Goal: Task Accomplishment & Management: Complete application form

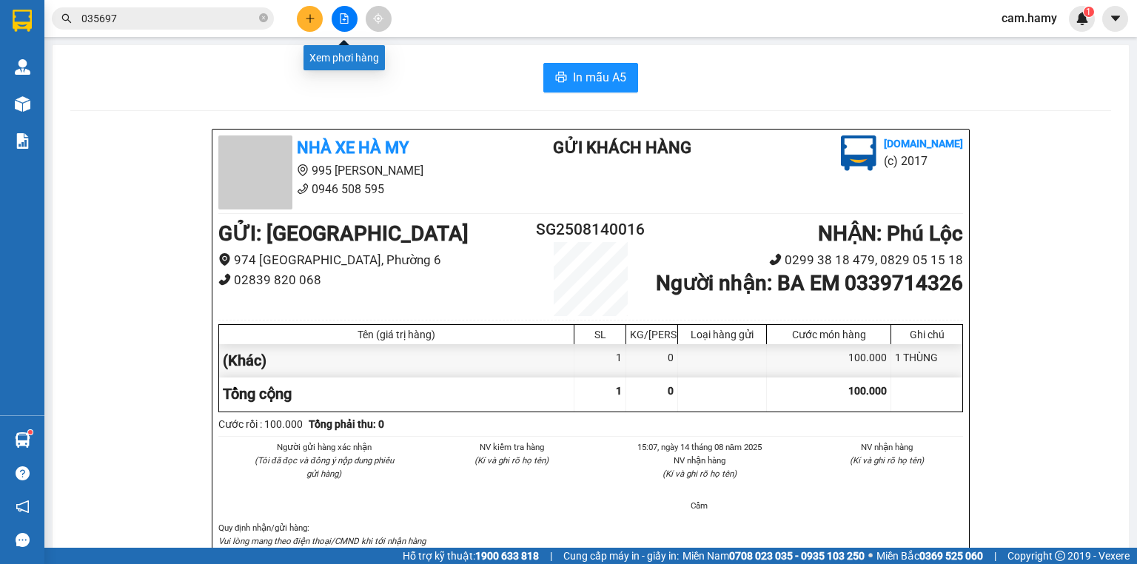
click at [348, 14] on icon "file-add" at bounding box center [344, 18] width 10 height 10
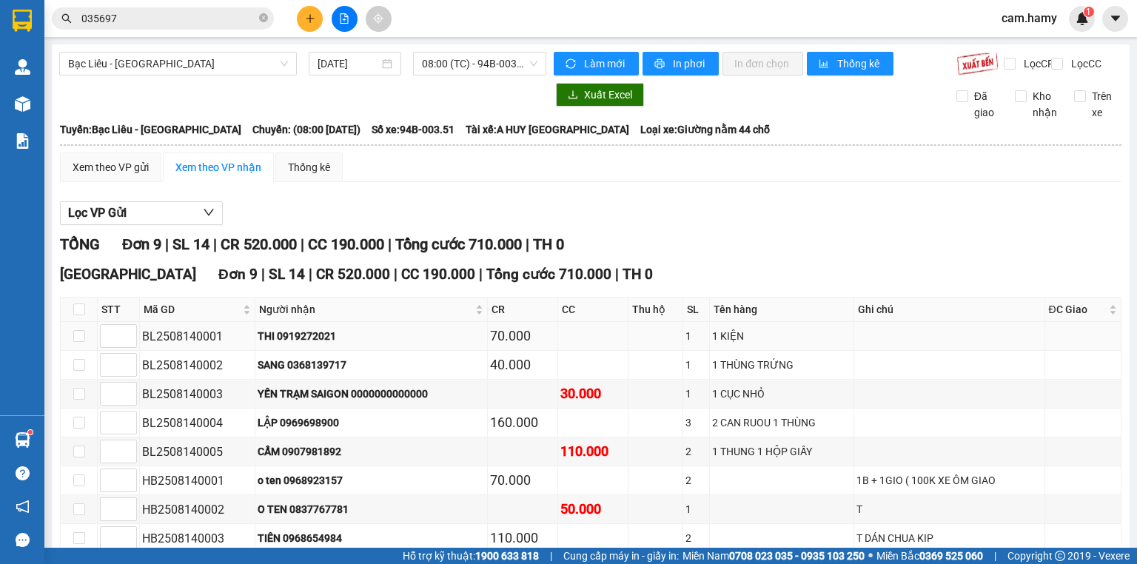
scroll to position [118, 0]
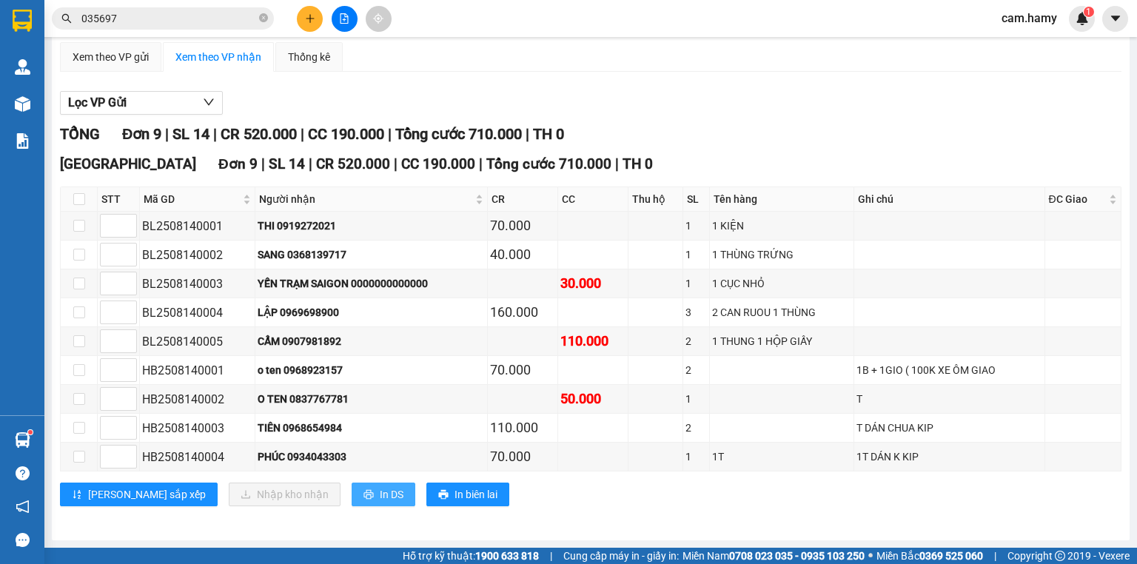
click at [352, 500] on button "In DS" at bounding box center [384, 495] width 64 height 24
click at [314, 19] on icon "plus" at bounding box center [310, 18] width 10 height 10
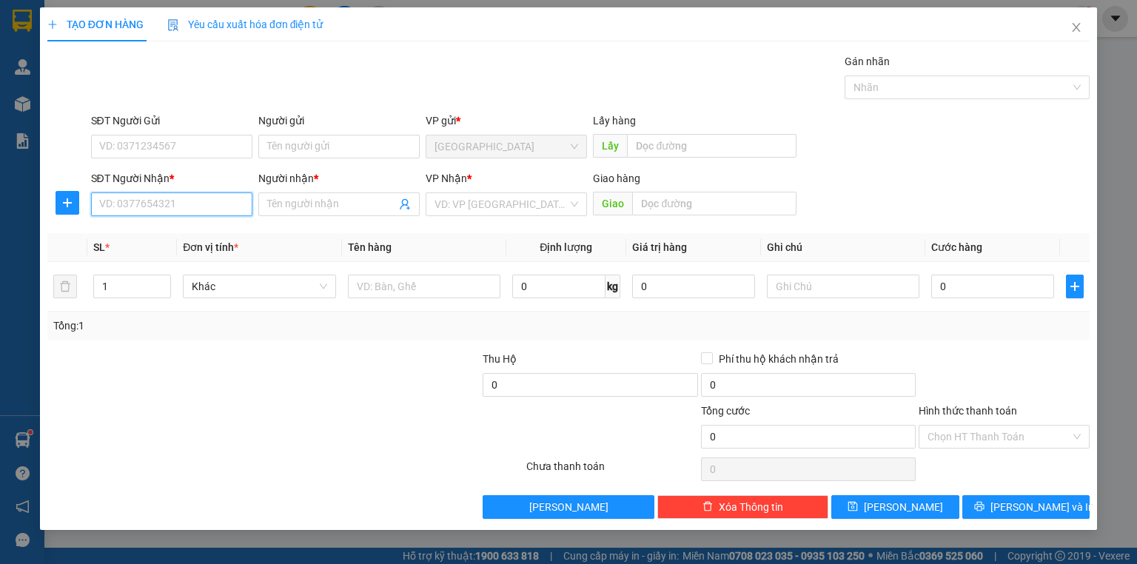
click at [224, 213] on input "SĐT Người Nhận *" at bounding box center [171, 204] width 161 height 24
type input "0903924596"
click at [215, 228] on div "0903924596 - [PERSON_NAME]" at bounding box center [173, 233] width 146 height 16
type input "[PERSON_NAME]"
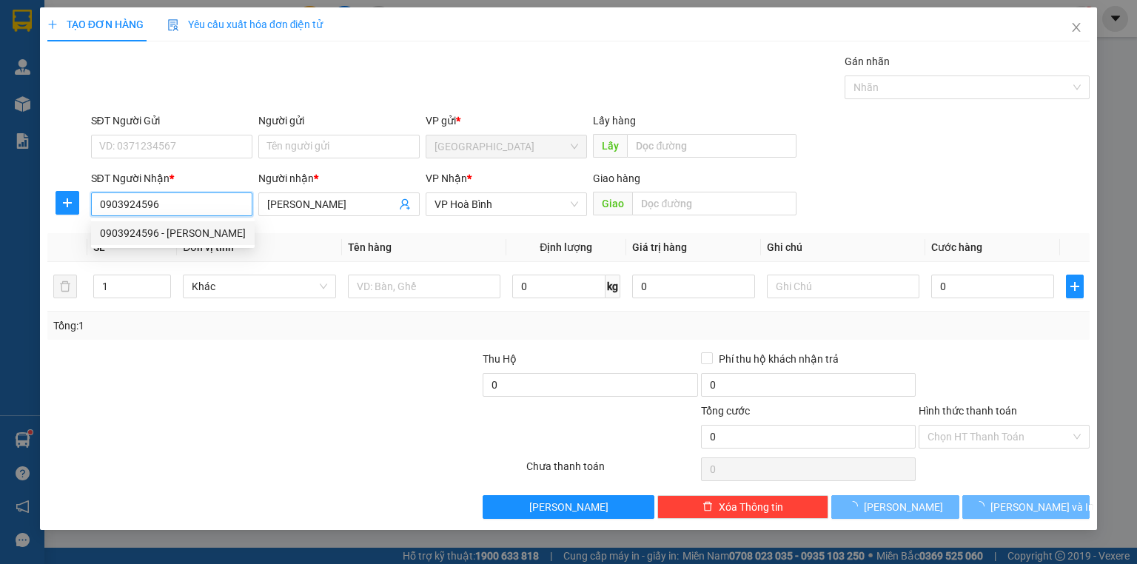
type input "300.000"
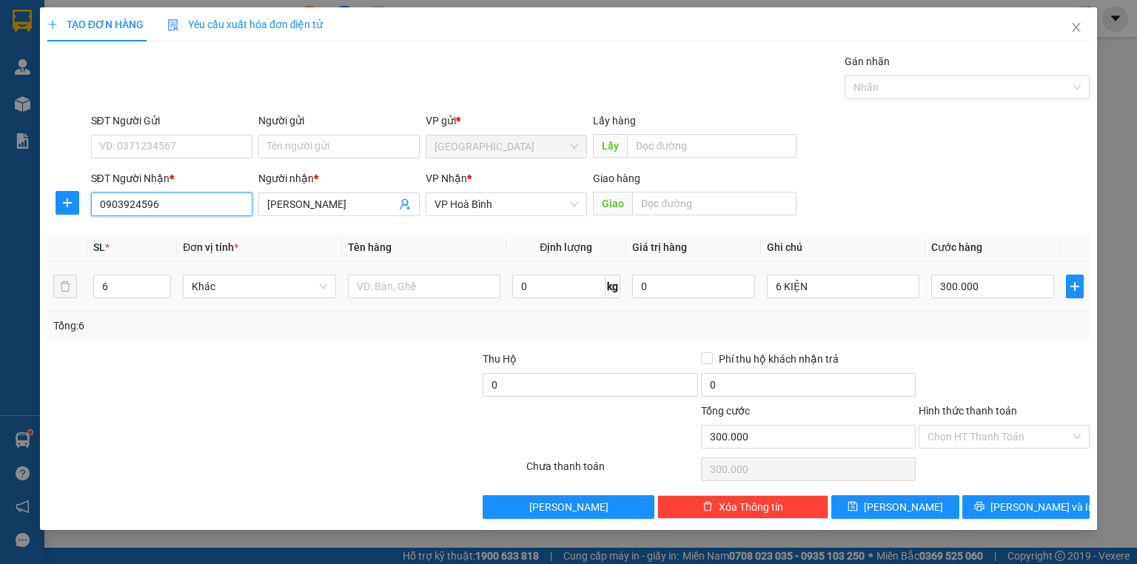
type input "0903924596"
click at [999, 321] on div "Tổng: 6" at bounding box center [568, 326] width 1030 height 16
click at [974, 327] on div "Tổng: 6" at bounding box center [568, 326] width 1030 height 16
click at [1013, 503] on span "[PERSON_NAME] và In" at bounding box center [1042, 507] width 104 height 16
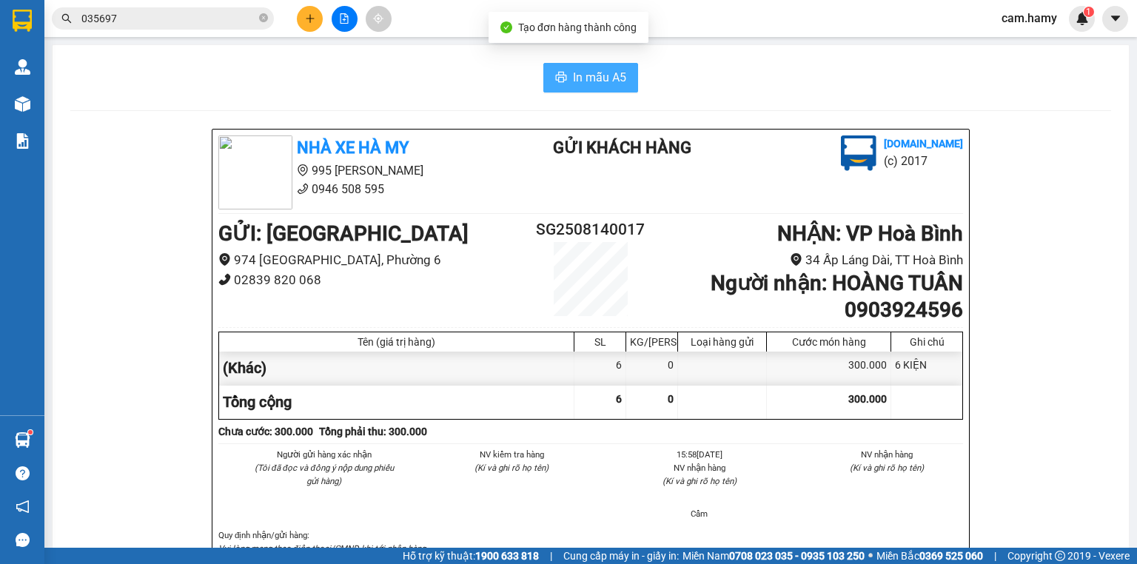
click at [579, 77] on span "In mẫu A5" at bounding box center [599, 77] width 53 height 19
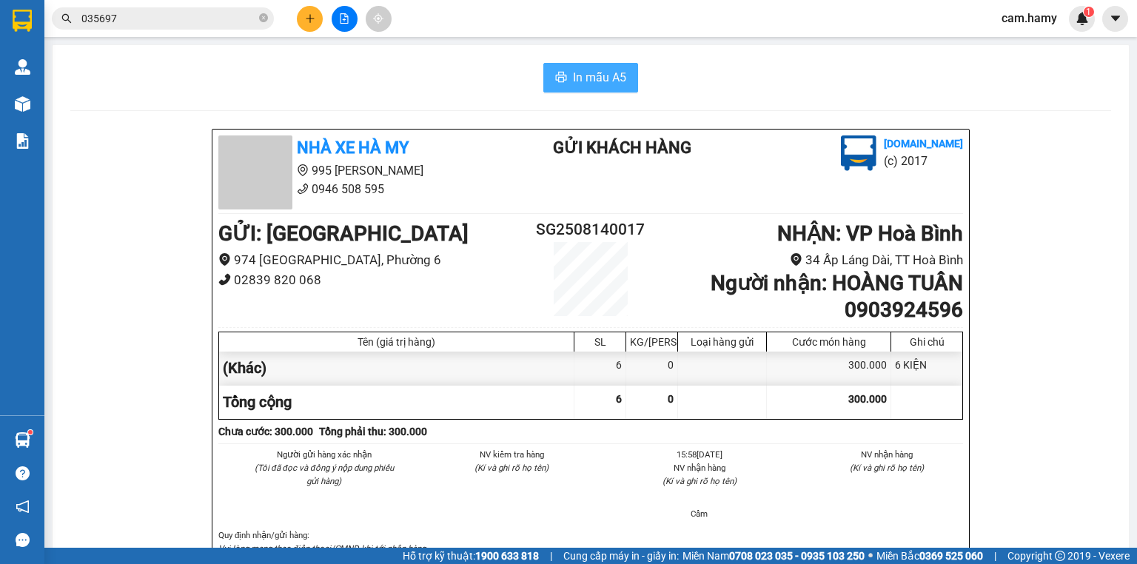
click at [594, 74] on span "In mẫu A5" at bounding box center [599, 77] width 53 height 19
click at [302, 24] on button at bounding box center [310, 19] width 26 height 26
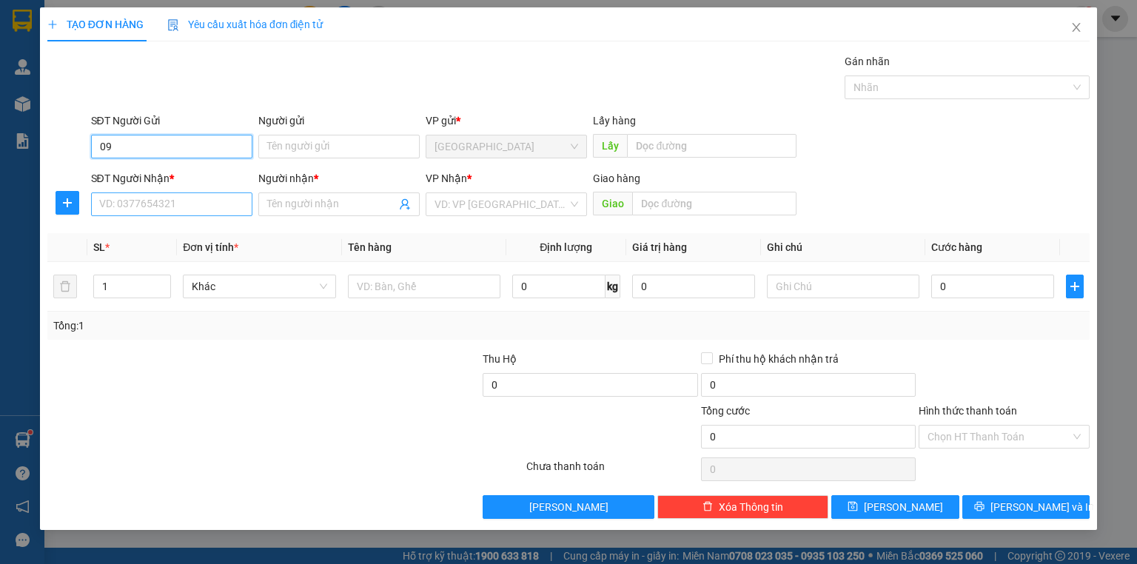
type input "09"
click at [170, 215] on input "SĐT Người Nhận *" at bounding box center [171, 204] width 161 height 24
click at [170, 213] on input "SĐT Người Nhận *" at bounding box center [171, 204] width 161 height 24
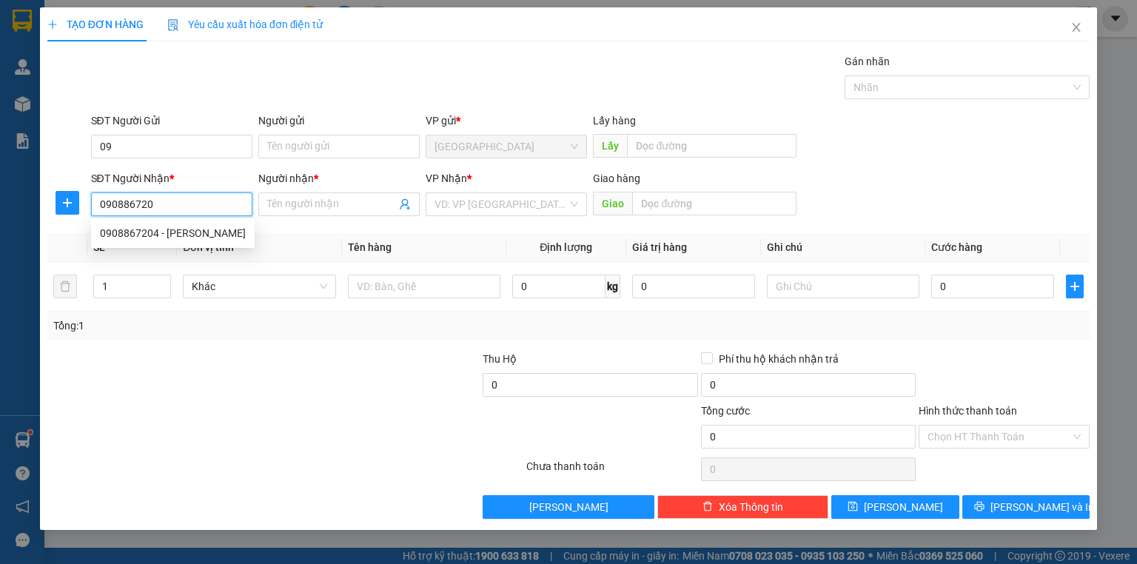
type input "0908867204"
click at [178, 232] on div "0908867204 - [PERSON_NAME]" at bounding box center [173, 233] width 146 height 16
type input "[PERSON_NAME]"
type input "60.000"
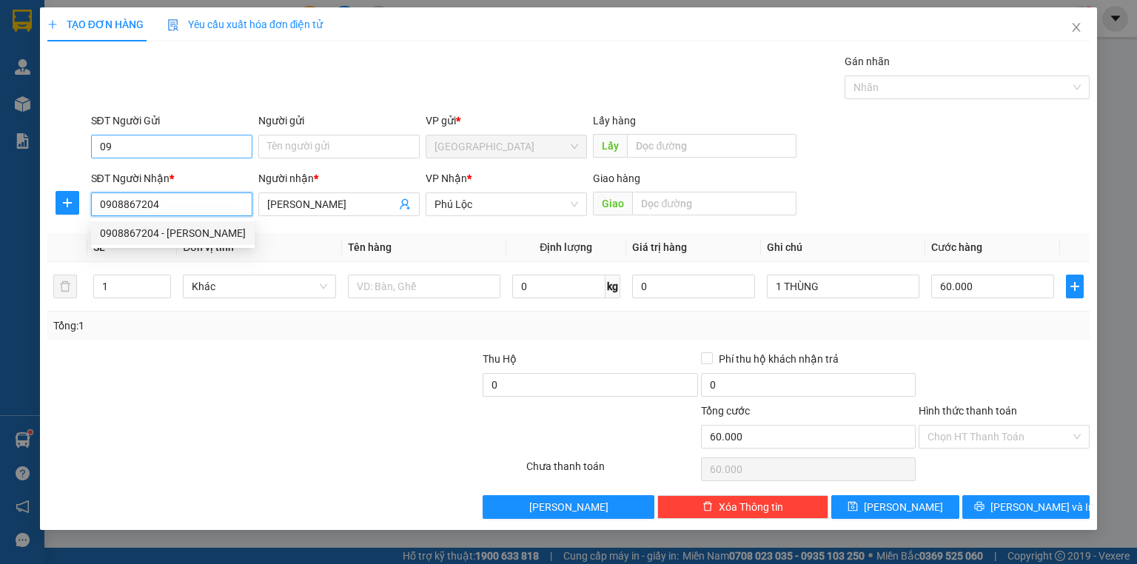
type input "0908867204"
click at [154, 157] on input "09" at bounding box center [171, 147] width 161 height 24
click at [151, 154] on input "09" at bounding box center [171, 147] width 161 height 24
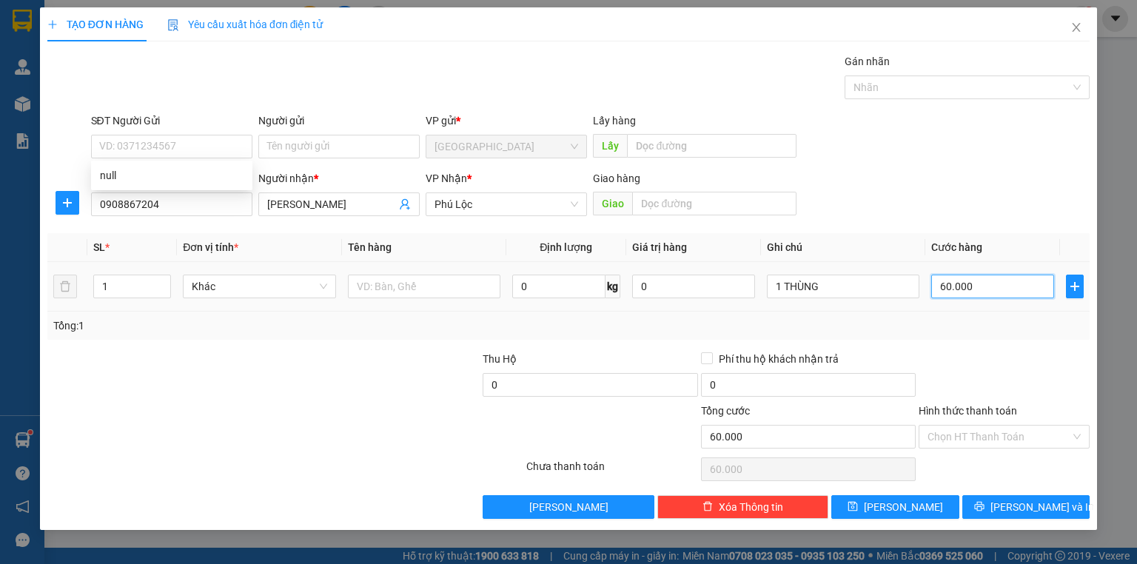
click at [1000, 296] on input "60.000" at bounding box center [992, 287] width 123 height 24
type input "5"
type input "50"
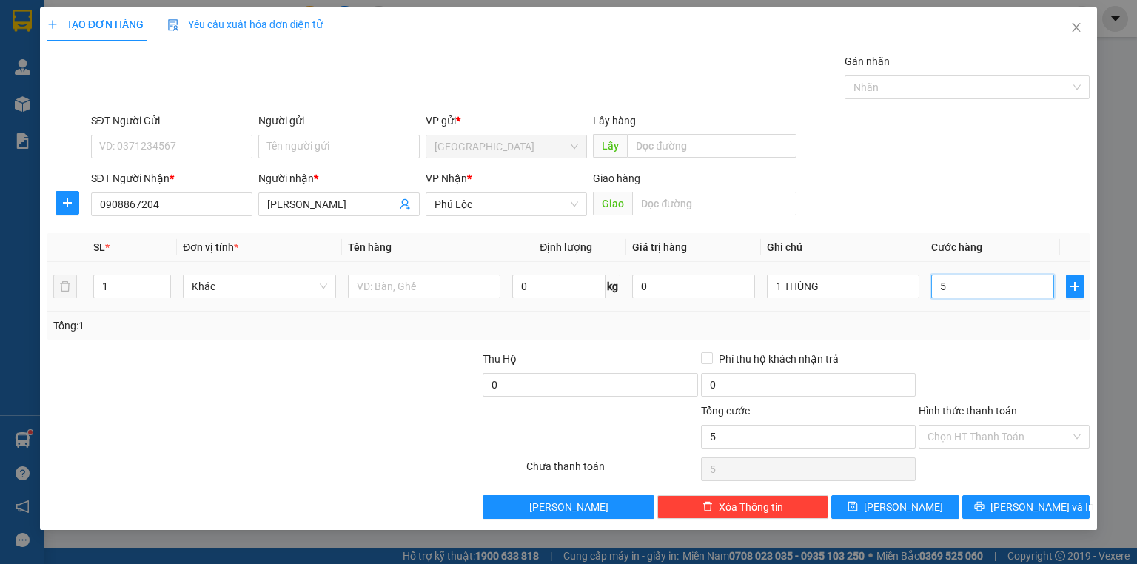
type input "50"
type input "50.000"
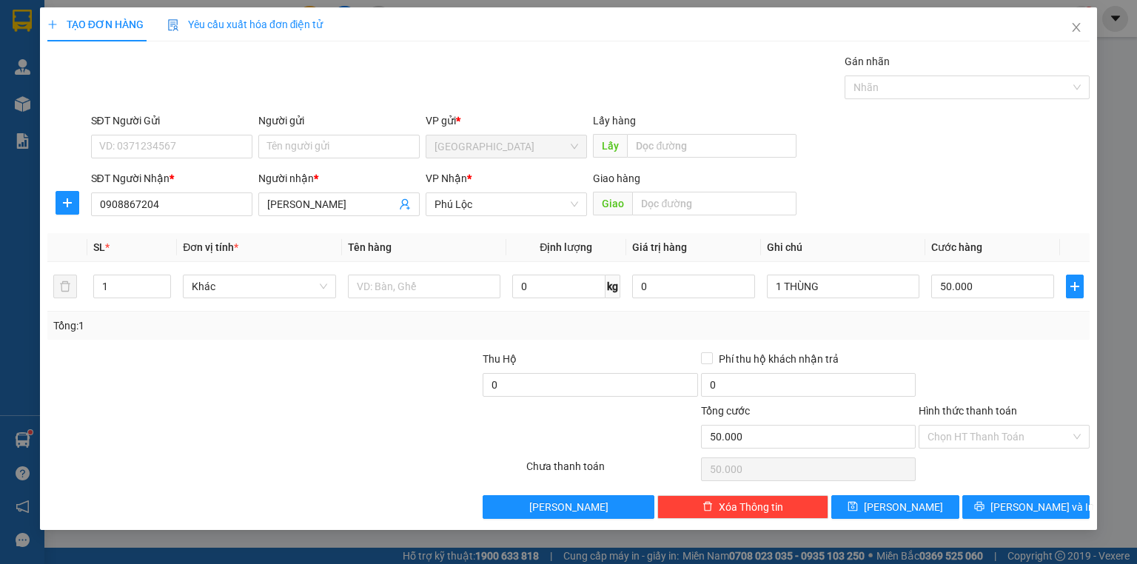
click at [1027, 346] on div "Transit Pickup Surcharge Ids Transit Deliver Surcharge Ids Transit Deliver Surc…" at bounding box center [568, 286] width 1042 height 466
click at [1019, 507] on span "[PERSON_NAME] và In" at bounding box center [1042, 507] width 104 height 16
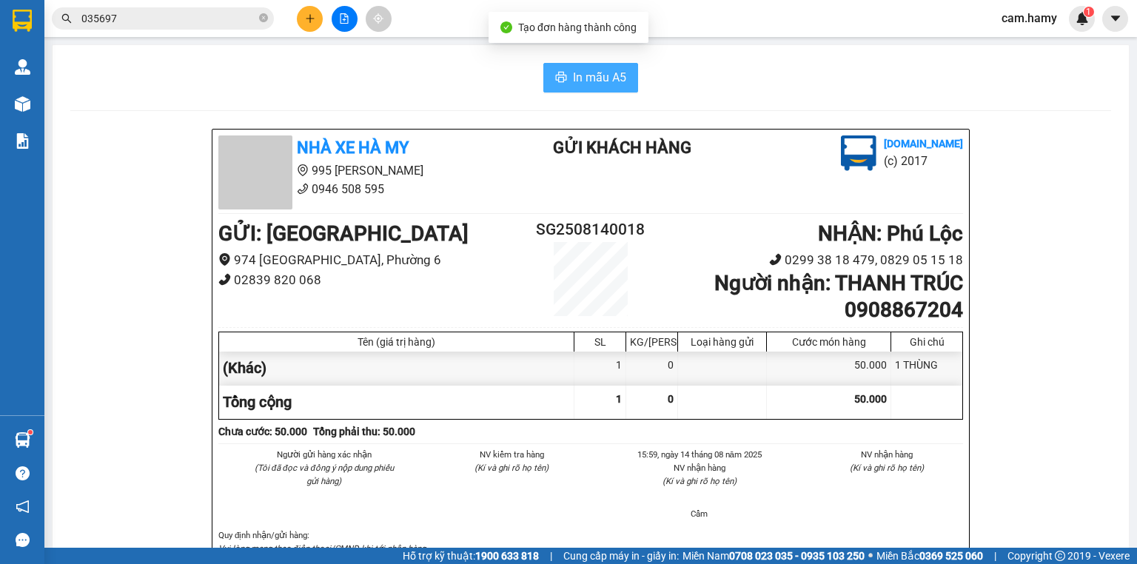
click at [594, 73] on span "In mẫu A5" at bounding box center [599, 77] width 53 height 19
click at [305, 3] on div "Kết quả tìm kiếm ( 1 ) Bộ lọc Mã ĐH Trạng thái Món hàng Thu hộ Tổng cước Chưa c…" at bounding box center [568, 18] width 1137 height 37
click at [306, 5] on div "Kết quả tìm kiếm ( 1 ) Bộ lọc Mã ĐH Trạng thái Món hàng Thu hộ Tổng cước Chưa c…" at bounding box center [568, 18] width 1137 height 37
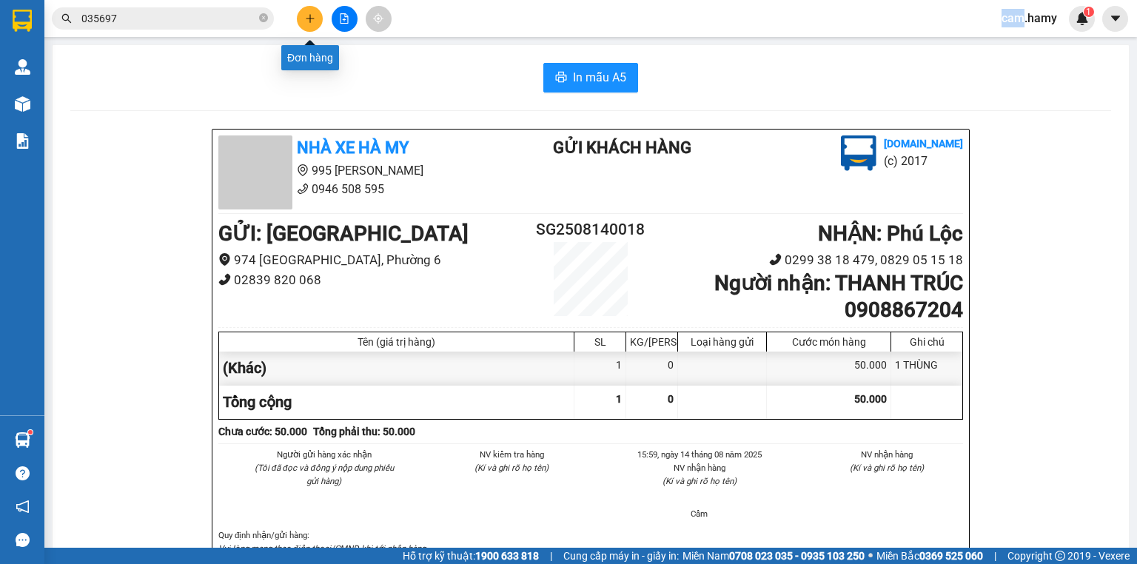
click at [311, 10] on button at bounding box center [310, 19] width 26 height 26
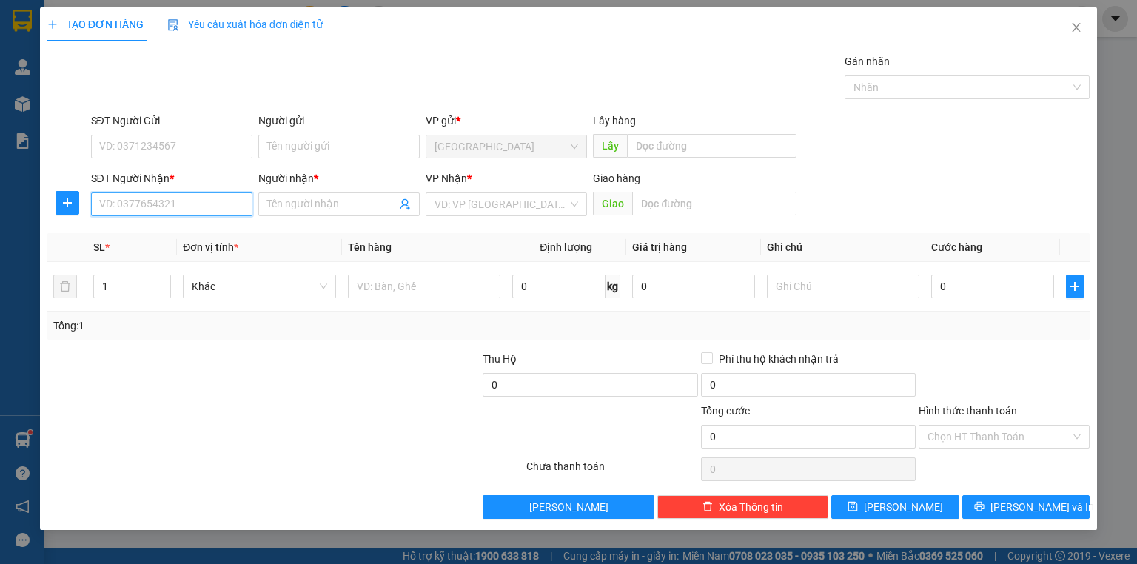
click at [178, 212] on input "SĐT Người Nhận *" at bounding box center [171, 204] width 161 height 24
click at [188, 210] on input "SĐT Người Nhận *" at bounding box center [171, 204] width 161 height 24
type input "0941499652"
click at [147, 234] on div "0941499652 - TIỄN" at bounding box center [172, 233] width 144 height 16
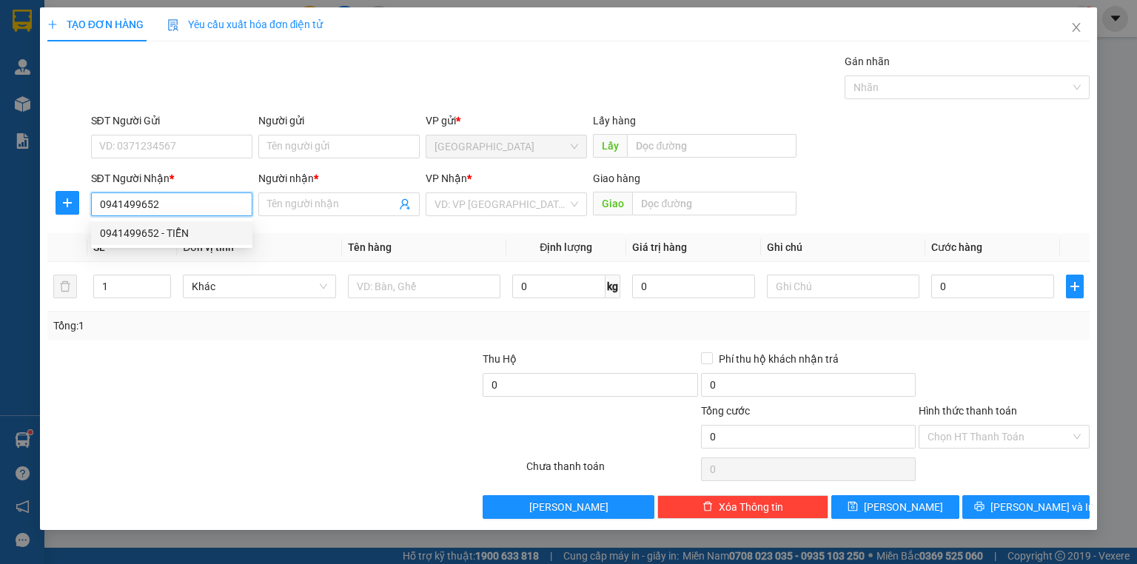
type input "TIỄN"
type input "50.000"
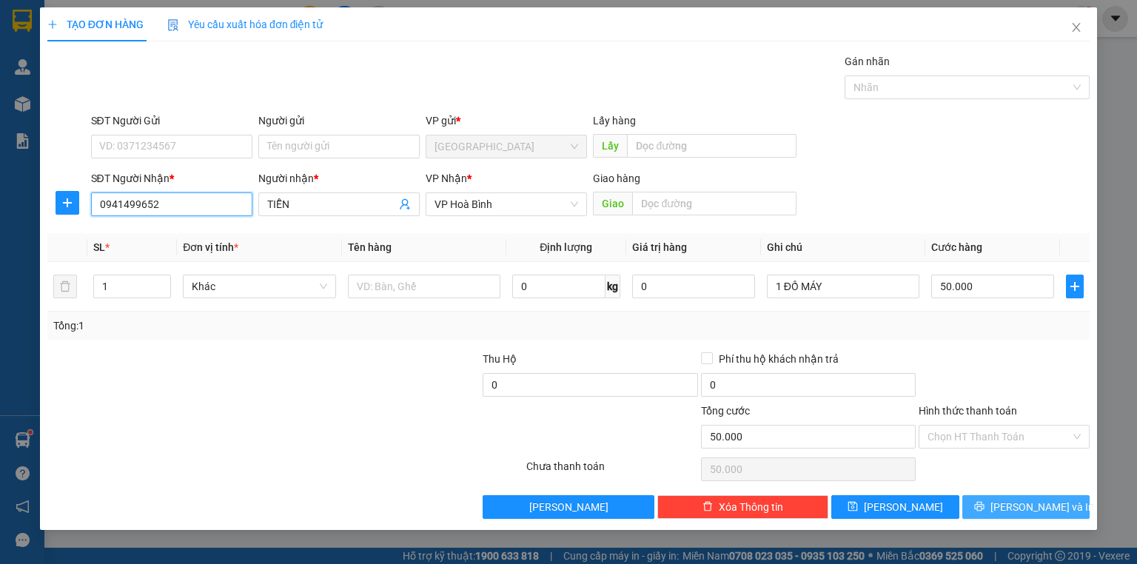
type input "0941499652"
click at [1033, 503] on span "[PERSON_NAME] và In" at bounding box center [1042, 507] width 104 height 16
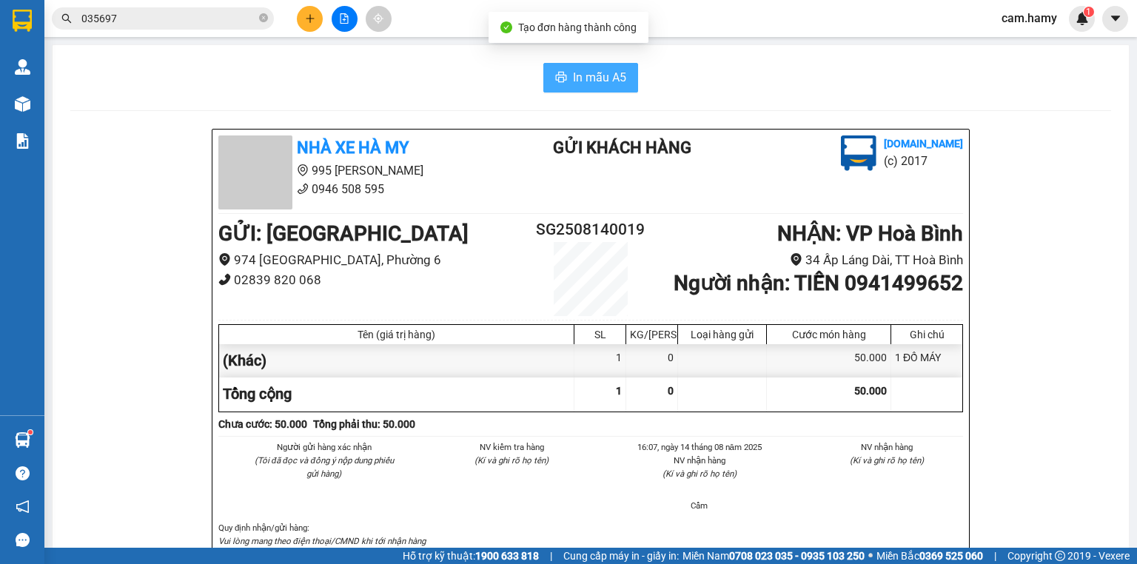
click at [601, 81] on span "In mẫu A5" at bounding box center [599, 77] width 53 height 19
click at [308, 17] on icon "plus" at bounding box center [310, 18] width 10 height 10
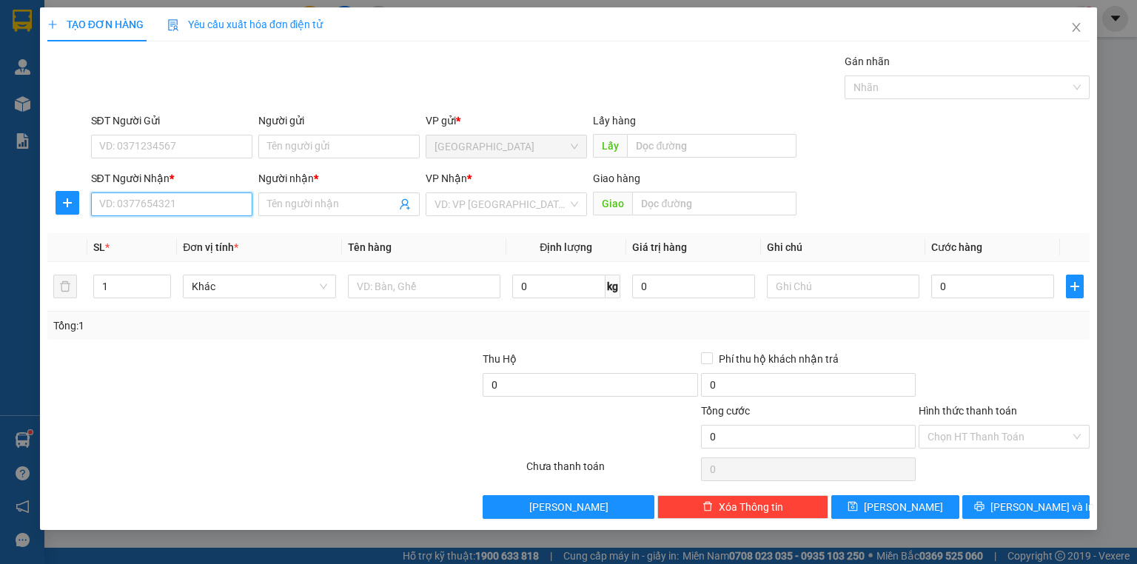
click at [215, 208] on input "SĐT Người Nhận *" at bounding box center [171, 204] width 161 height 24
click at [110, 209] on input "09949036" at bounding box center [171, 204] width 161 height 24
type input "0909949036"
click at [318, 201] on input "Người nhận *" at bounding box center [331, 204] width 129 height 16
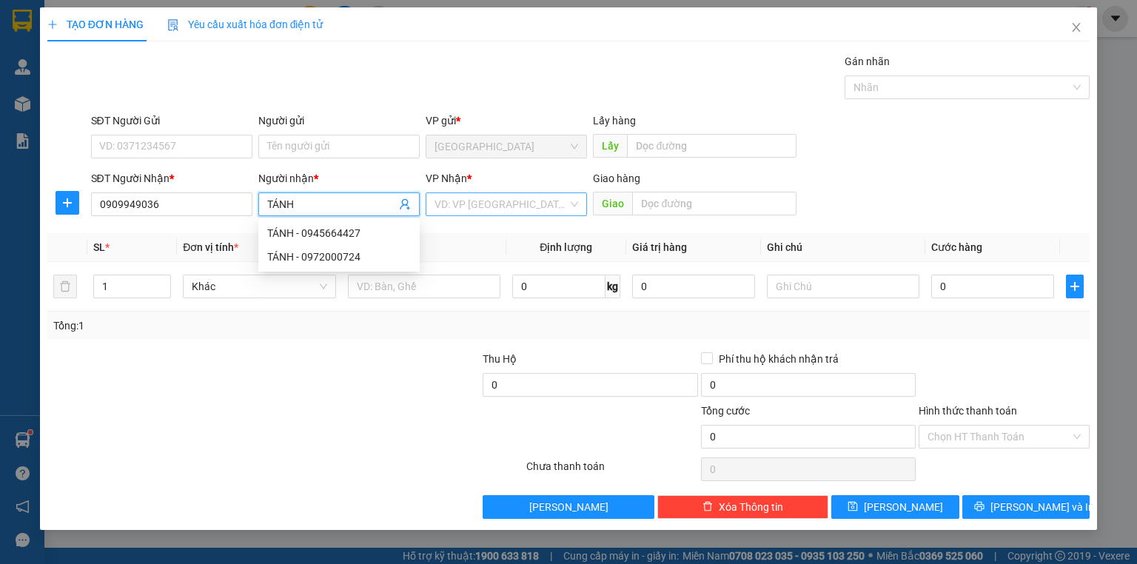
type input "TÁNH"
click at [497, 206] on input "search" at bounding box center [501, 204] width 133 height 22
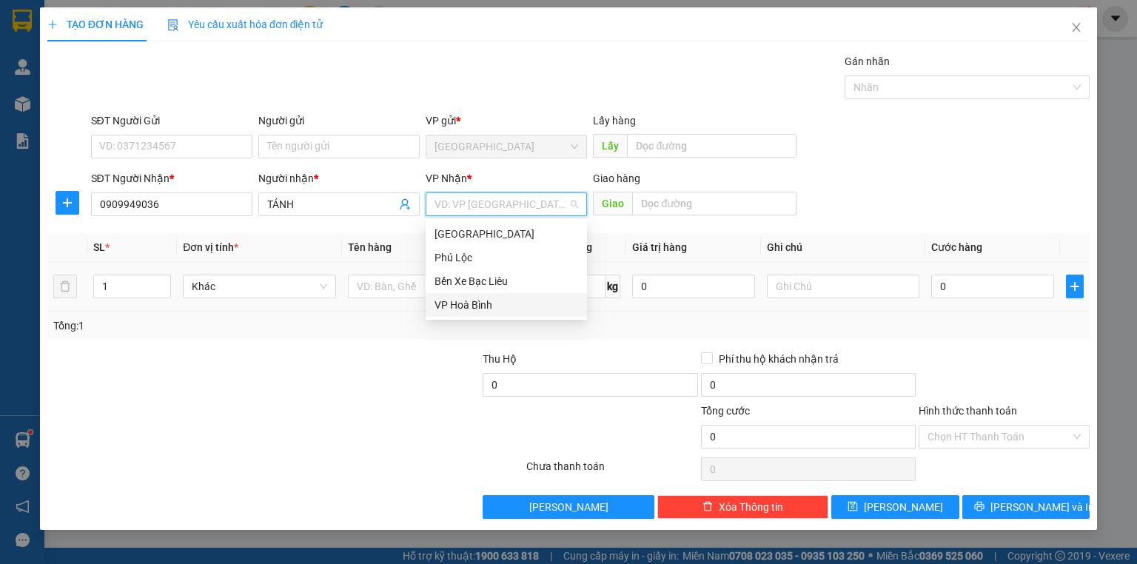
click at [489, 302] on div "VP Hoà Bình" at bounding box center [507, 305] width 144 height 16
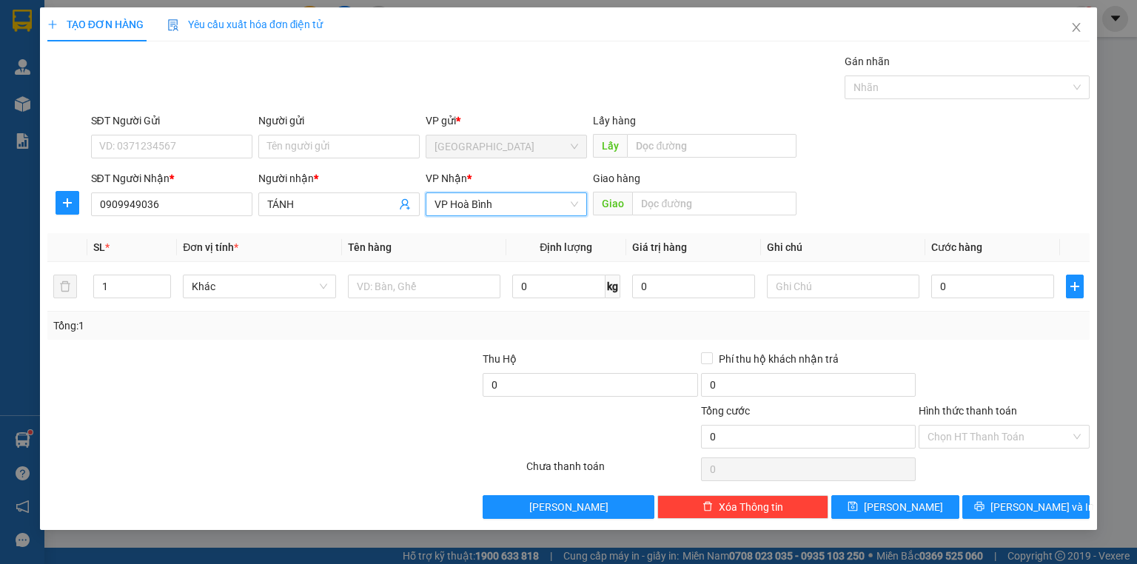
drag, startPoint x: 996, startPoint y: 128, endPoint x: 989, endPoint y: 138, distance: 12.7
click at [996, 127] on div "SĐT Người Gửi VD: 0371234567 Người gửi Tên người gửi VP gửi * [GEOGRAPHIC_DATA]…" at bounding box center [590, 139] width 1005 height 52
click at [795, 286] on input "text" at bounding box center [843, 287] width 152 height 24
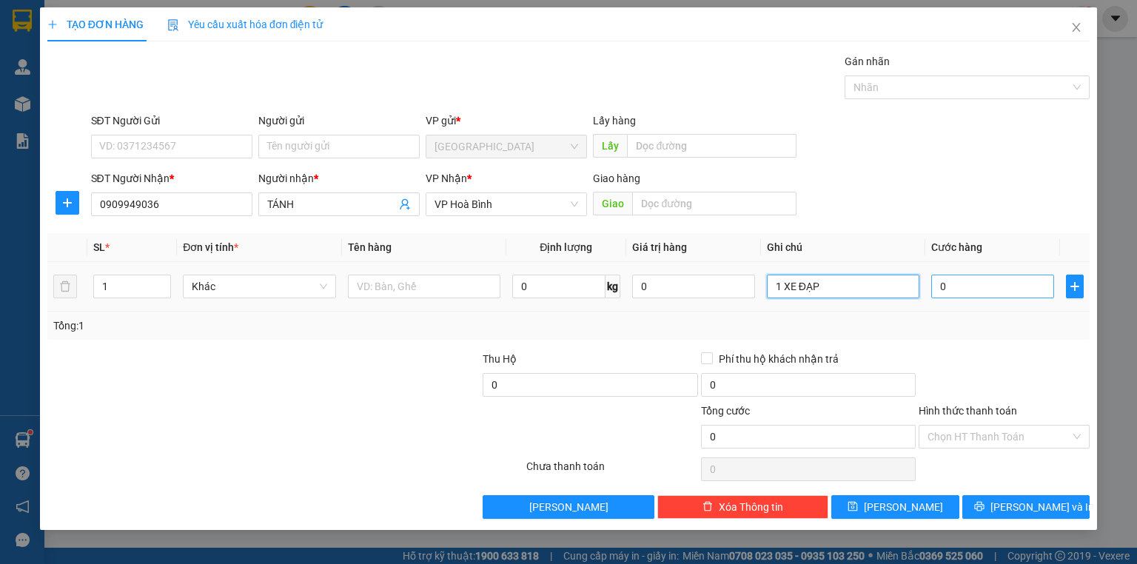
type input "1 XE ĐẠP"
click at [933, 285] on td "0" at bounding box center [992, 287] width 135 height 50
type input "1"
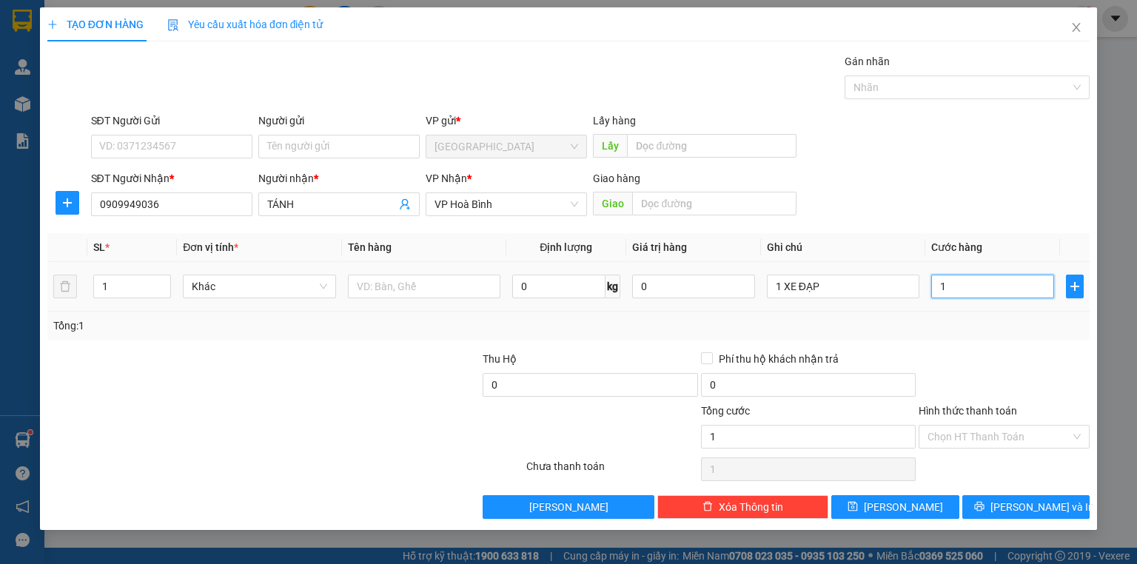
type input "0"
type input "02"
type input "2"
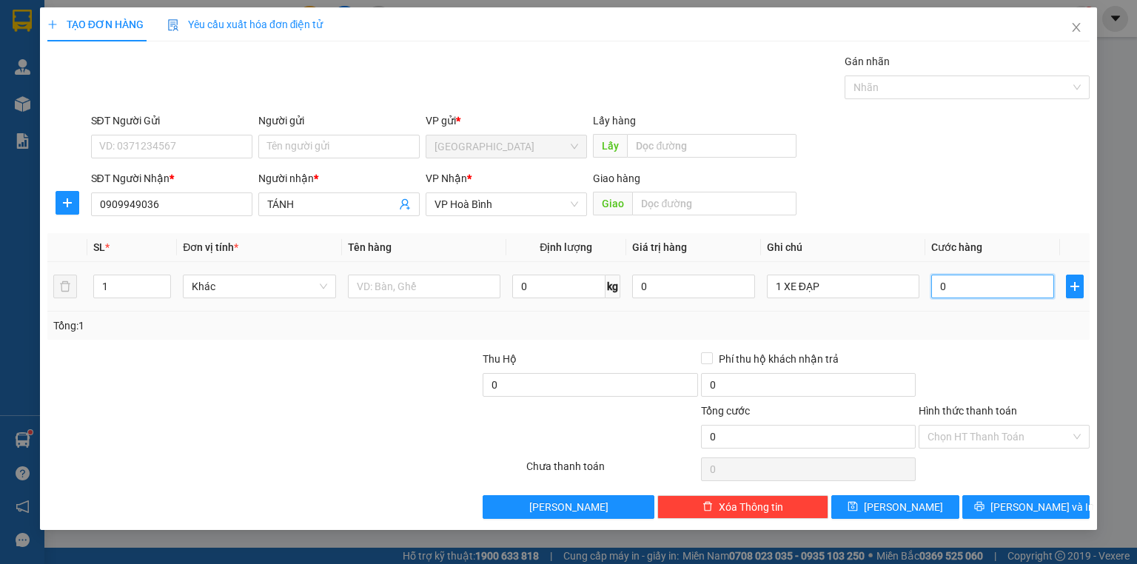
type input "2"
type input "025"
type input "25"
type input "0.250"
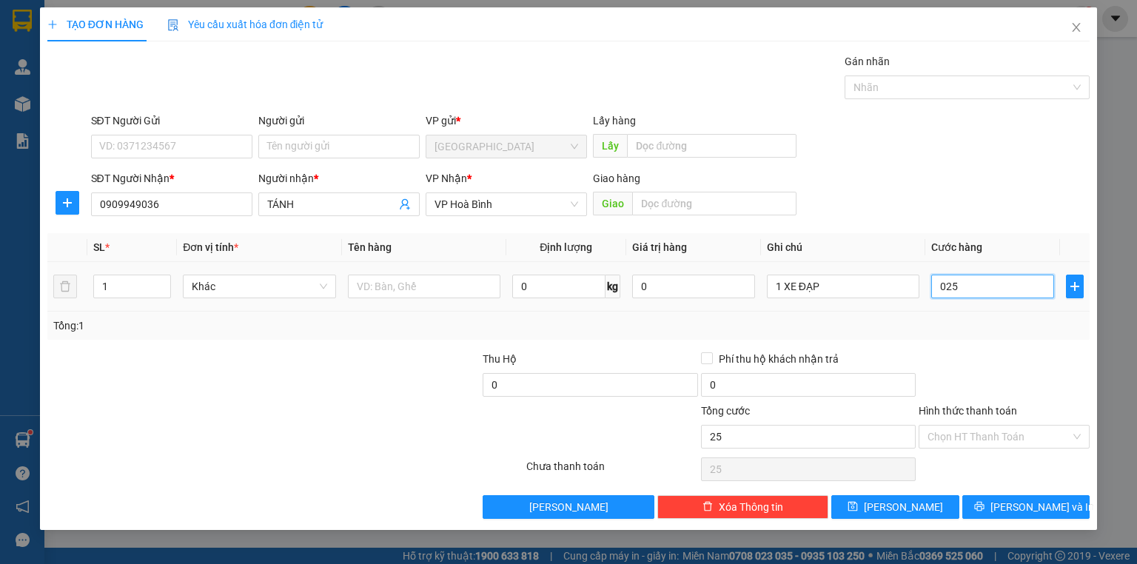
type input "250"
type input "250.000"
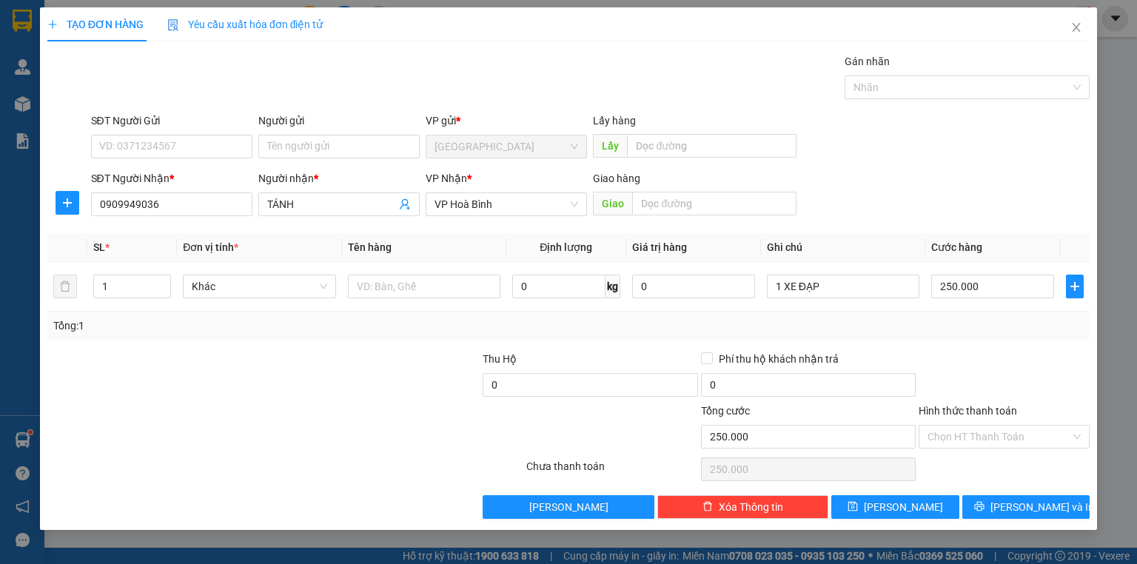
drag, startPoint x: 976, startPoint y: 323, endPoint x: 967, endPoint y: 320, distance: 9.6
click at [975, 324] on div "Tổng: 1" at bounding box center [568, 326] width 1030 height 16
click at [1008, 512] on button "[PERSON_NAME] và In" at bounding box center [1026, 507] width 128 height 24
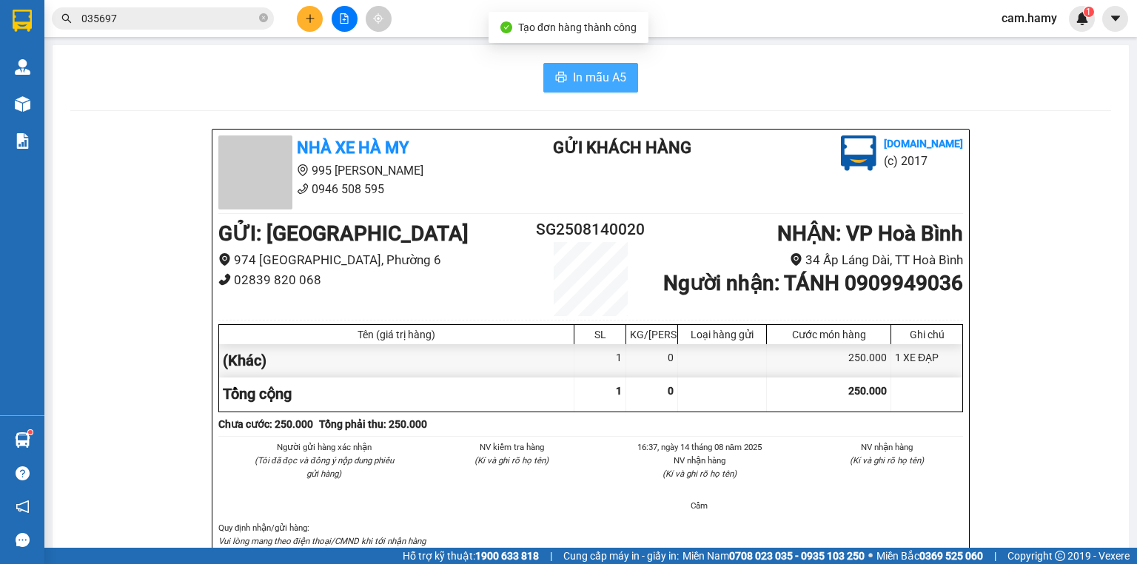
click at [578, 83] on span "In mẫu A5" at bounding box center [599, 77] width 53 height 19
click at [264, 19] on icon "close-circle" at bounding box center [263, 17] width 9 height 9
click at [246, 22] on input "text" at bounding box center [168, 18] width 175 height 16
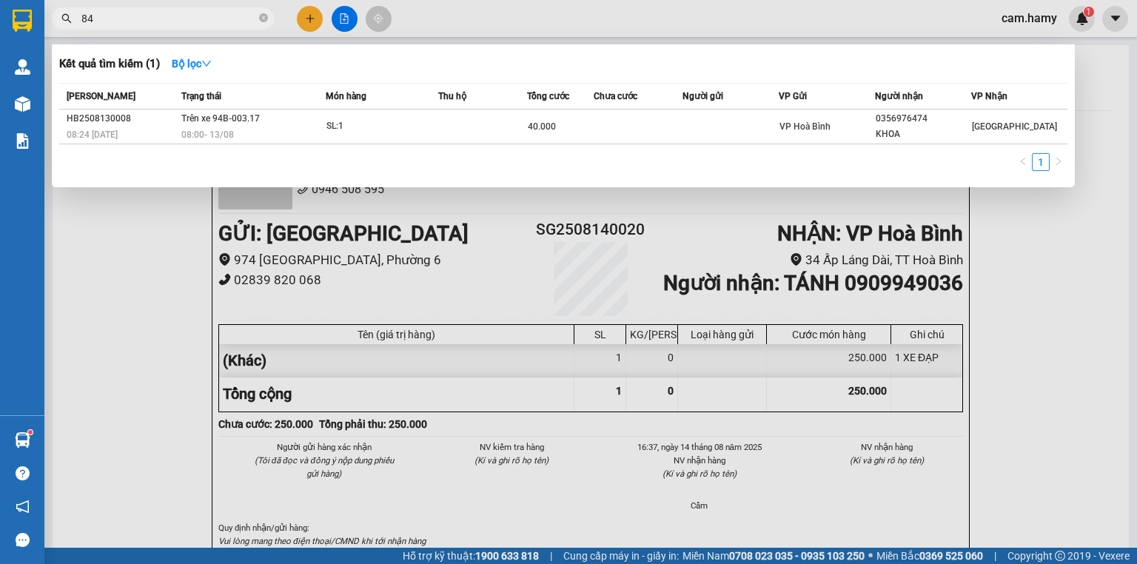
type input "8"
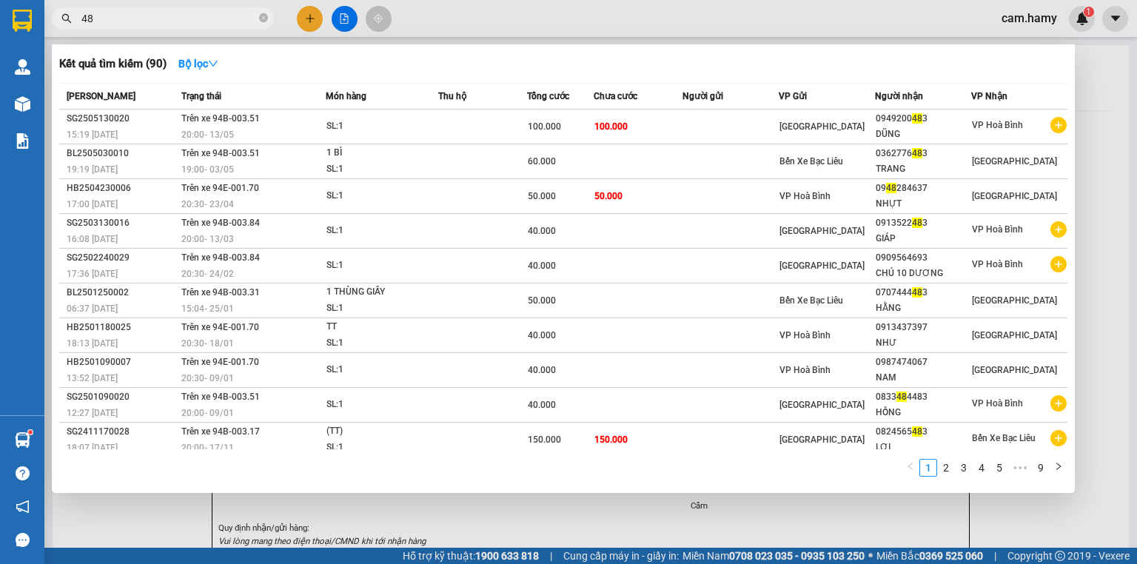
type input "4"
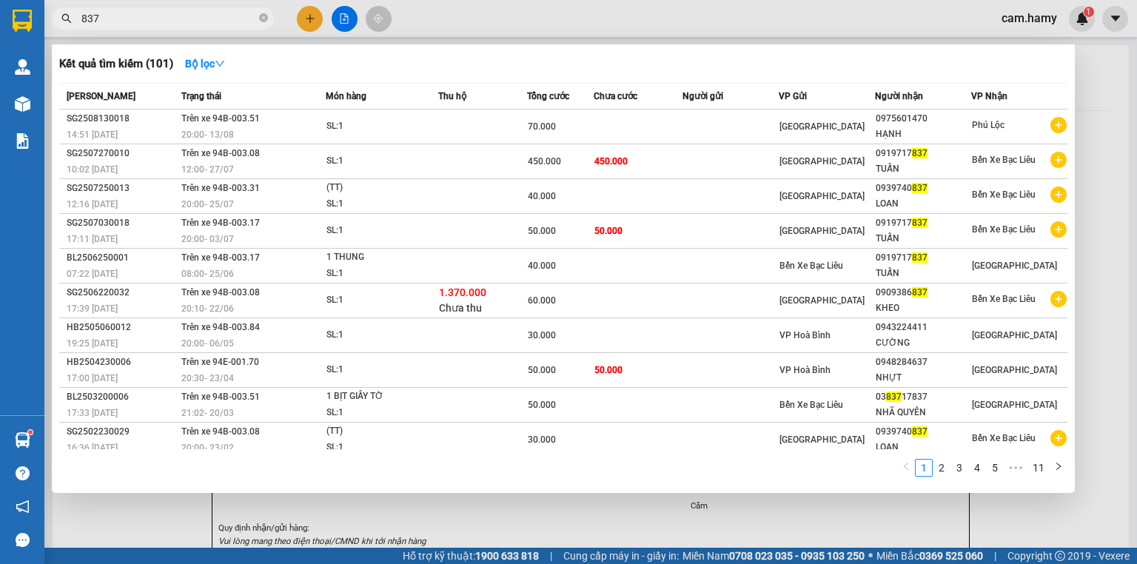
type input "837"
click at [610, 525] on div at bounding box center [568, 282] width 1137 height 564
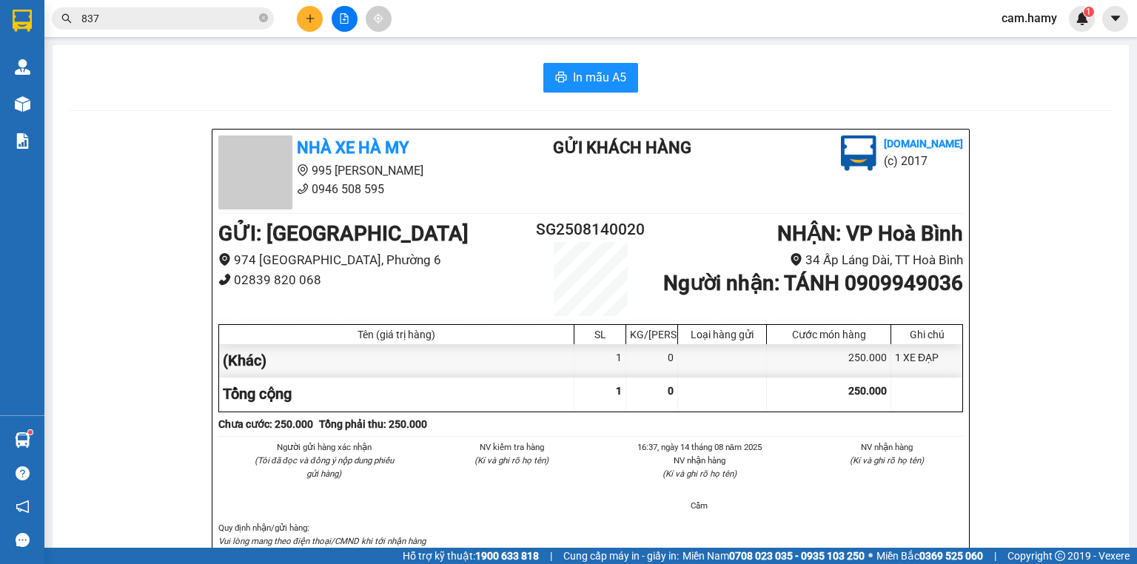
click at [315, 17] on button at bounding box center [310, 19] width 26 height 26
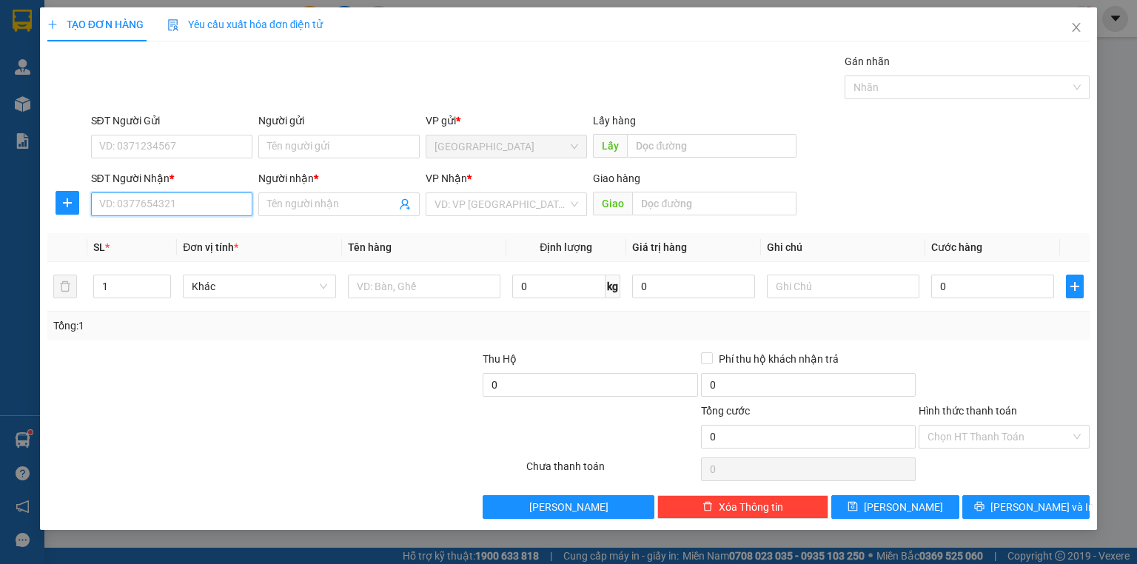
click at [165, 210] on input "SĐT Người Nhận *" at bounding box center [171, 204] width 161 height 24
click at [165, 210] on input "724" at bounding box center [171, 204] width 161 height 24
click at [172, 226] on div "0822600724 - THẢO" at bounding box center [172, 233] width 144 height 16
type input "0822600724"
type input "THẢO"
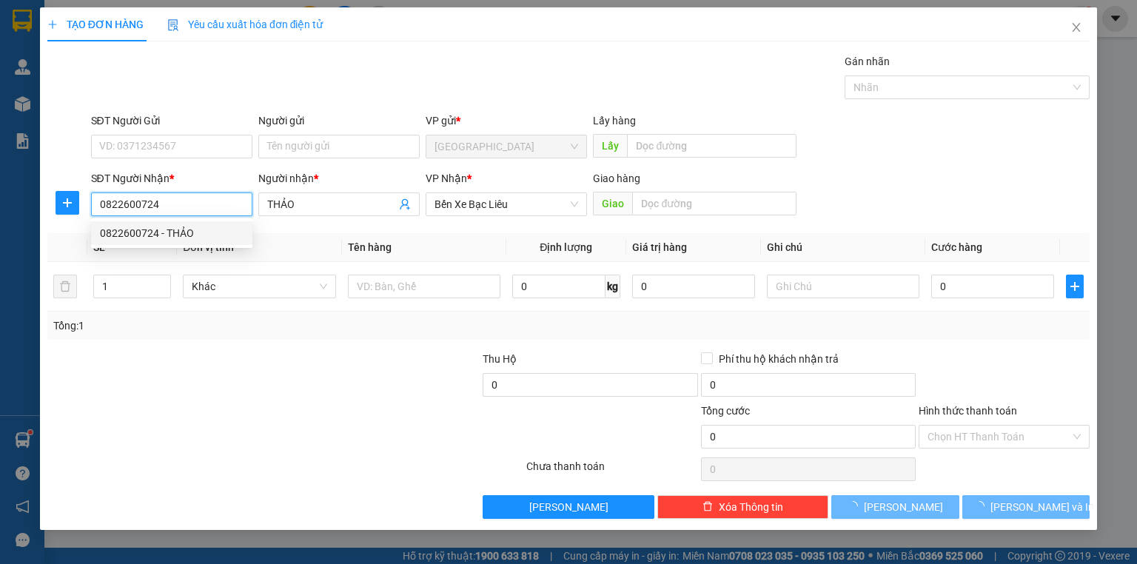
type input "40.000"
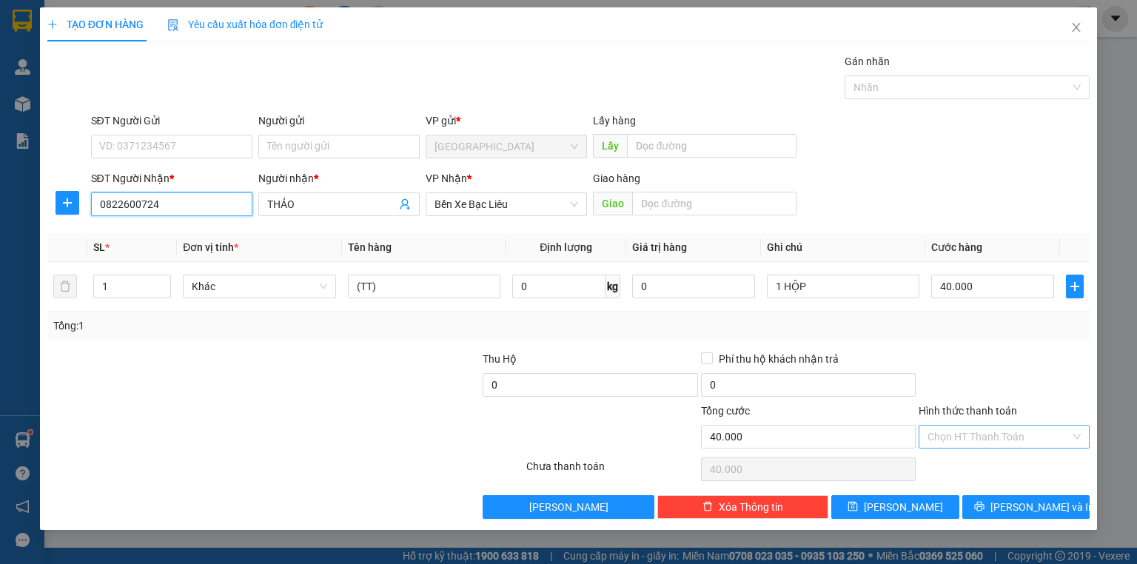
type input "0822600724"
click at [1008, 428] on input "Hình thức thanh toán" at bounding box center [998, 437] width 143 height 22
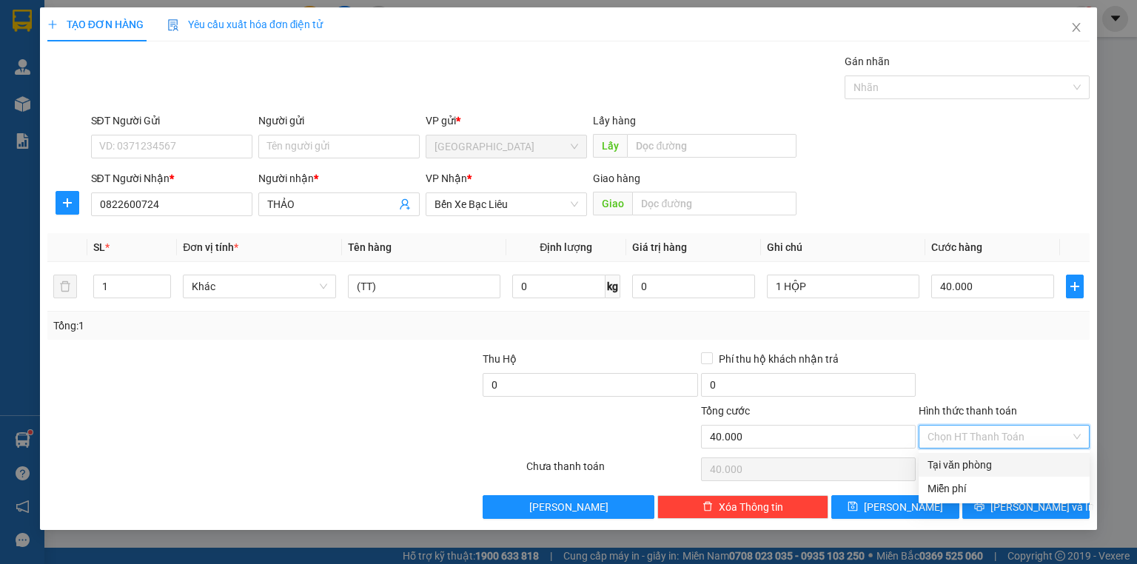
click at [983, 453] on div "Tại văn phòng" at bounding box center [1004, 465] width 171 height 24
type input "0"
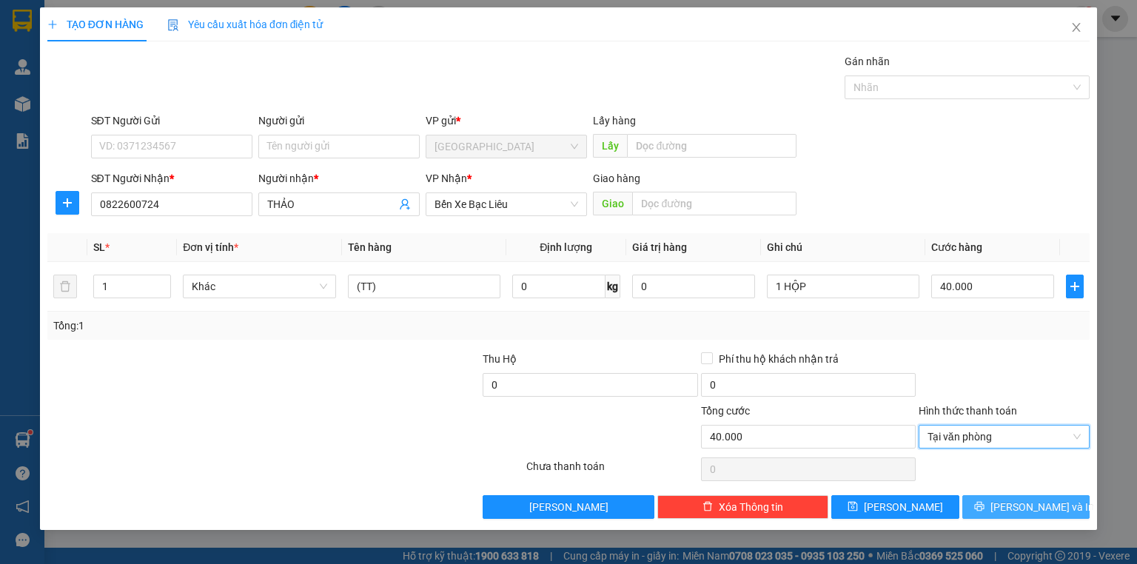
click at [984, 503] on icon "printer" at bounding box center [979, 506] width 10 height 10
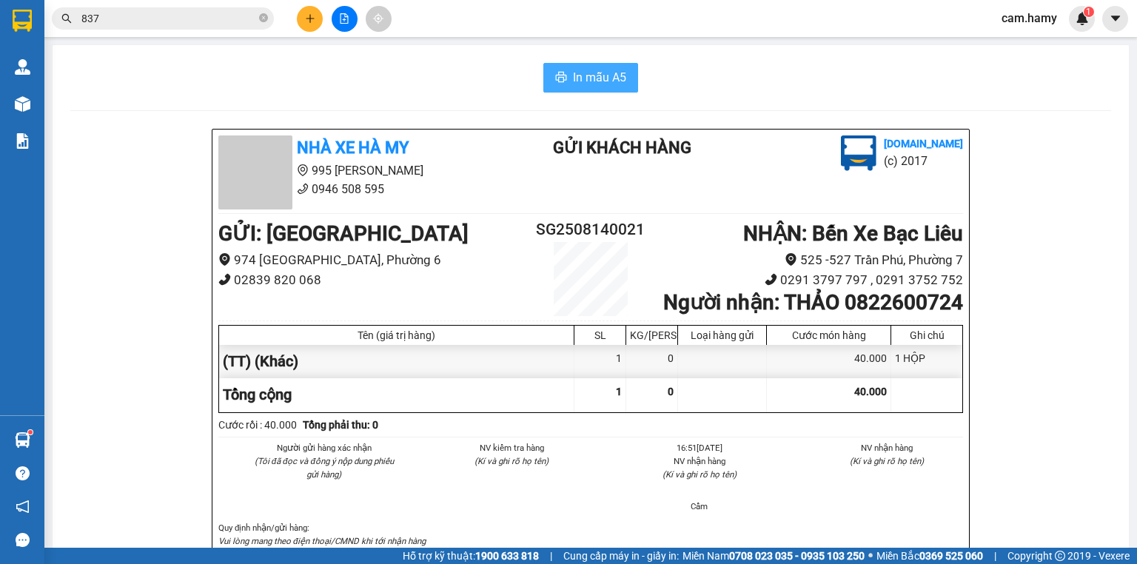
click at [610, 76] on span "In mẫu A5" at bounding box center [599, 77] width 53 height 19
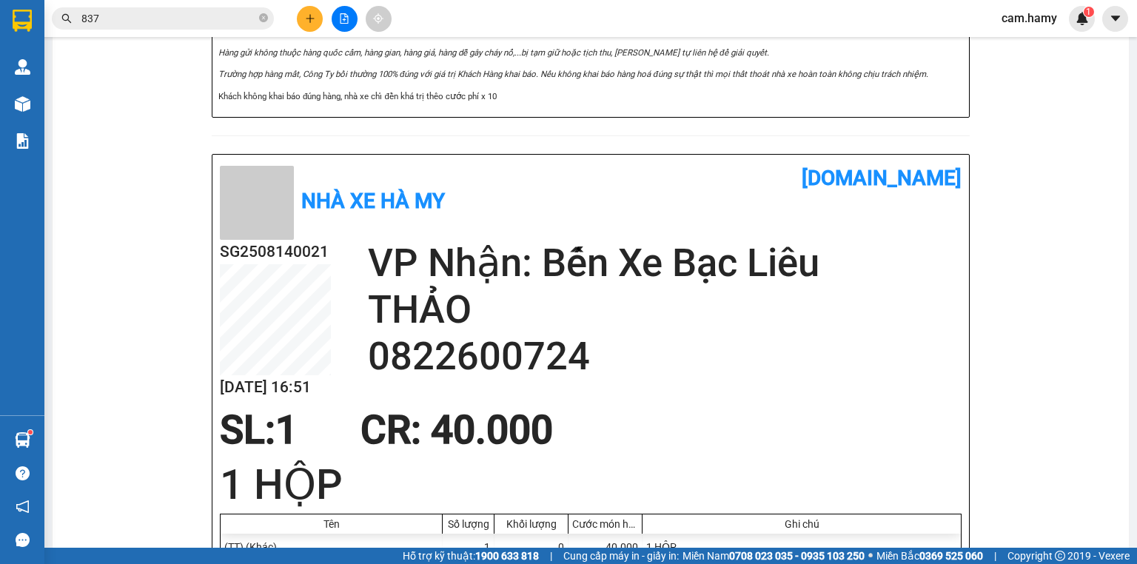
scroll to position [716, 0]
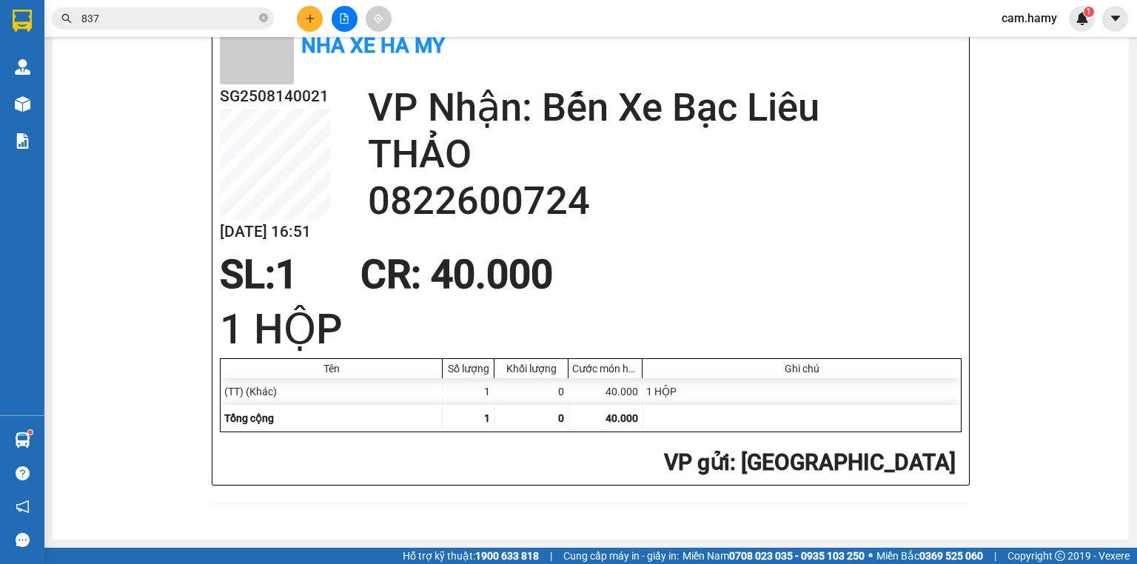
click at [312, 25] on button at bounding box center [310, 19] width 26 height 26
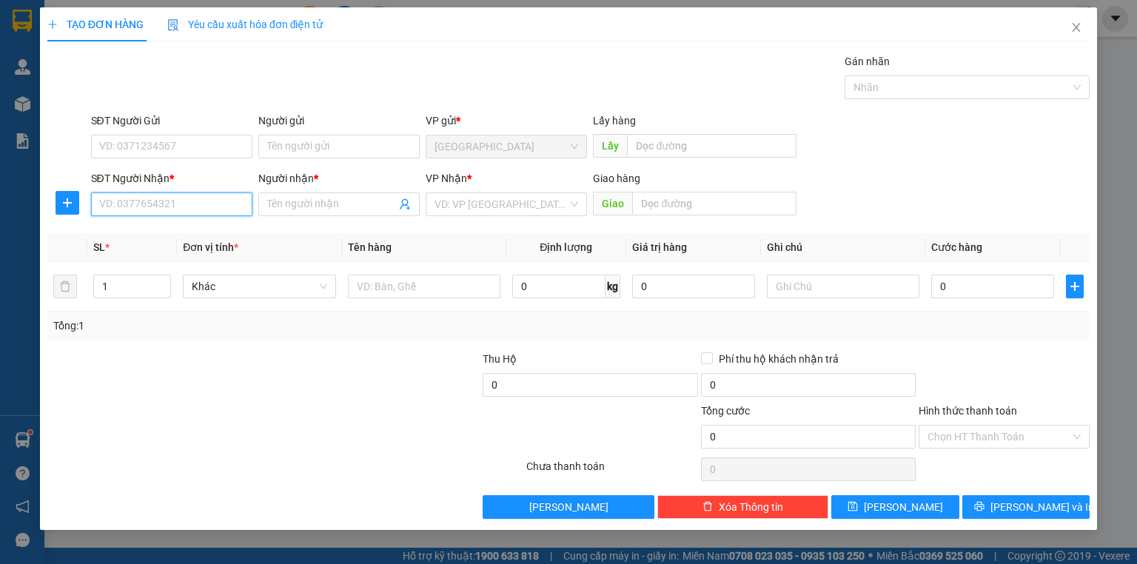
click at [186, 198] on input "SĐT Người Nhận *" at bounding box center [171, 204] width 161 height 24
type input "0"
click at [207, 239] on div "0988413772 - TRÚC" at bounding box center [172, 233] width 144 height 16
type input "0988413772"
type input "TRÚC"
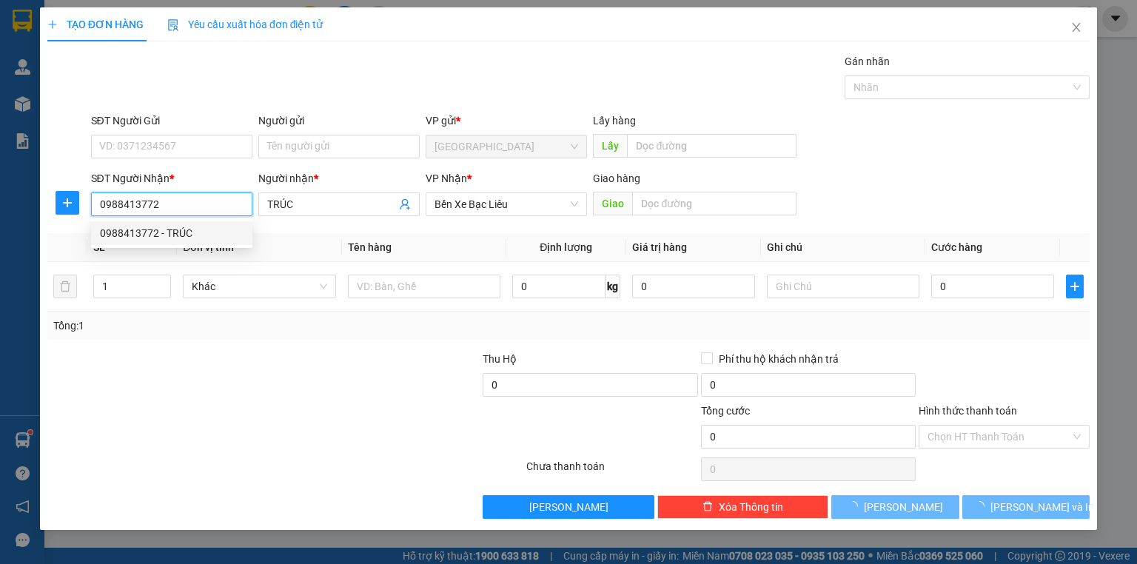
type input "30.000"
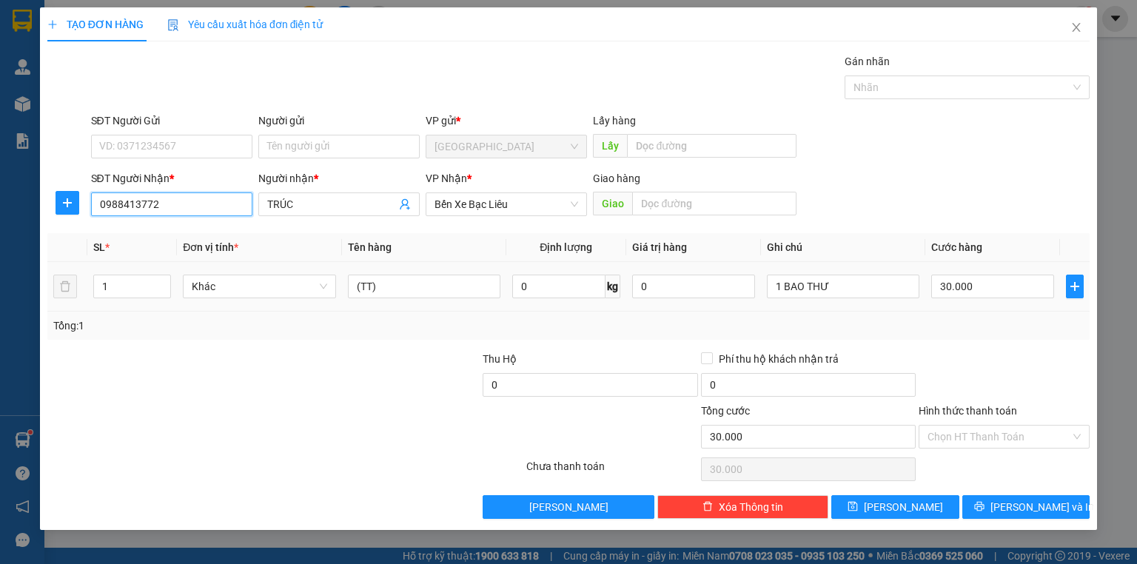
type input "0988413772"
click at [812, 272] on div "1 BAO THƯ" at bounding box center [843, 287] width 152 height 30
click at [811, 281] on input "1 BAO THƯ" at bounding box center [843, 287] width 152 height 24
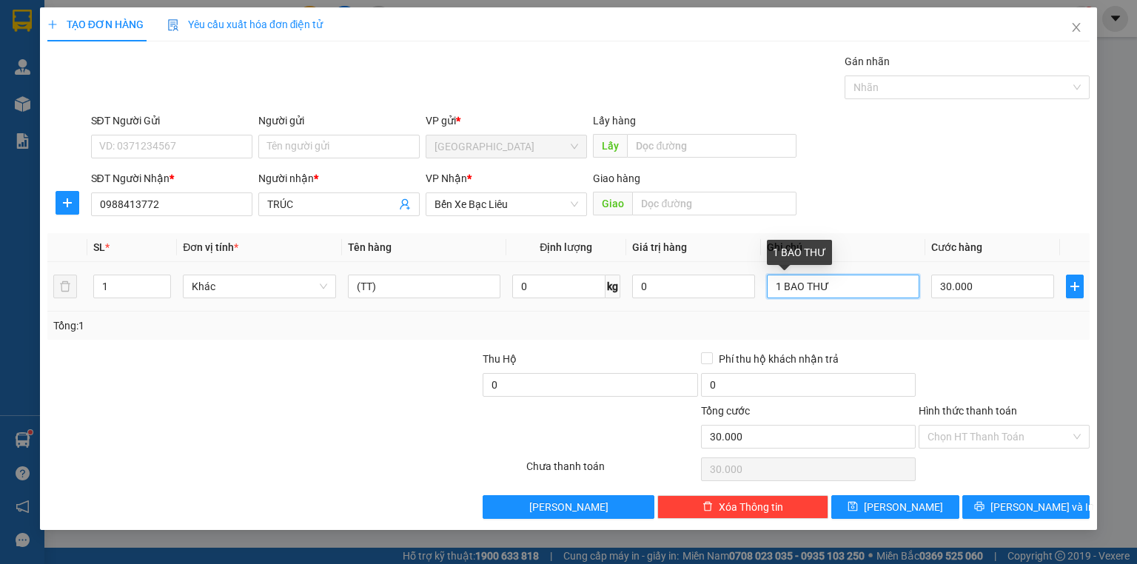
click at [811, 281] on input "1 BAO THƯ" at bounding box center [843, 287] width 152 height 24
type input "1 HỒ SƠ"
click at [960, 320] on div "Tổng: 1" at bounding box center [568, 326] width 1030 height 16
click at [1034, 355] on div at bounding box center [1004, 377] width 174 height 52
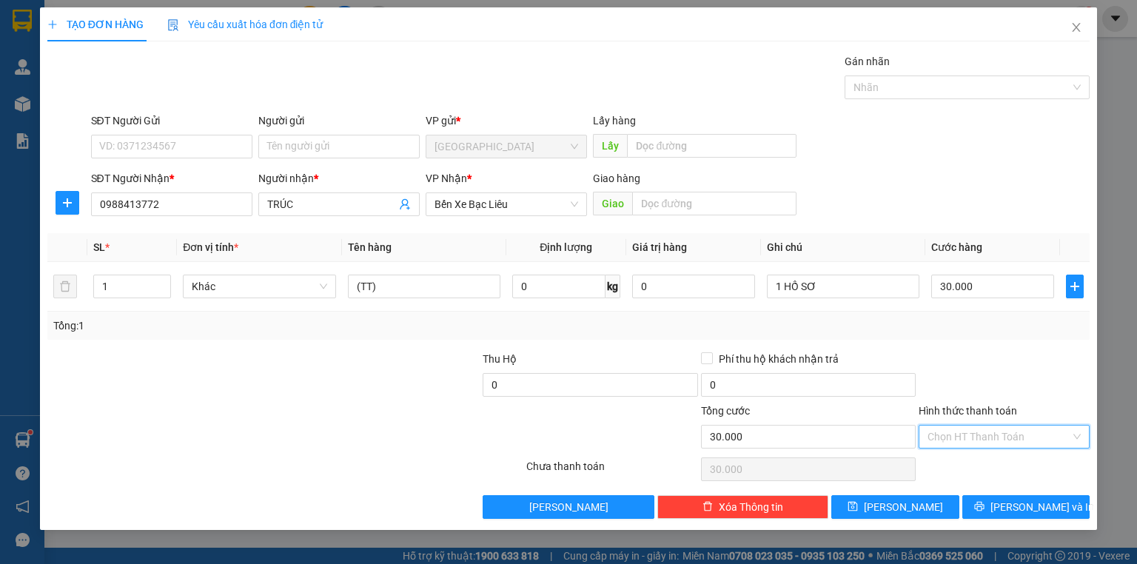
click at [979, 438] on input "Hình thức thanh toán" at bounding box center [998, 437] width 143 height 22
click at [970, 458] on div "Tại văn phòng" at bounding box center [1003, 465] width 153 height 16
type input "0"
click at [995, 500] on button "[PERSON_NAME] và In" at bounding box center [1026, 507] width 128 height 24
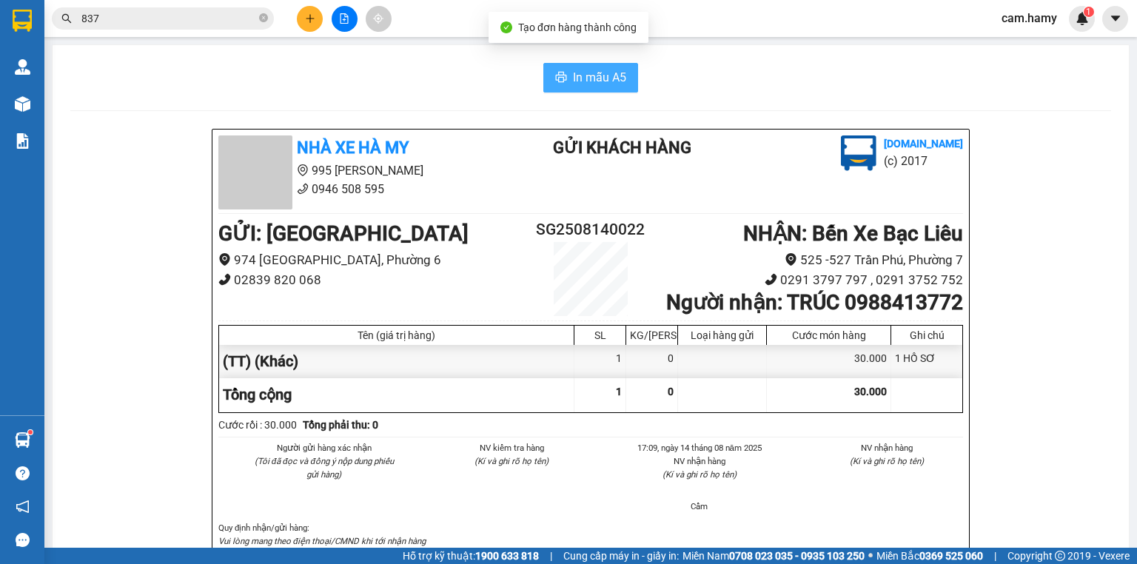
click at [557, 70] on button "In mẫu A5" at bounding box center [590, 78] width 95 height 30
click at [306, 18] on icon "plus" at bounding box center [310, 18] width 10 height 10
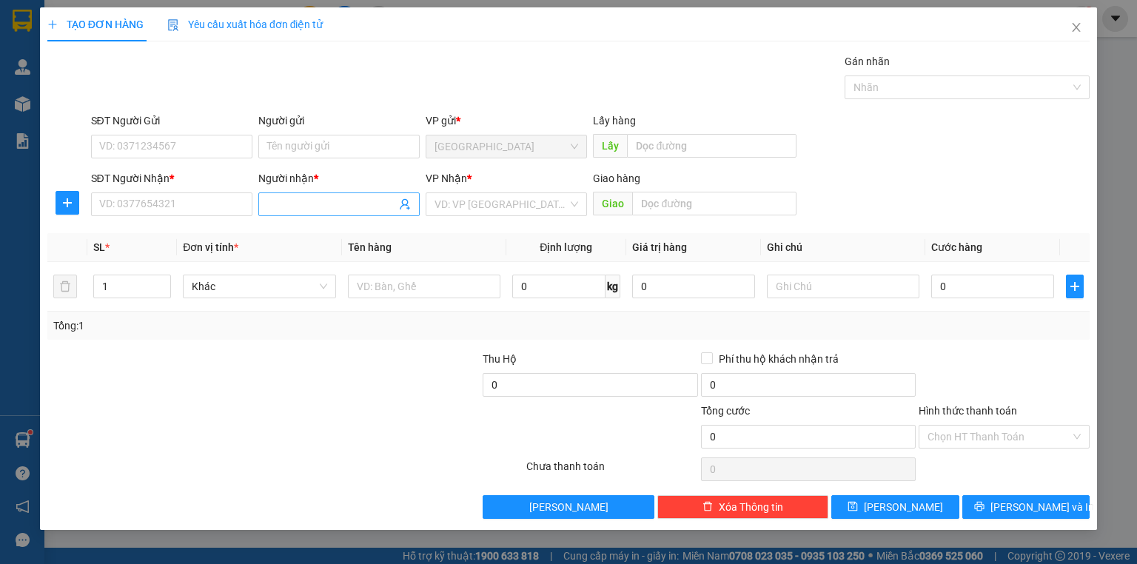
drag, startPoint x: 263, startPoint y: 192, endPoint x: 275, endPoint y: 198, distance: 13.2
click at [274, 198] on span at bounding box center [338, 204] width 161 height 24
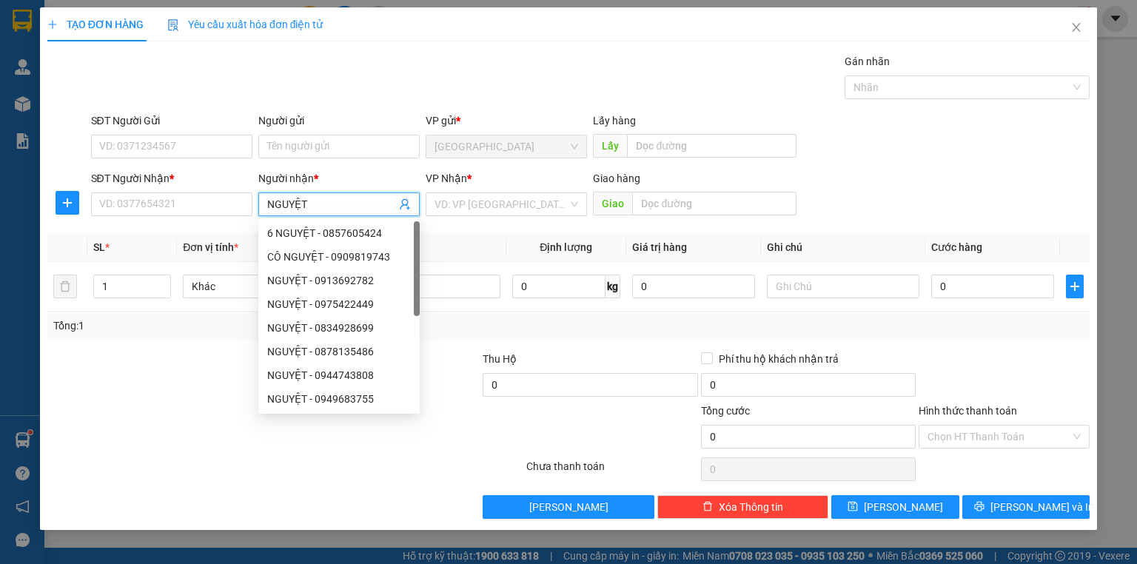
type input "NGUYỆT"
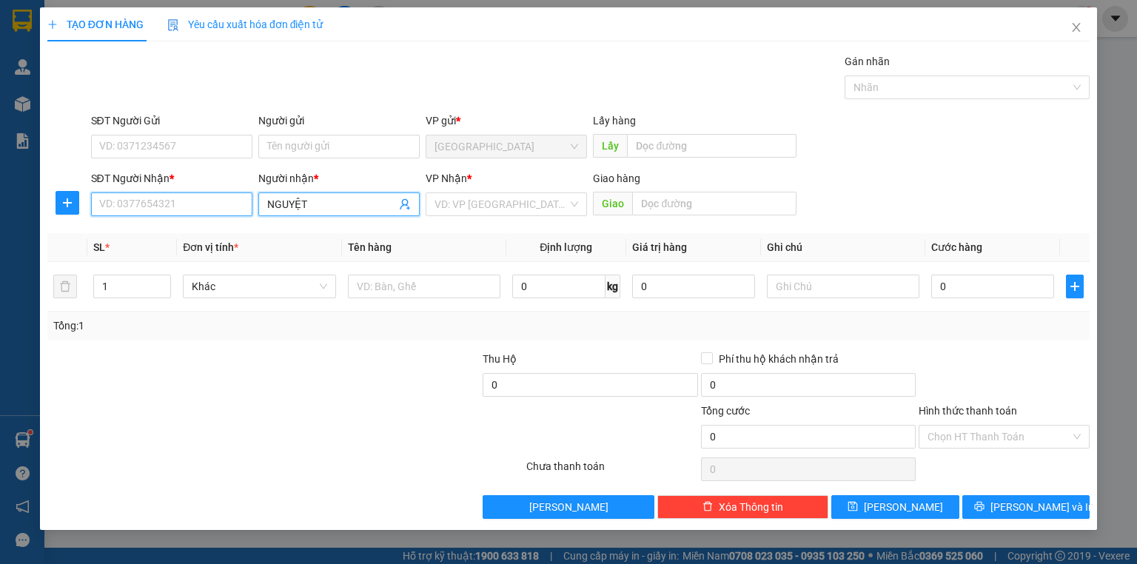
click at [182, 199] on input "SĐT Người Nhận *" at bounding box center [171, 204] width 161 height 24
click at [181, 199] on input "0949243010" at bounding box center [171, 204] width 161 height 24
type input "0949243010"
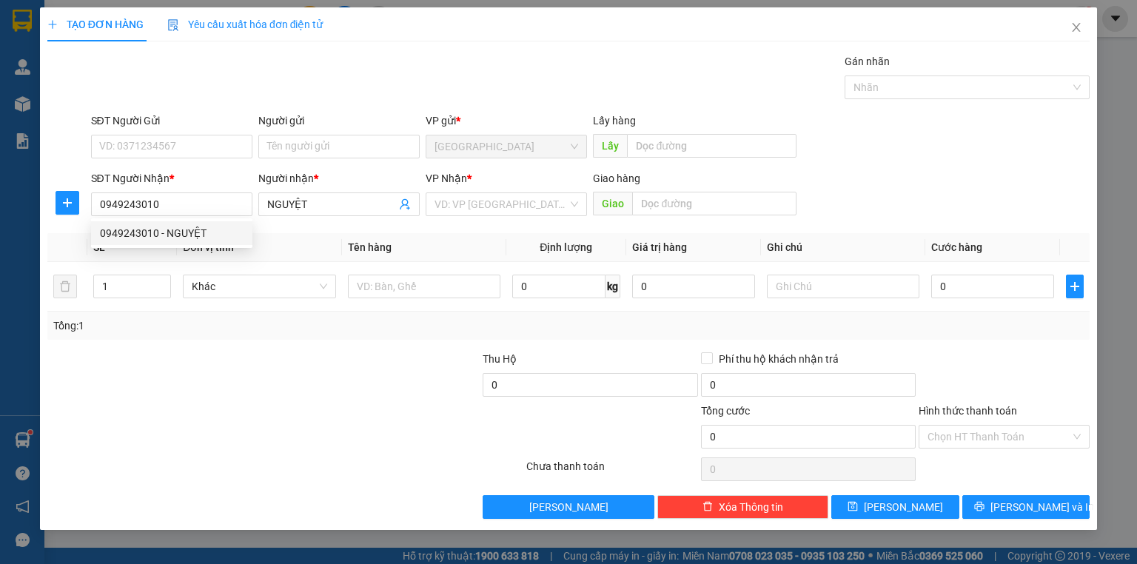
click at [207, 251] on span "Đơn vị tính *" at bounding box center [211, 247] width 56 height 12
click at [217, 207] on input "0949243010" at bounding box center [171, 204] width 161 height 24
click at [219, 232] on div "0949243010 - NGUYỆT" at bounding box center [172, 233] width 144 height 16
type input "NGUYỆT"
type input "40.000"
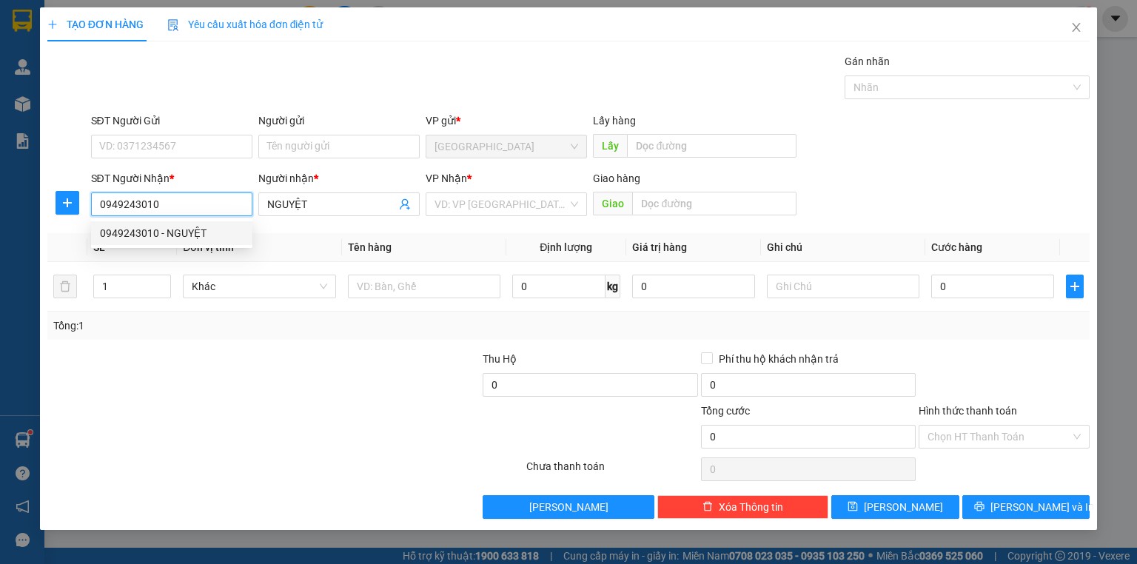
type input "40.000"
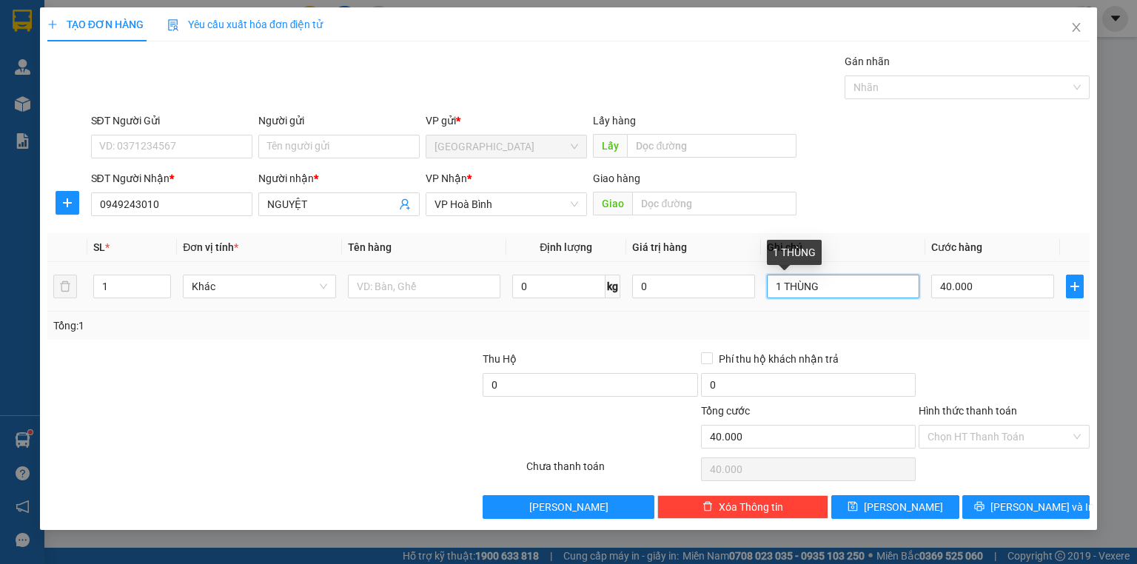
click at [811, 278] on input "1 THÙNG" at bounding box center [843, 287] width 152 height 24
type input "1 VỎ"
click at [380, 262] on td at bounding box center [424, 287] width 164 height 50
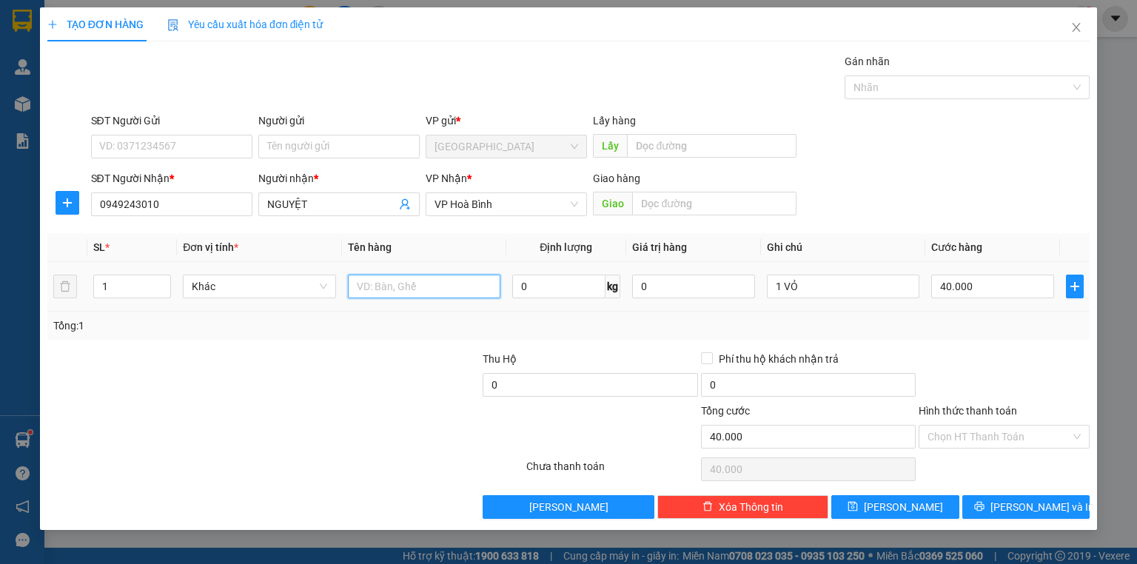
click at [396, 284] on input "text" at bounding box center [424, 287] width 152 height 24
type input "(TT)"
click at [1004, 290] on input "40.000" at bounding box center [992, 287] width 123 height 24
click at [1054, 326] on div "Tổng: 1" at bounding box center [568, 326] width 1030 height 16
click at [1015, 280] on input "40.000" at bounding box center [992, 287] width 123 height 24
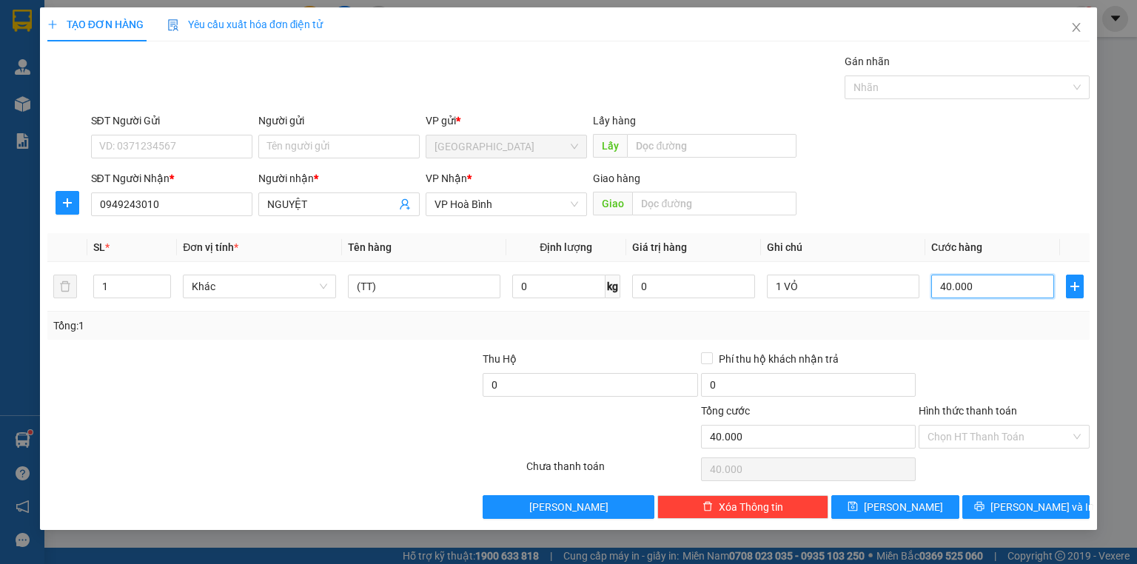
type input "3"
type input "30"
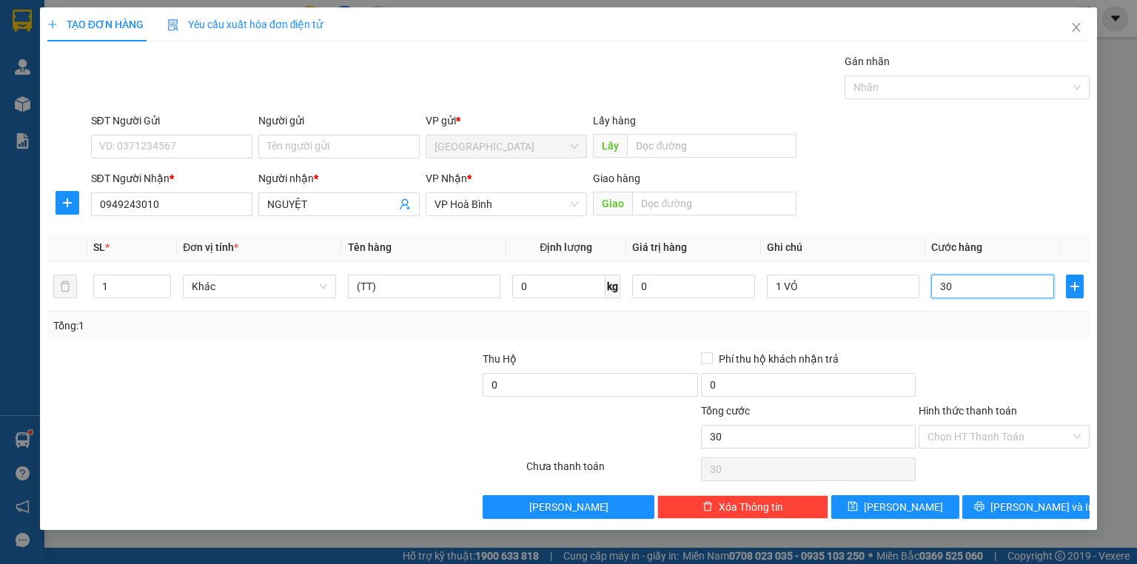
type input "30"
type input "30.000"
click at [1006, 351] on div at bounding box center [1004, 377] width 174 height 52
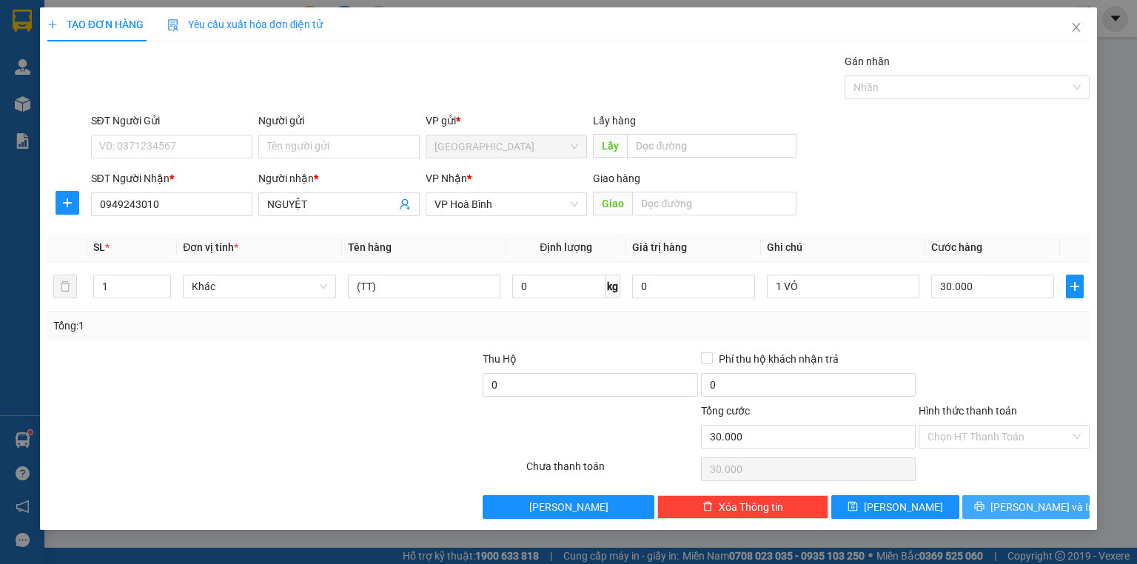
drag, startPoint x: 1022, startPoint y: 495, endPoint x: 1001, endPoint y: 488, distance: 22.7
click at [1022, 496] on button "[PERSON_NAME] và In" at bounding box center [1026, 507] width 128 height 24
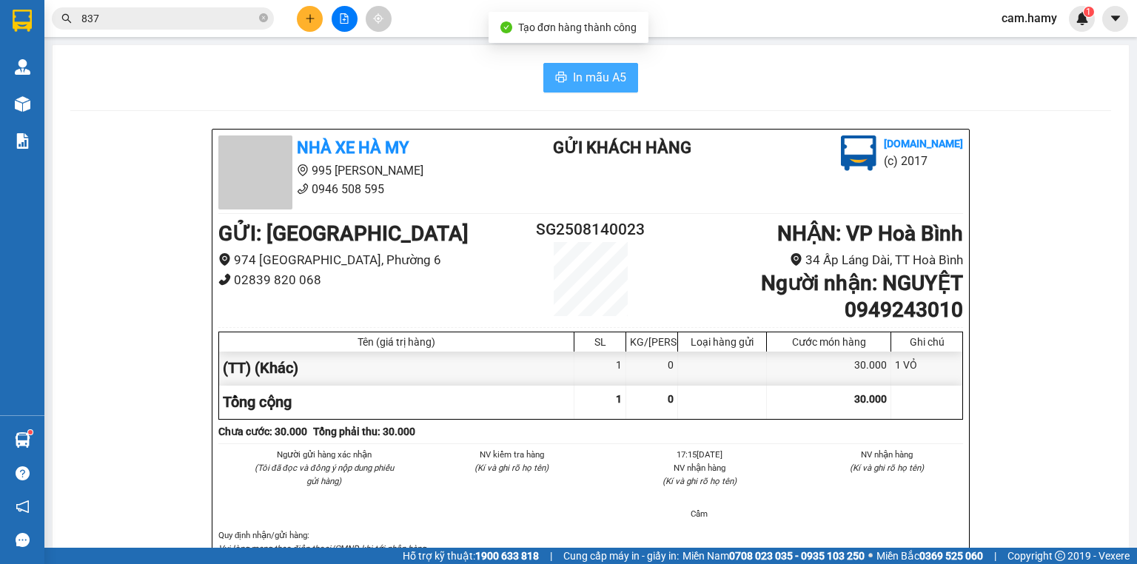
click at [557, 72] on icon "printer" at bounding box center [561, 77] width 12 height 12
click at [343, 27] on button at bounding box center [345, 19] width 26 height 26
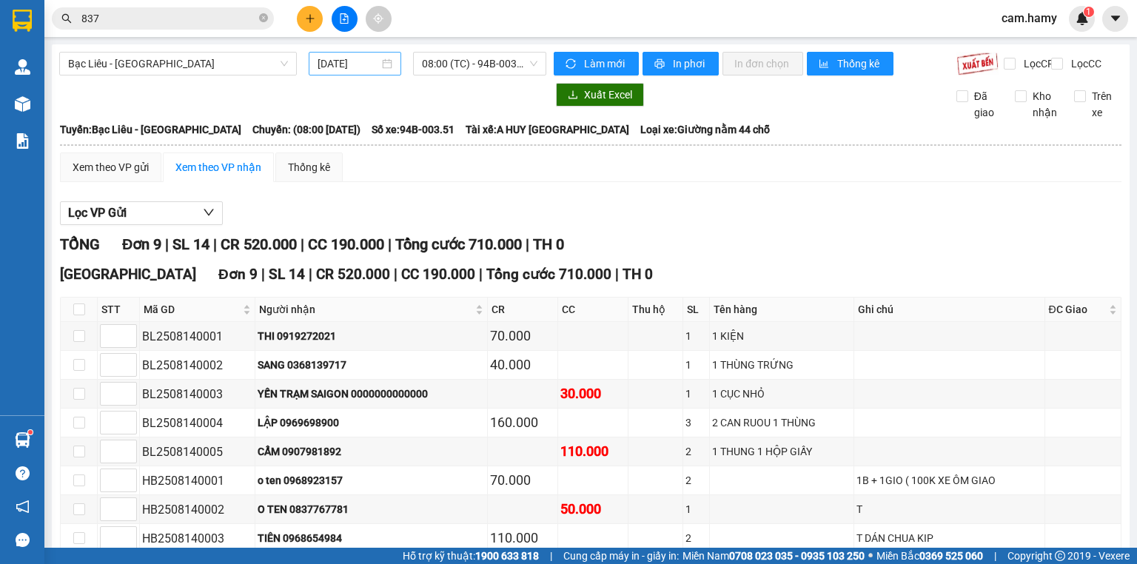
click at [352, 73] on div "[DATE]" at bounding box center [355, 64] width 92 height 24
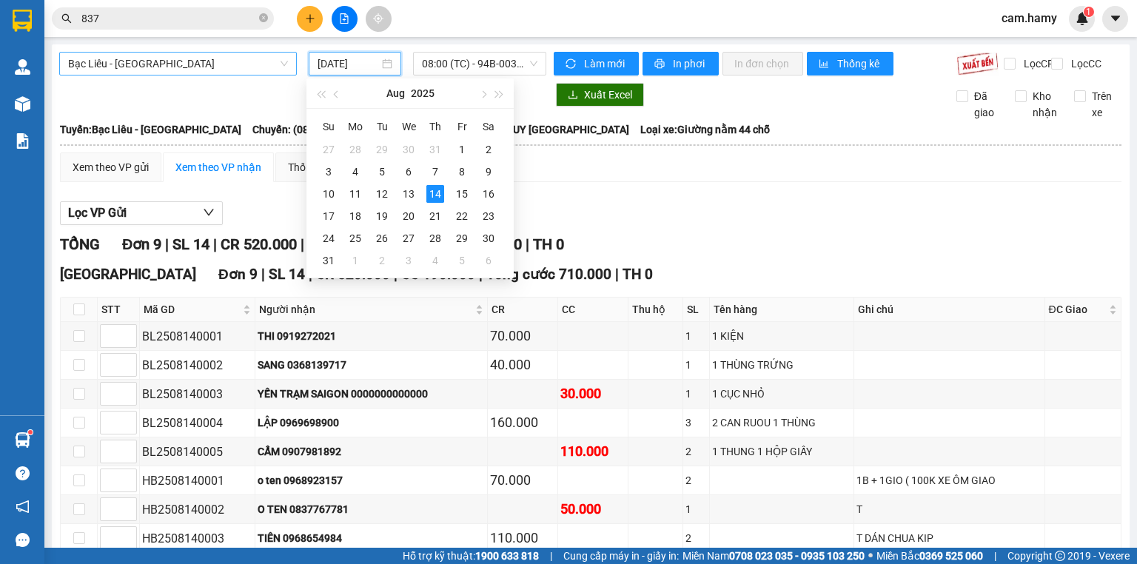
click at [221, 71] on span "Bạc Liêu - [GEOGRAPHIC_DATA]" at bounding box center [178, 64] width 220 height 22
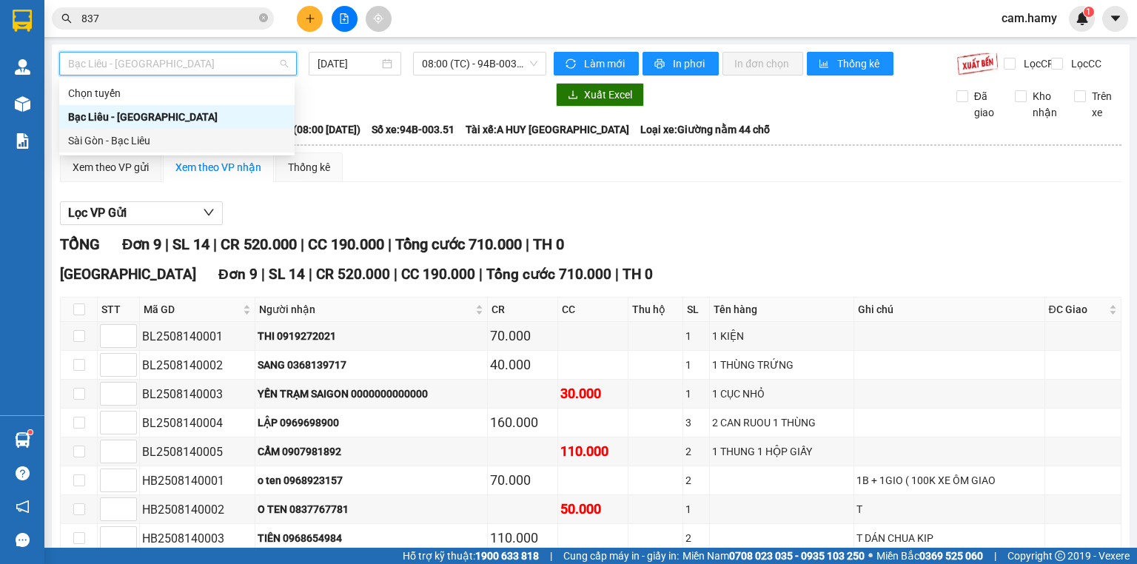
click at [138, 138] on div "Sài Gòn - Bạc Liêu" at bounding box center [177, 140] width 218 height 16
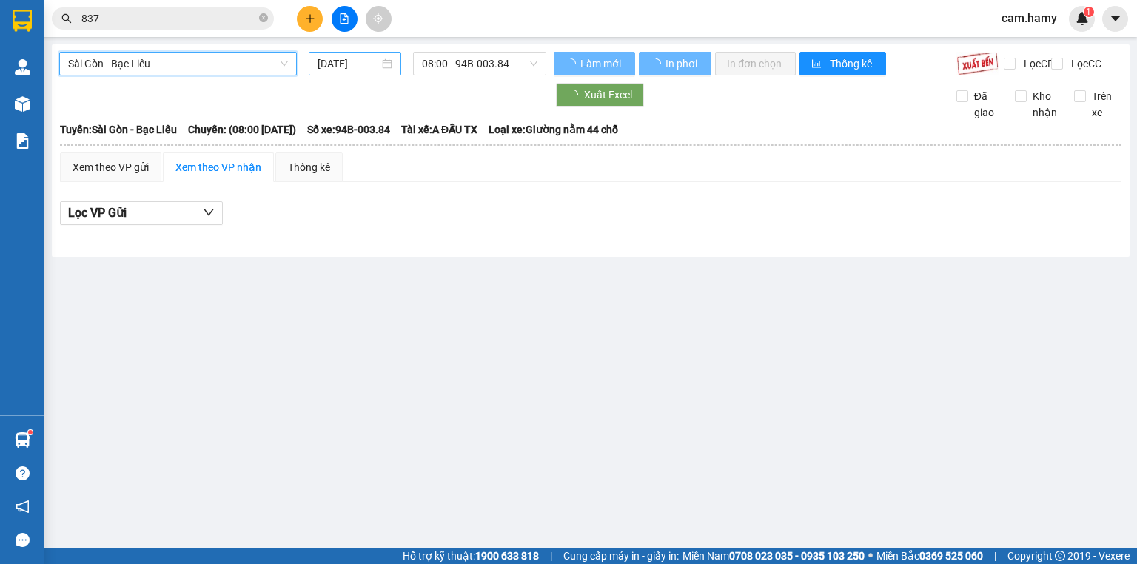
click at [358, 68] on input "[DATE]" at bounding box center [348, 64] width 61 height 16
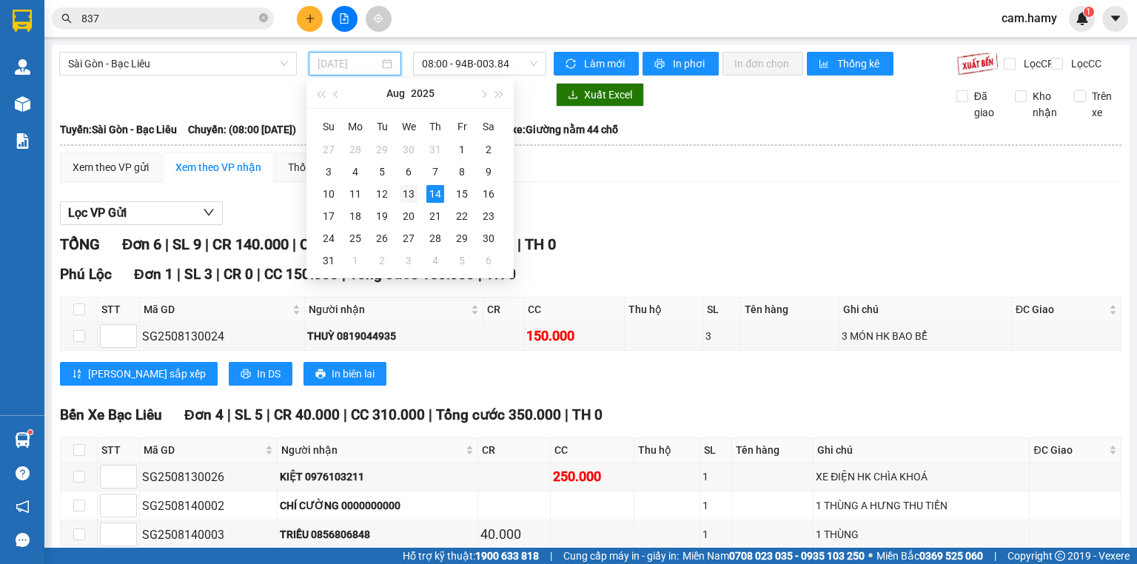
click at [412, 193] on div "13" at bounding box center [409, 194] width 18 height 18
type input "[DATE]"
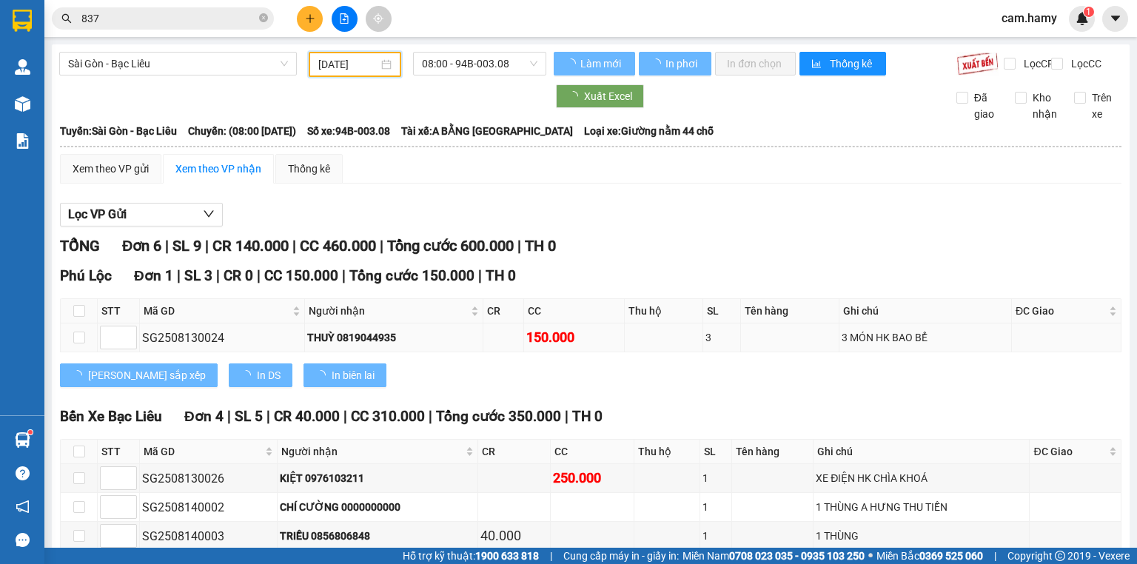
scroll to position [178, 0]
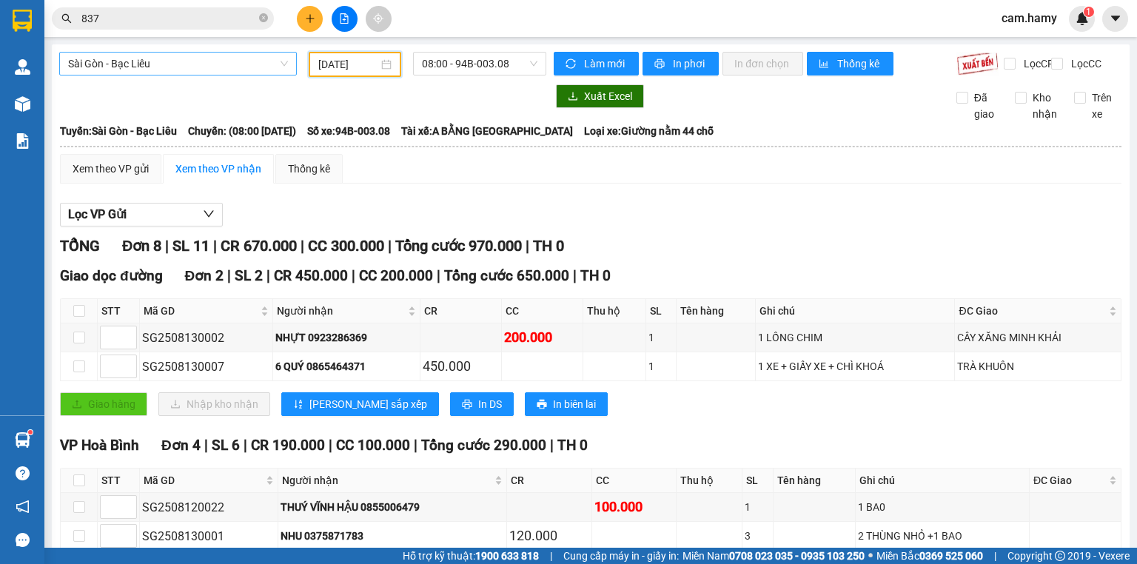
click at [186, 68] on span "Sài Gòn - Bạc Liêu" at bounding box center [178, 64] width 220 height 22
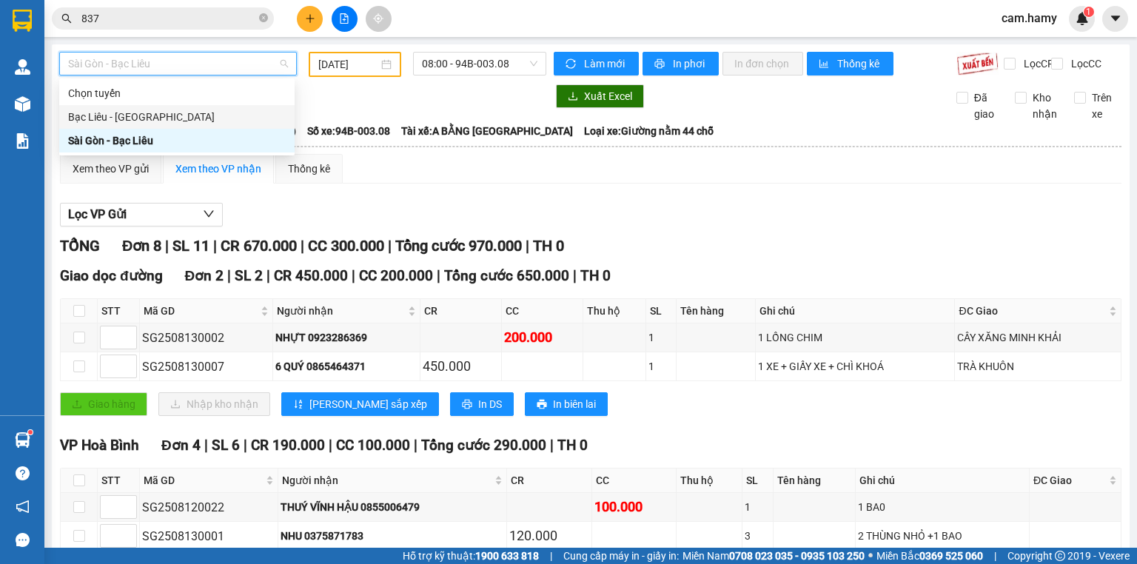
click at [121, 121] on div "Bạc Liêu - [GEOGRAPHIC_DATA]" at bounding box center [177, 117] width 218 height 16
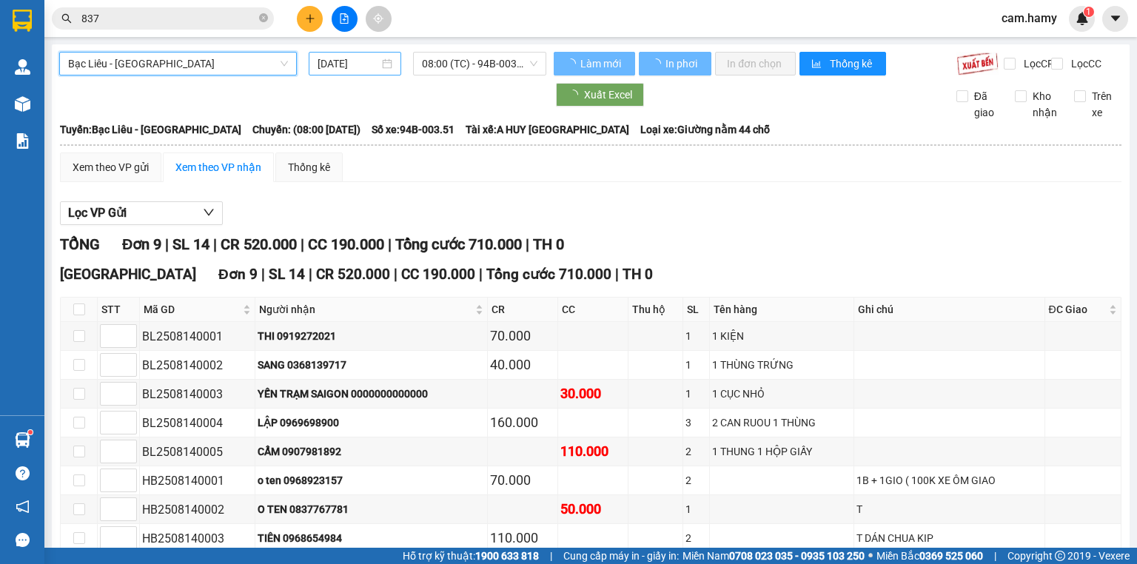
click at [335, 59] on input "[DATE]" at bounding box center [348, 64] width 61 height 16
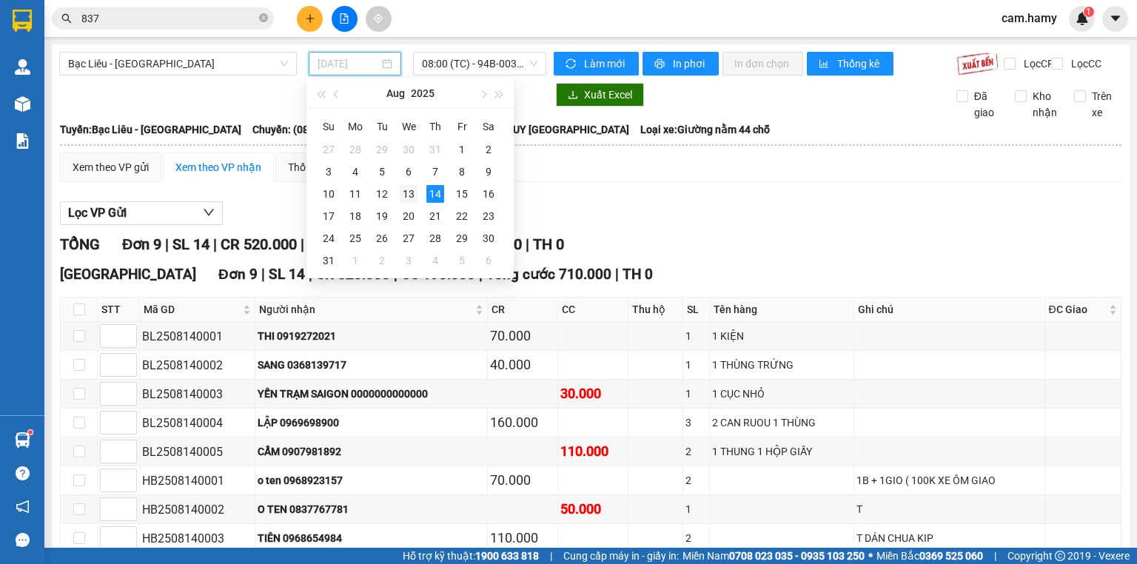
click at [401, 195] on div "13" at bounding box center [409, 194] width 18 height 18
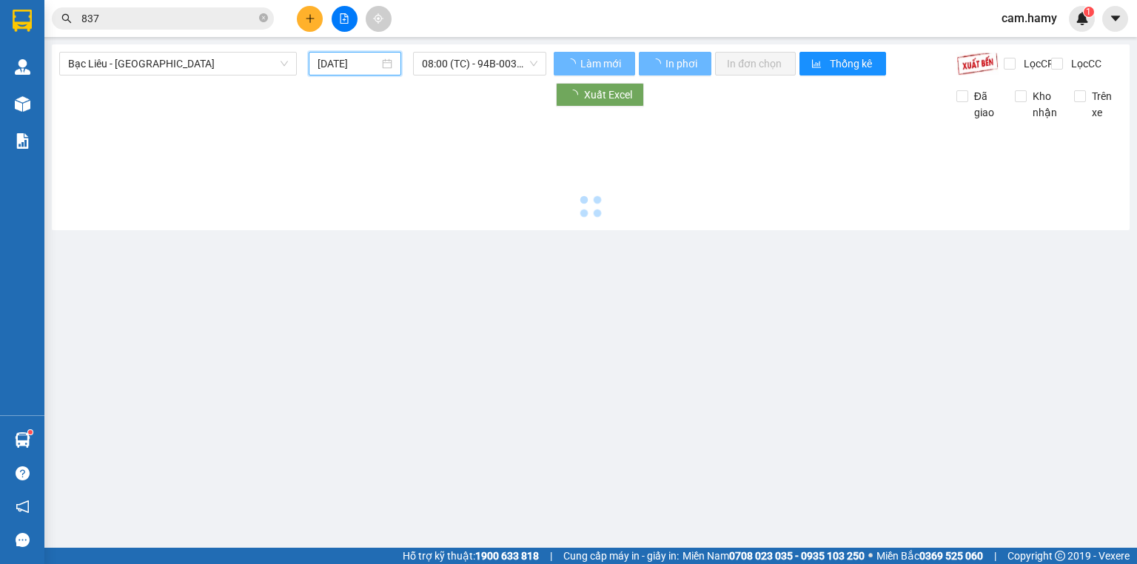
type input "[DATE]"
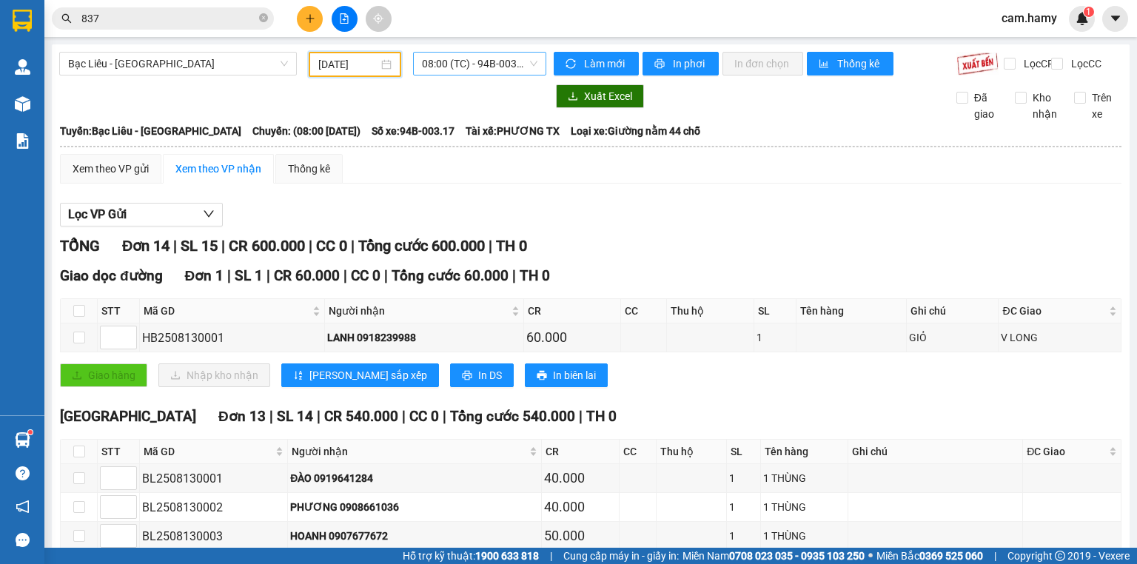
click at [508, 63] on span "08:00 (TC) - 94B-003.17" at bounding box center [480, 64] width 116 height 22
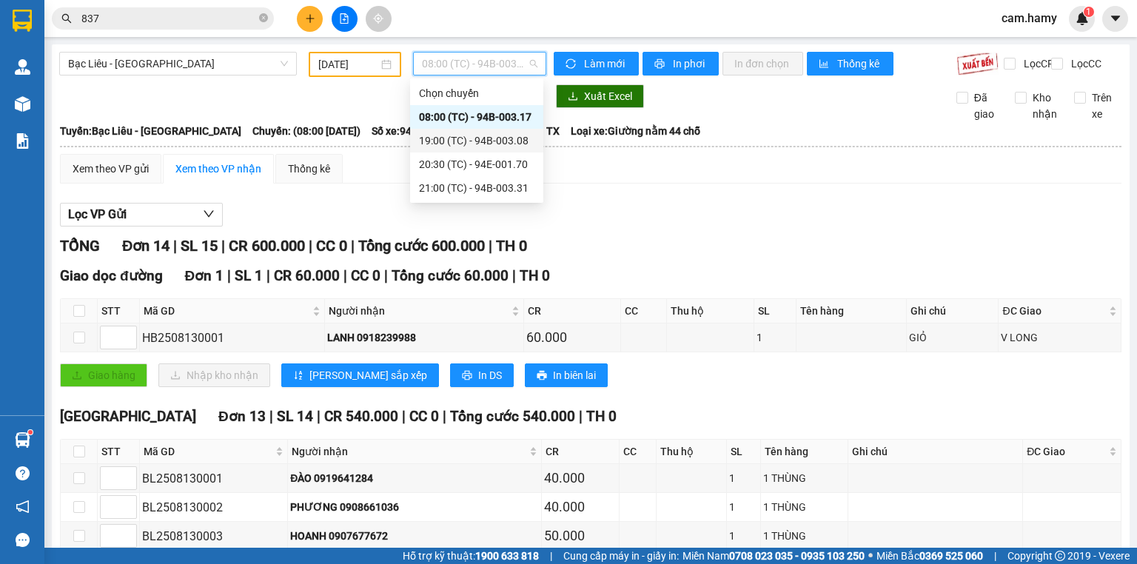
click at [491, 136] on div "19:00 (TC) - 94B-003.08" at bounding box center [476, 140] width 115 height 16
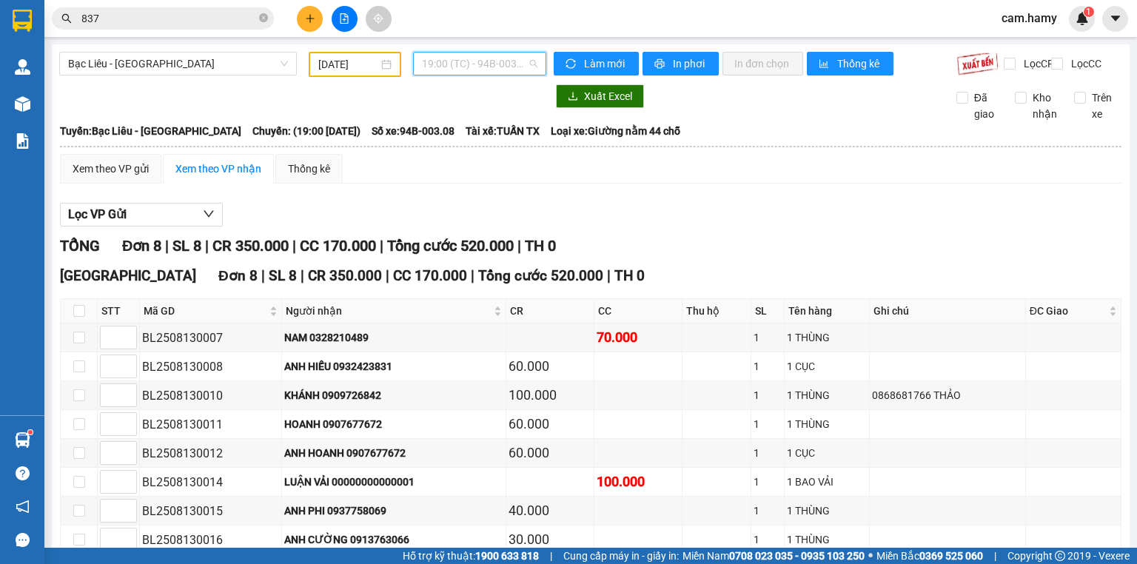
click at [487, 67] on span "19:00 (TC) - 94B-003.08" at bounding box center [480, 64] width 116 height 22
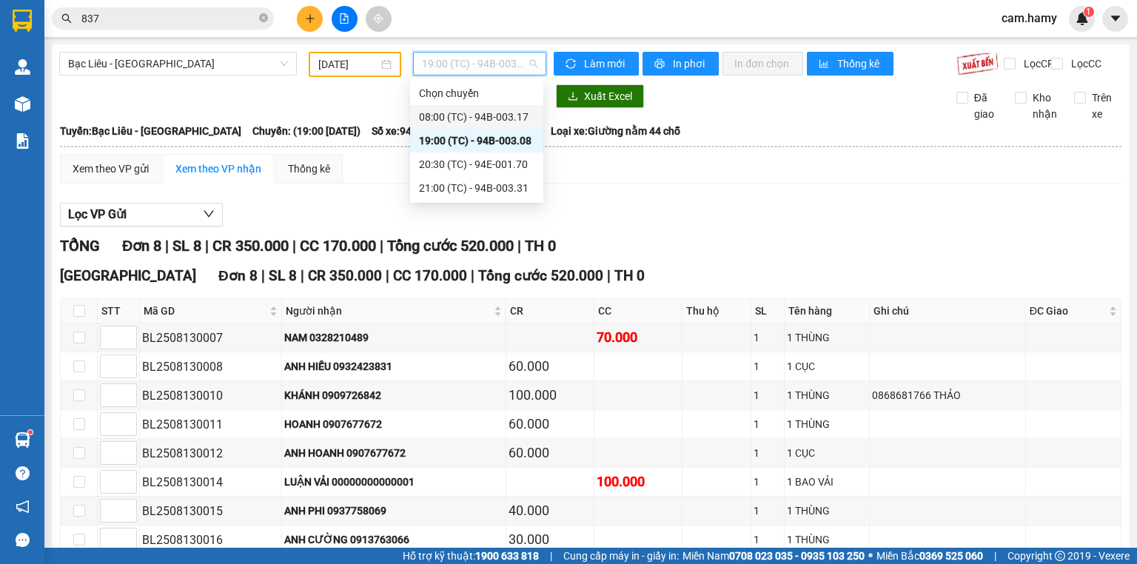
click at [484, 109] on div "08:00 (TC) - 94B-003.17" at bounding box center [476, 117] width 115 height 16
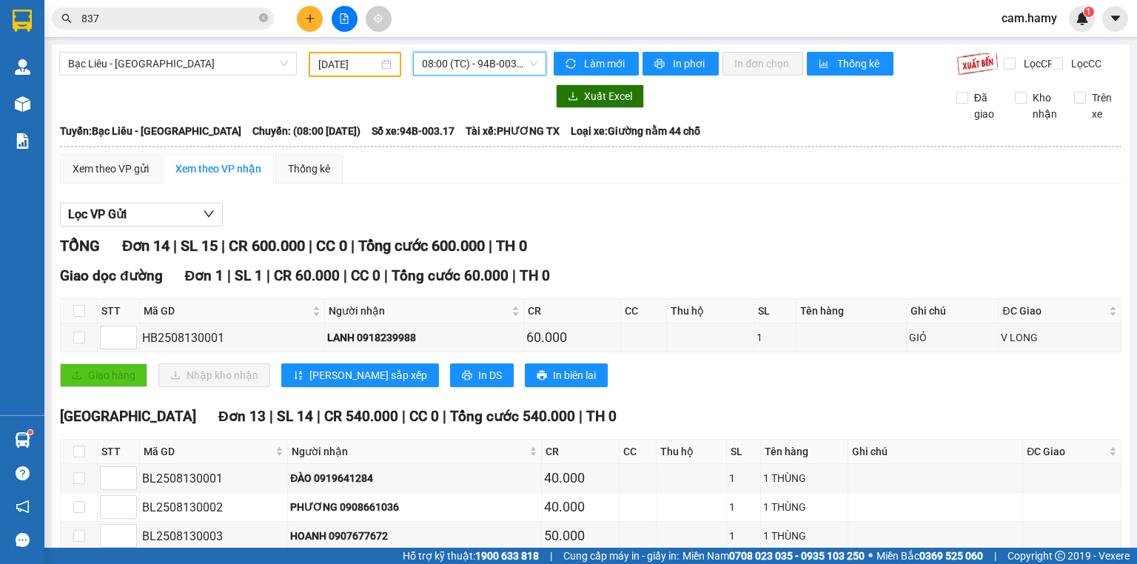
click at [305, 23] on button at bounding box center [310, 19] width 26 height 26
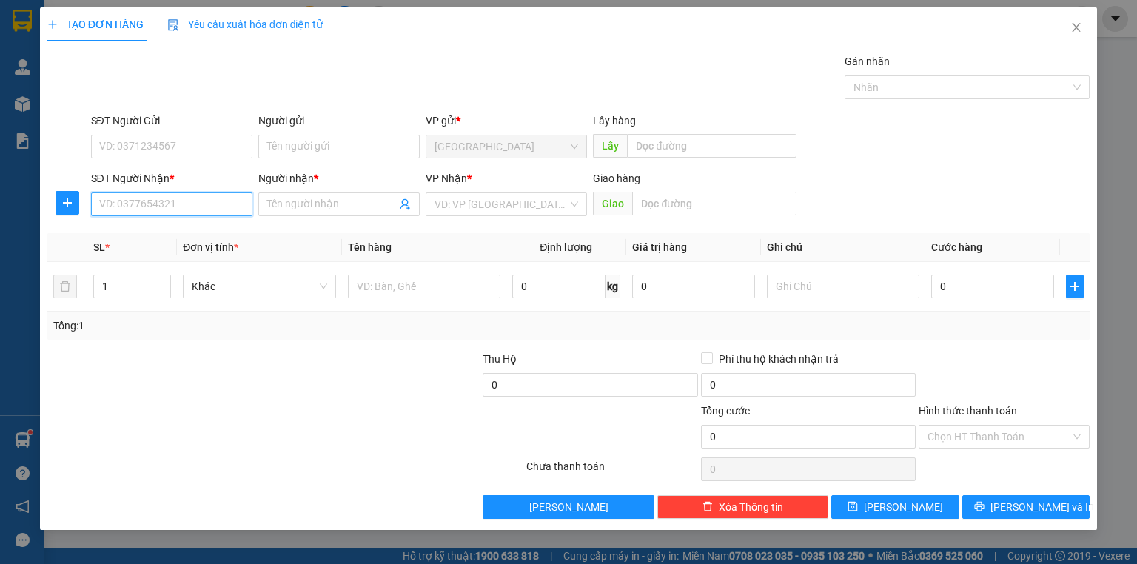
click at [161, 198] on input "SĐT Người Nhận *" at bounding box center [171, 204] width 161 height 24
click at [198, 230] on div "0944111564 - [PERSON_NAME]" at bounding box center [173, 233] width 146 height 16
type input "0944111564"
type input "[PERSON_NAME]"
type input "50.000"
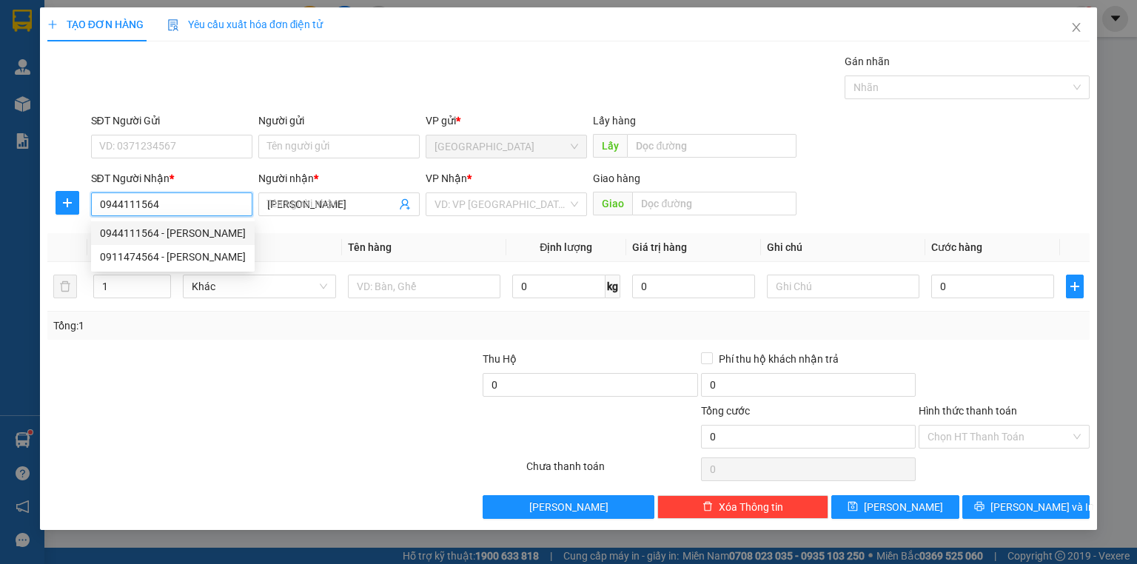
type input "50.000"
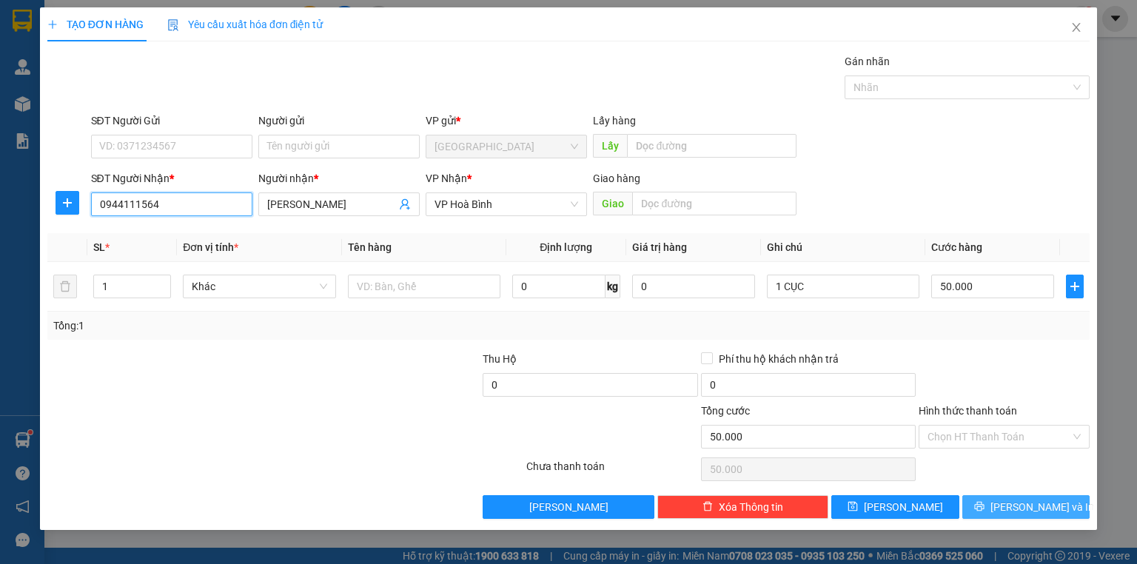
type input "0944111564"
click at [1023, 497] on button "[PERSON_NAME] và In" at bounding box center [1026, 507] width 128 height 24
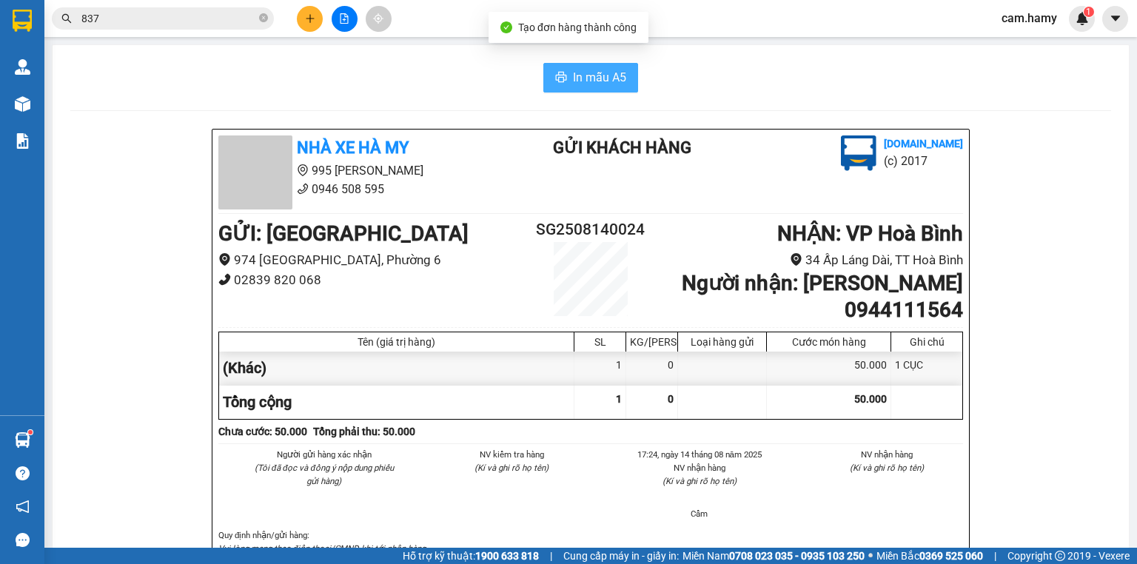
click at [625, 90] on button "In mẫu A5" at bounding box center [590, 78] width 95 height 30
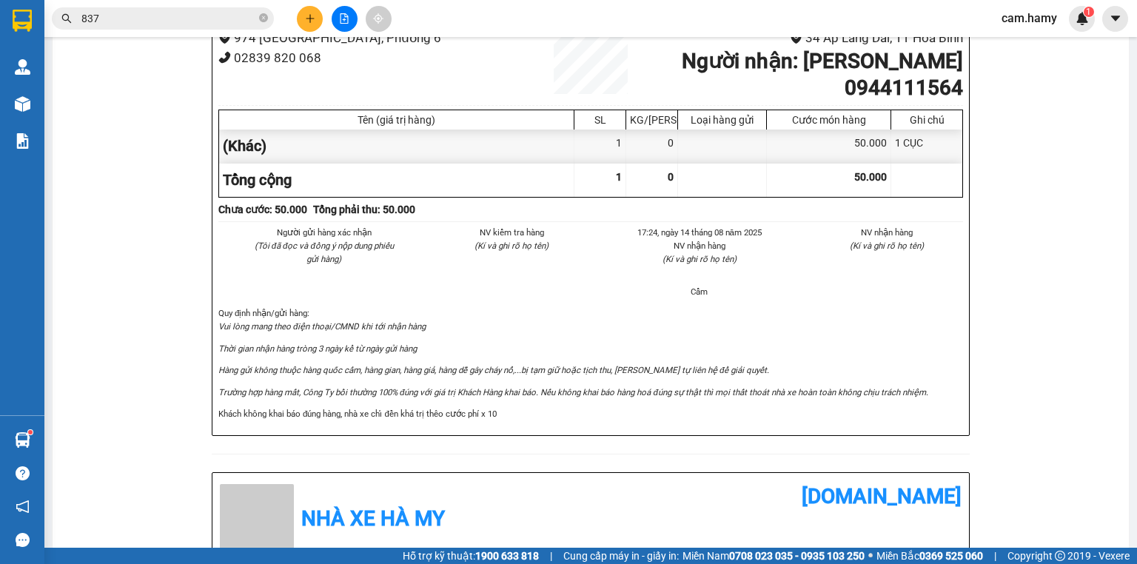
scroll to position [163, 0]
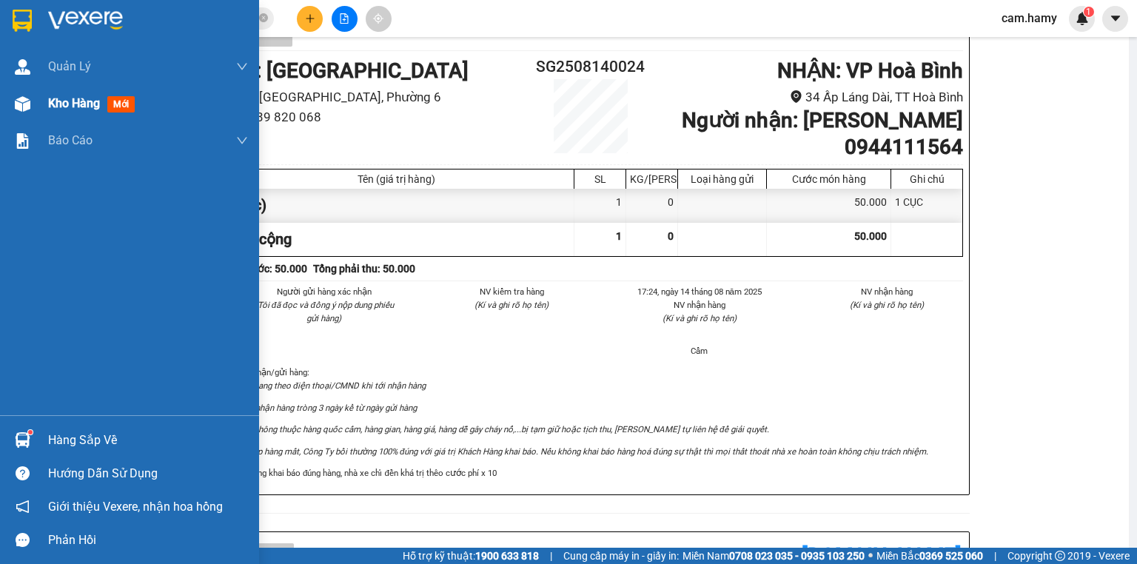
click at [21, 109] on img at bounding box center [23, 104] width 16 height 16
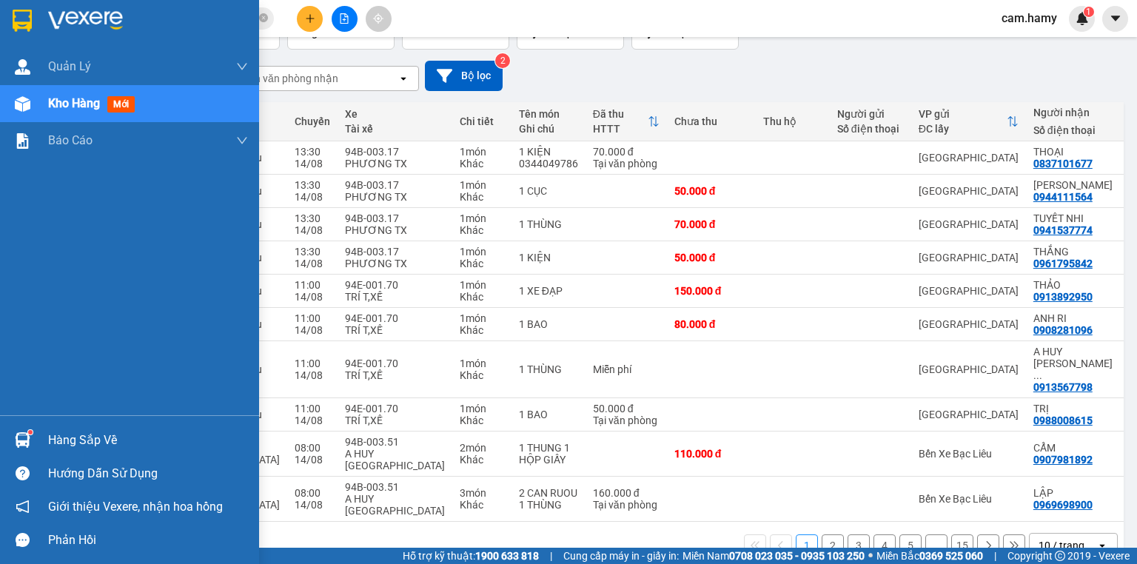
scroll to position [109, 0]
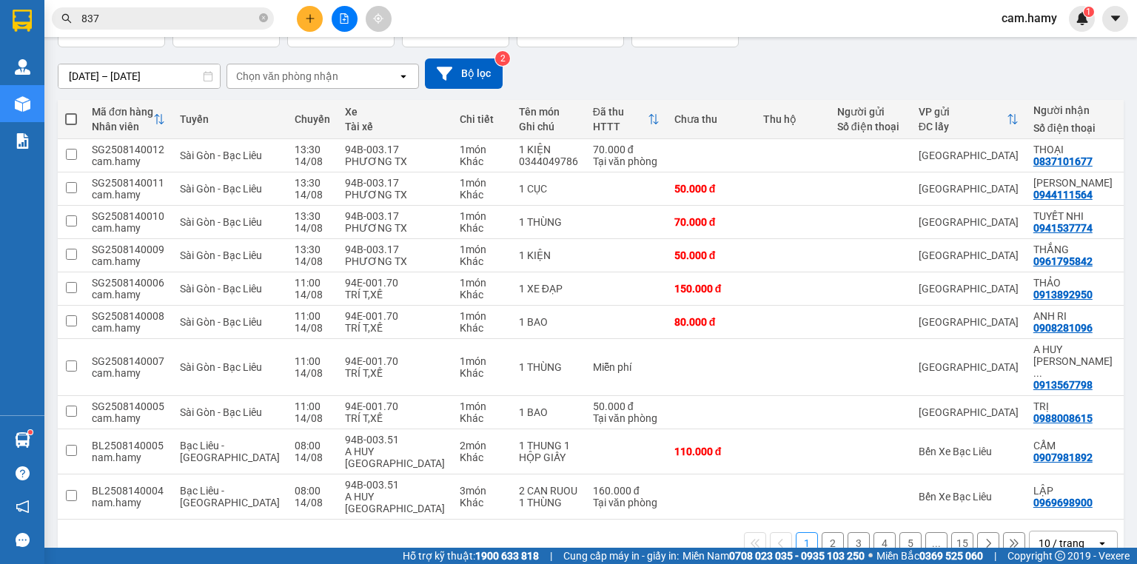
click at [437, 534] on div "1 2 3 4 5 ... 15 10 / trang open" at bounding box center [591, 543] width 1066 height 47
click at [378, 531] on div "1 2 3 4 5 ... 15 10 / trang open" at bounding box center [591, 543] width 1054 height 25
click at [551, 78] on div "[DATE] – [DATE] Press the down arrow key to interact with the calendar and sele…" at bounding box center [591, 73] width 1066 height 30
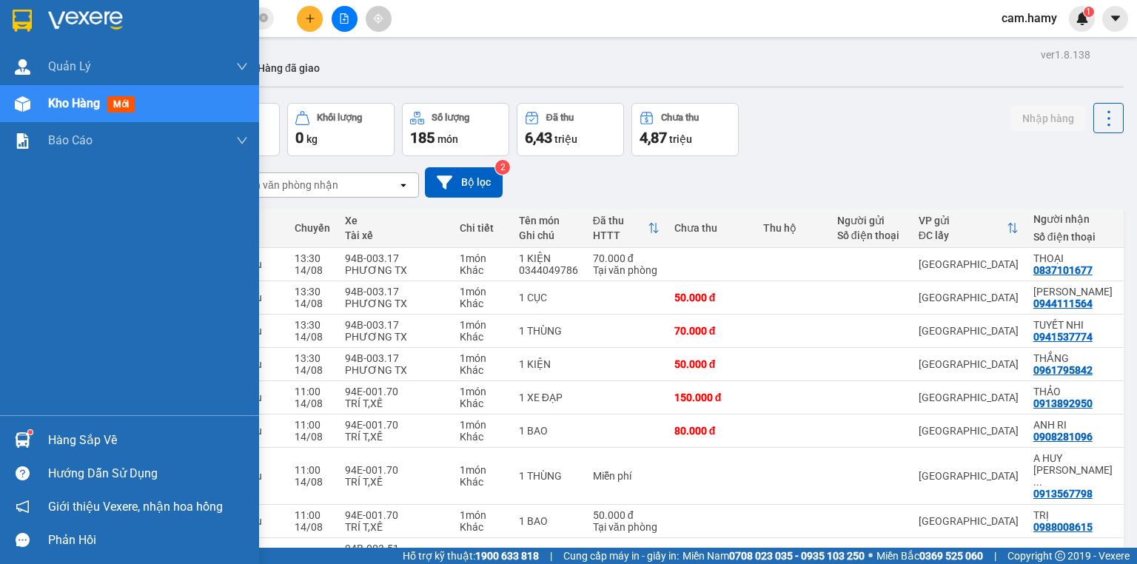
click at [33, 87] on div "Kho hàng mới" at bounding box center [129, 103] width 259 height 37
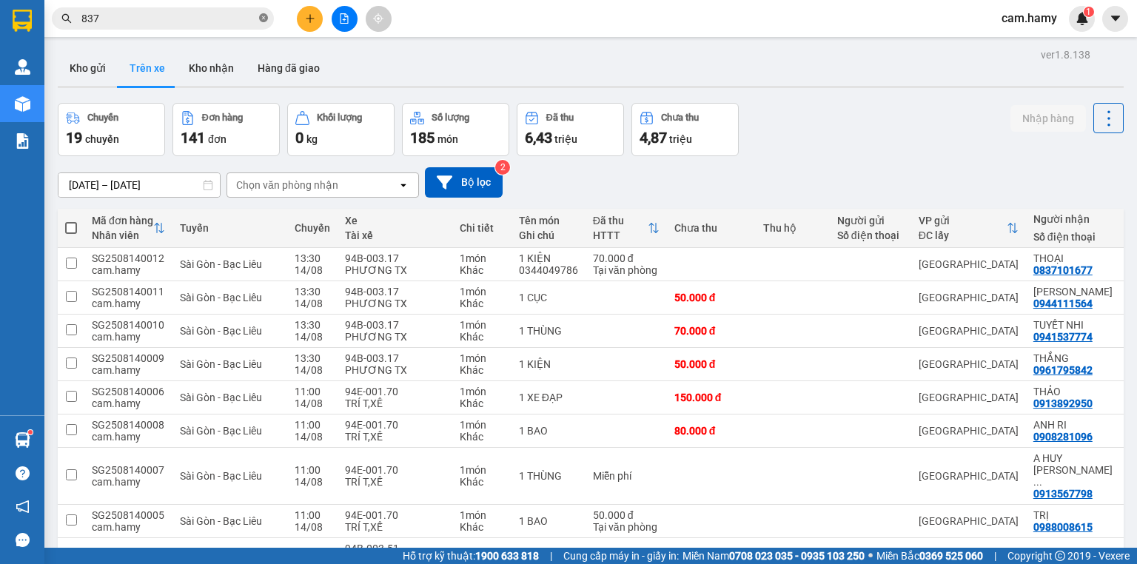
click at [262, 15] on icon "close-circle" at bounding box center [263, 17] width 9 height 9
click at [93, 78] on button "Kho gửi" at bounding box center [88, 68] width 60 height 36
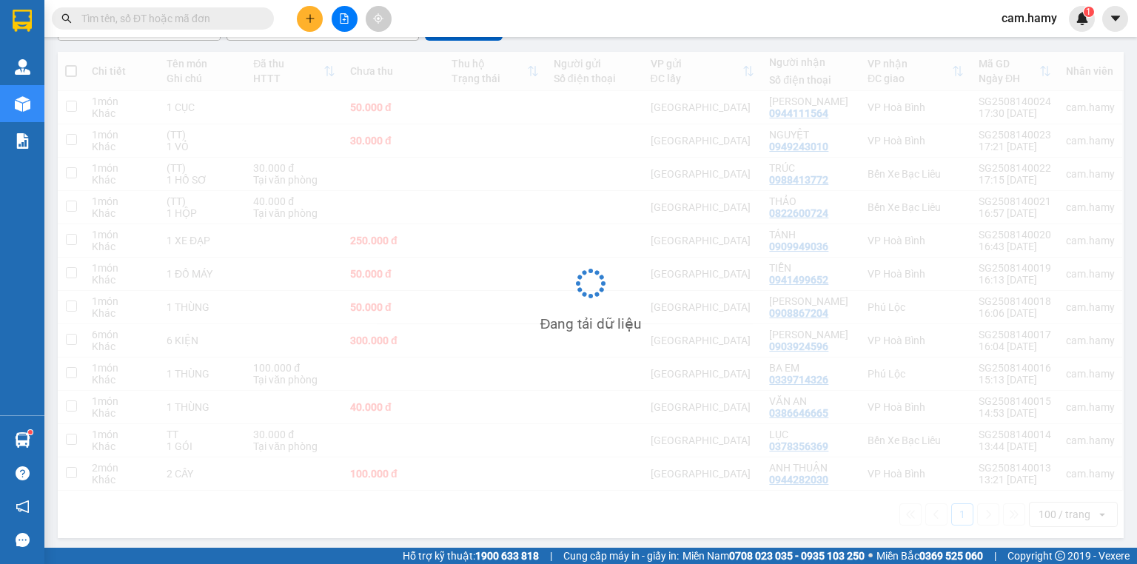
scroll to position [157, 0]
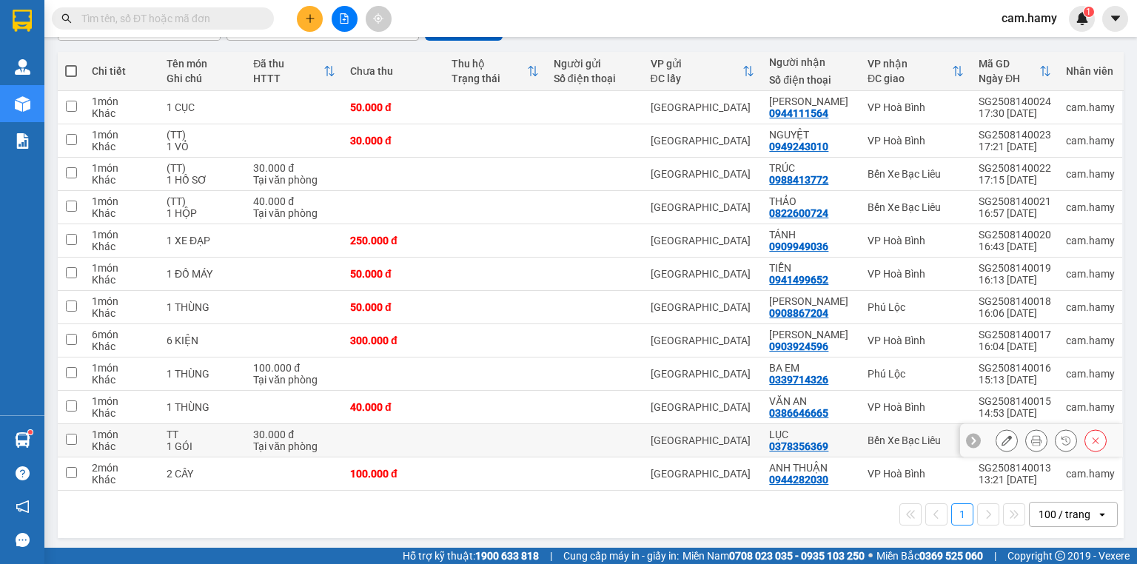
click at [1002, 435] on icon at bounding box center [1007, 440] width 10 height 10
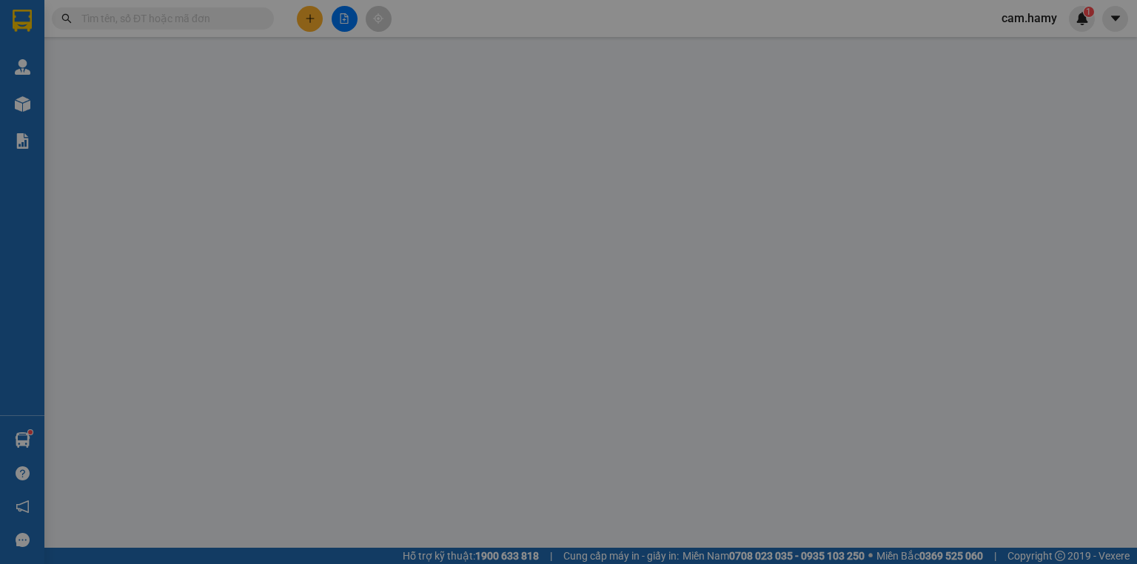
type input "0378356369"
type input "LỤC"
type input "30.000"
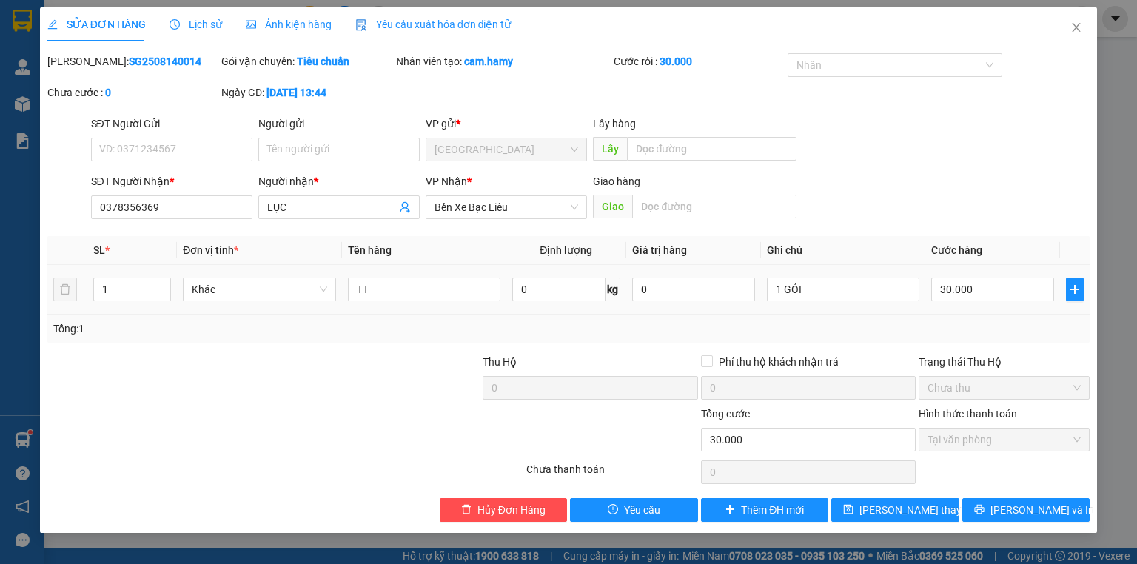
click at [396, 305] on td "TT" at bounding box center [424, 290] width 164 height 50
click at [397, 302] on div "TT" at bounding box center [424, 290] width 152 height 30
click at [399, 296] on input "TT" at bounding box center [424, 290] width 152 height 24
click at [355, 287] on input "TT)" at bounding box center [424, 290] width 152 height 24
type input "(TT)"
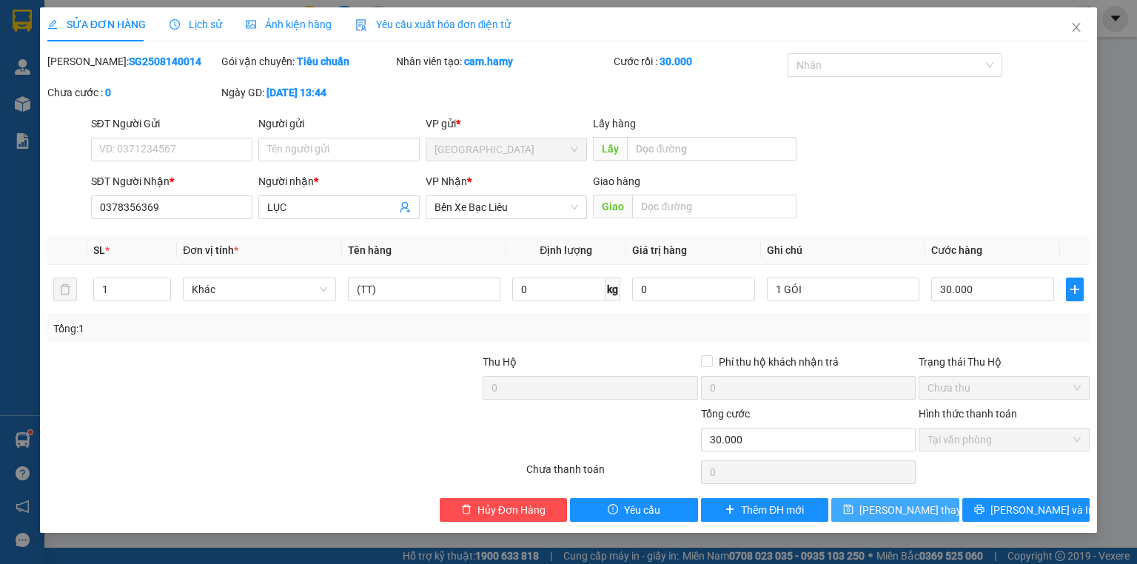
click at [879, 512] on span "[PERSON_NAME] thay đổi" at bounding box center [918, 510] width 118 height 16
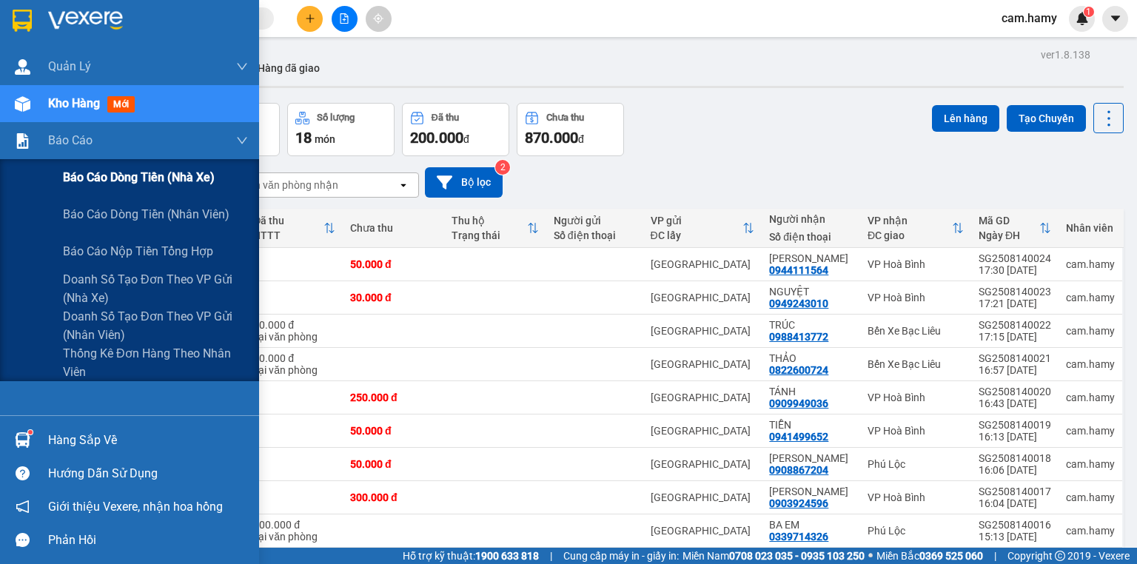
click at [108, 181] on span "Báo cáo dòng tiền (nhà xe)" at bounding box center [139, 177] width 152 height 19
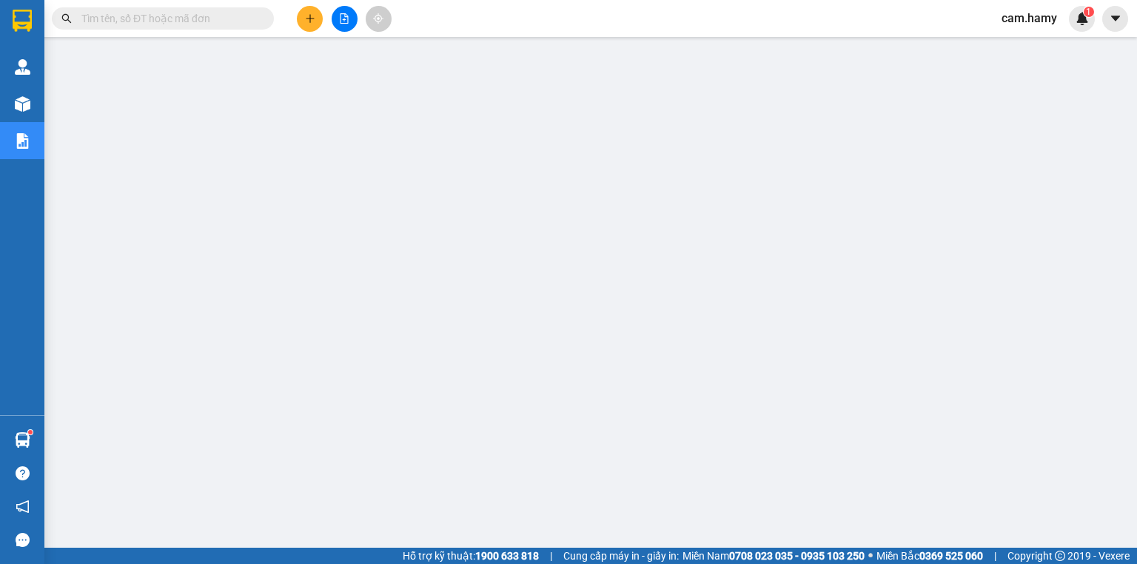
drag, startPoint x: 295, startPoint y: 21, endPoint x: 306, endPoint y: 21, distance: 11.8
click at [297, 21] on div at bounding box center [344, 19] width 111 height 26
click at [306, 21] on icon "plus" at bounding box center [310, 18] width 10 height 10
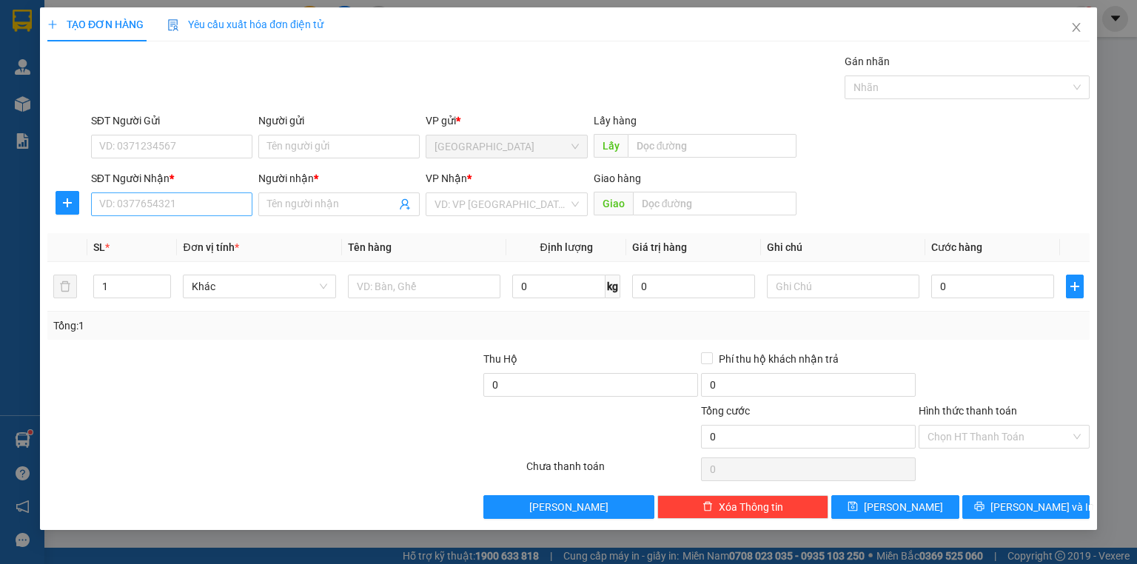
click at [184, 189] on div "SĐT Người Nhận *" at bounding box center [171, 181] width 161 height 22
click at [184, 201] on input "SĐT Người Nhận *" at bounding box center [171, 204] width 161 height 24
type input "0824080886"
click at [485, 201] on input "search" at bounding box center [501, 204] width 133 height 22
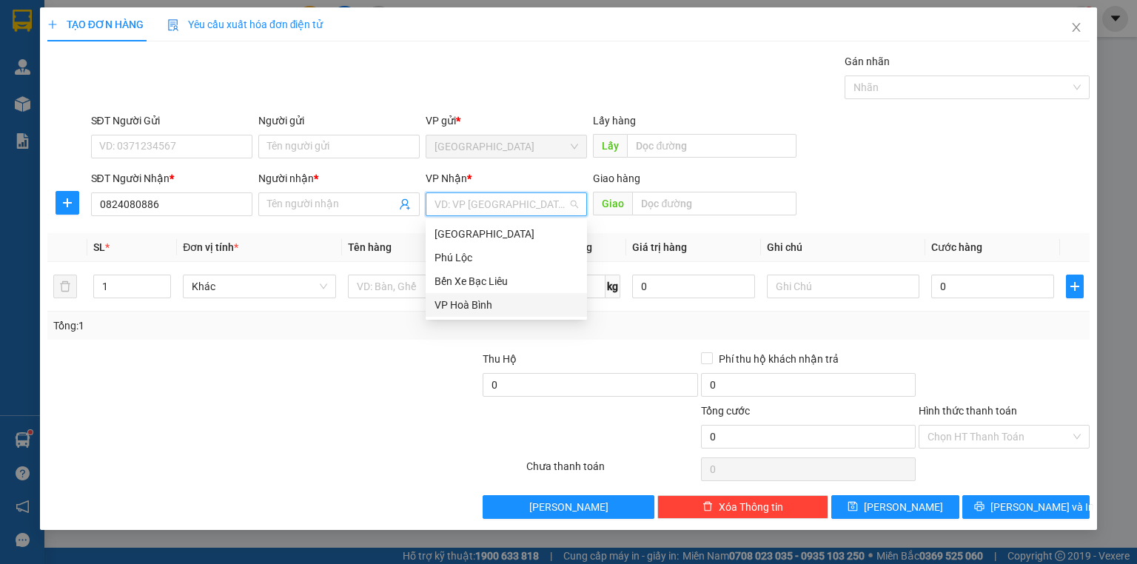
click at [474, 297] on div "VP Hoà Bình" at bounding box center [507, 305] width 144 height 16
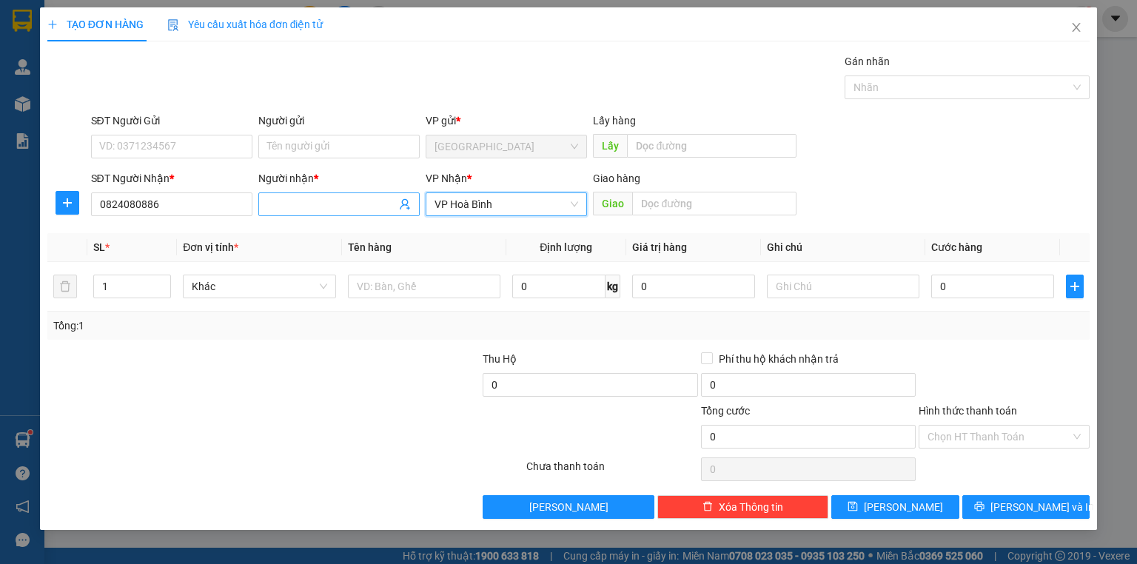
click at [311, 196] on input "Người nhận *" at bounding box center [331, 204] width 129 height 16
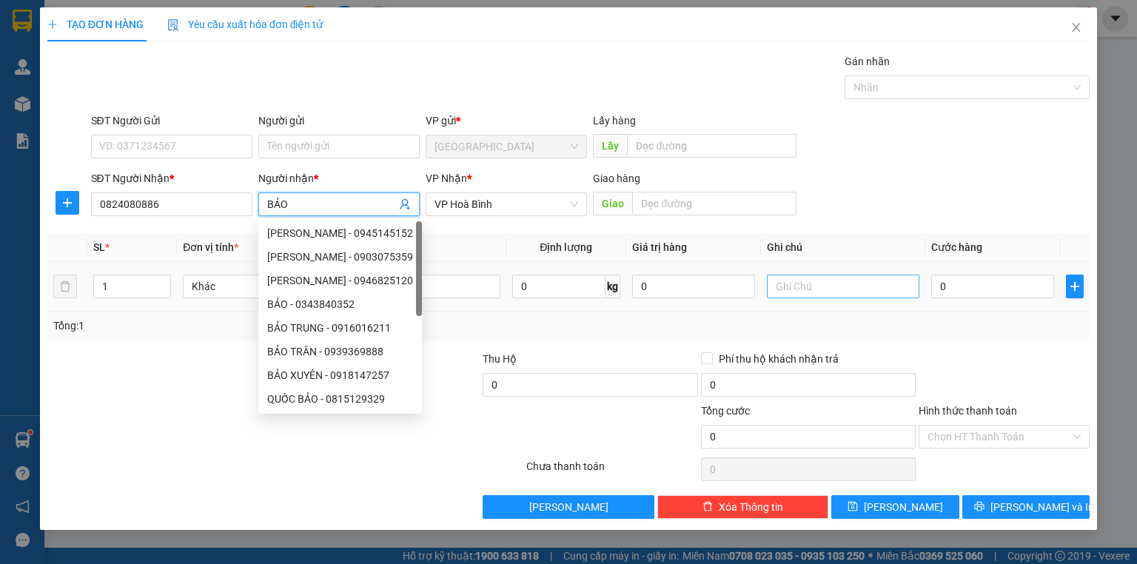
type input "BẢO"
click at [822, 281] on input "text" at bounding box center [843, 287] width 152 height 24
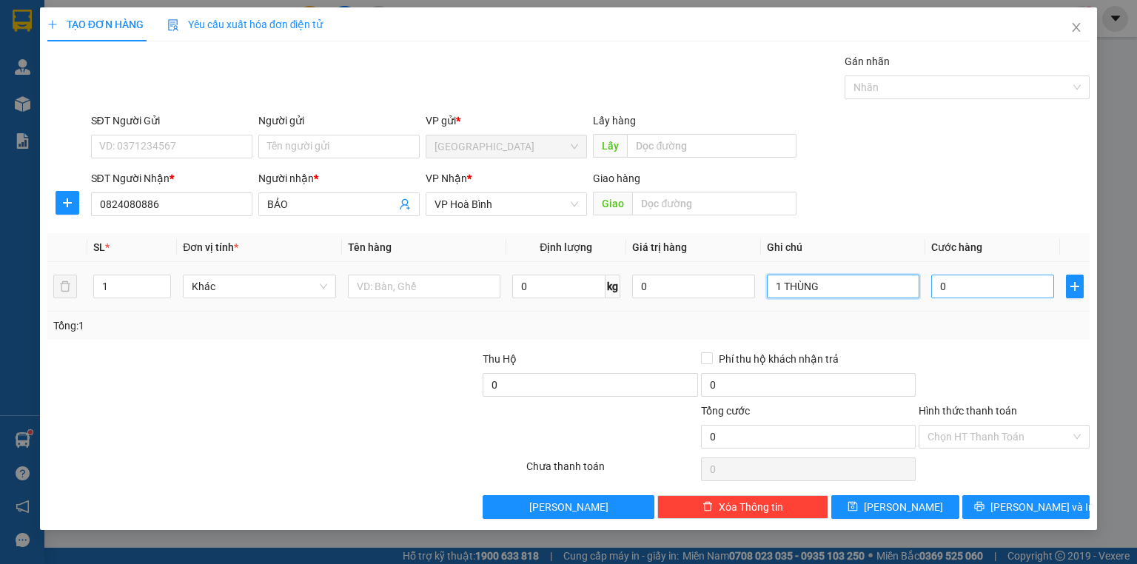
type input "1 THÙNG"
click at [991, 286] on input "0" at bounding box center [992, 287] width 123 height 24
type input "4"
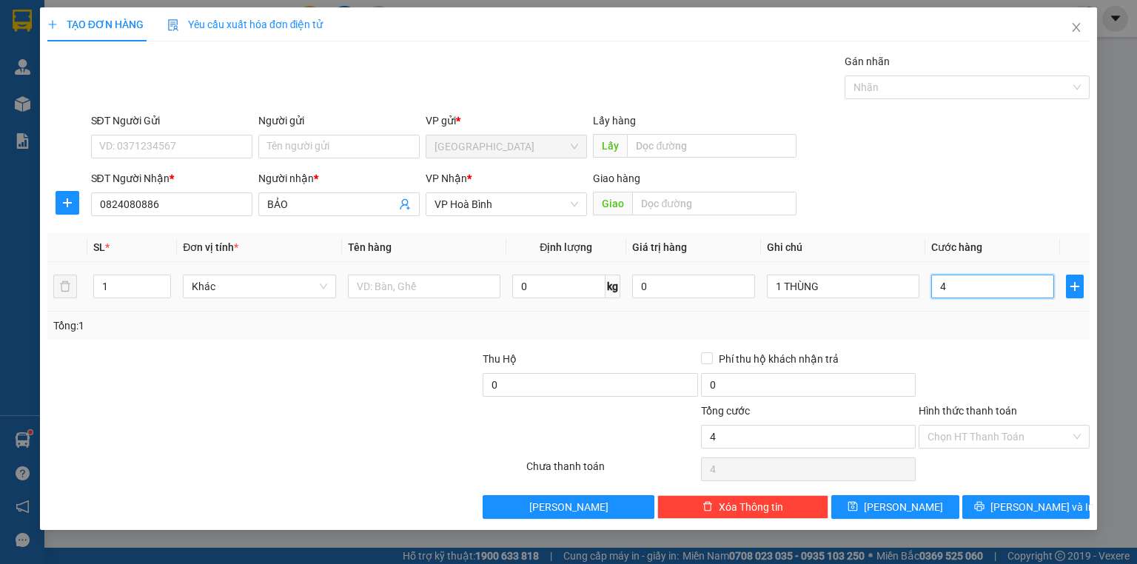
type input "40"
type input "40.000"
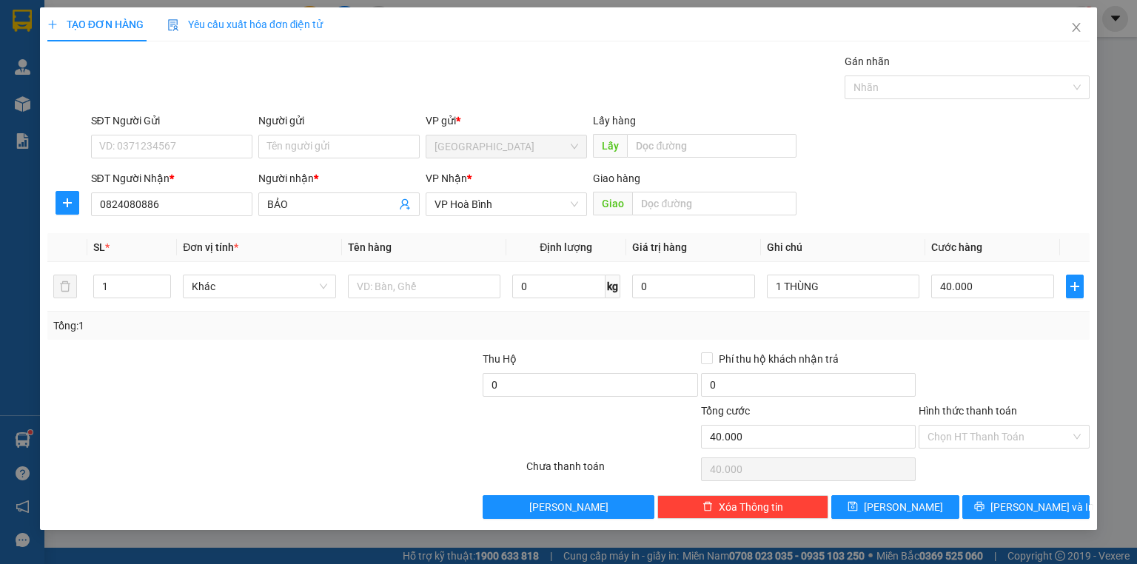
click at [987, 364] on div at bounding box center [1004, 377] width 174 height 52
click at [1027, 374] on div at bounding box center [1004, 377] width 174 height 52
drag, startPoint x: 999, startPoint y: 433, endPoint x: 993, endPoint y: 447, distance: 15.6
click at [999, 434] on input "Hình thức thanh toán" at bounding box center [998, 437] width 143 height 22
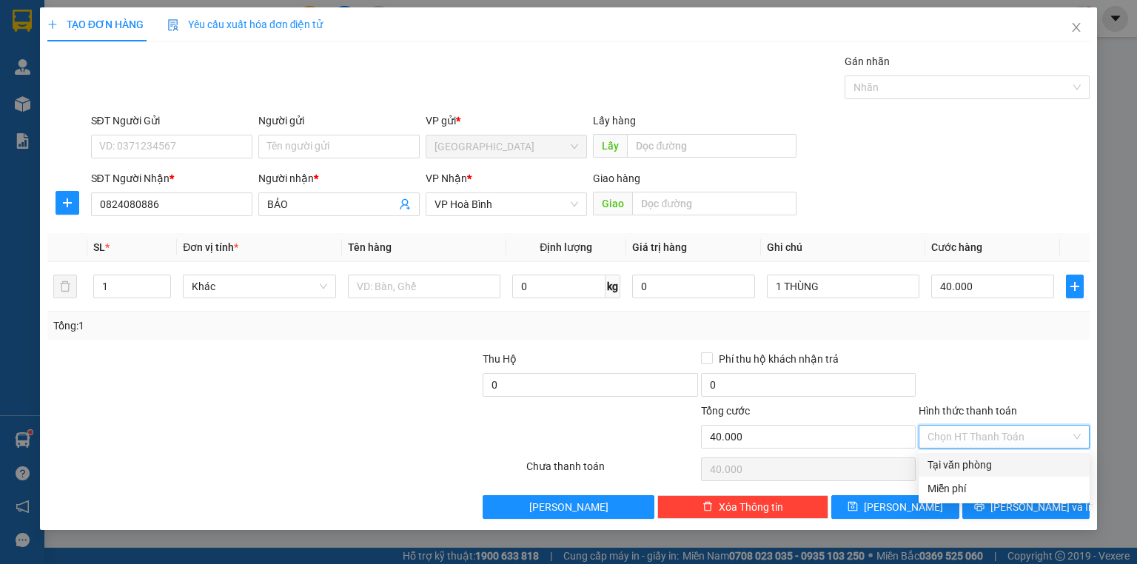
click at [991, 457] on div "Tại văn phòng" at bounding box center [1003, 465] width 153 height 16
type input "0"
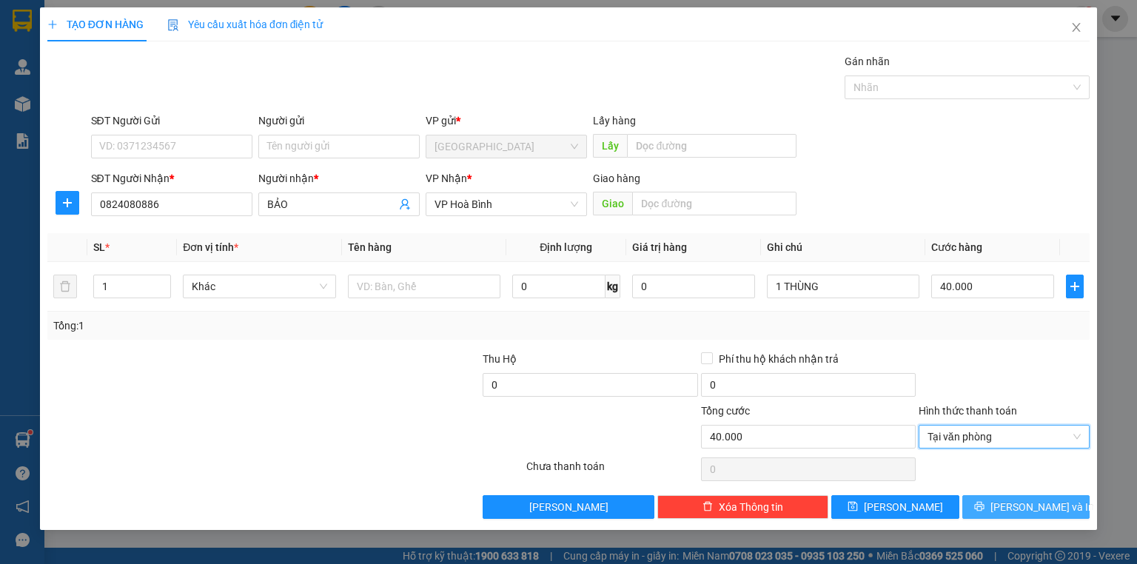
click at [1051, 507] on span "[PERSON_NAME] và In" at bounding box center [1042, 507] width 104 height 16
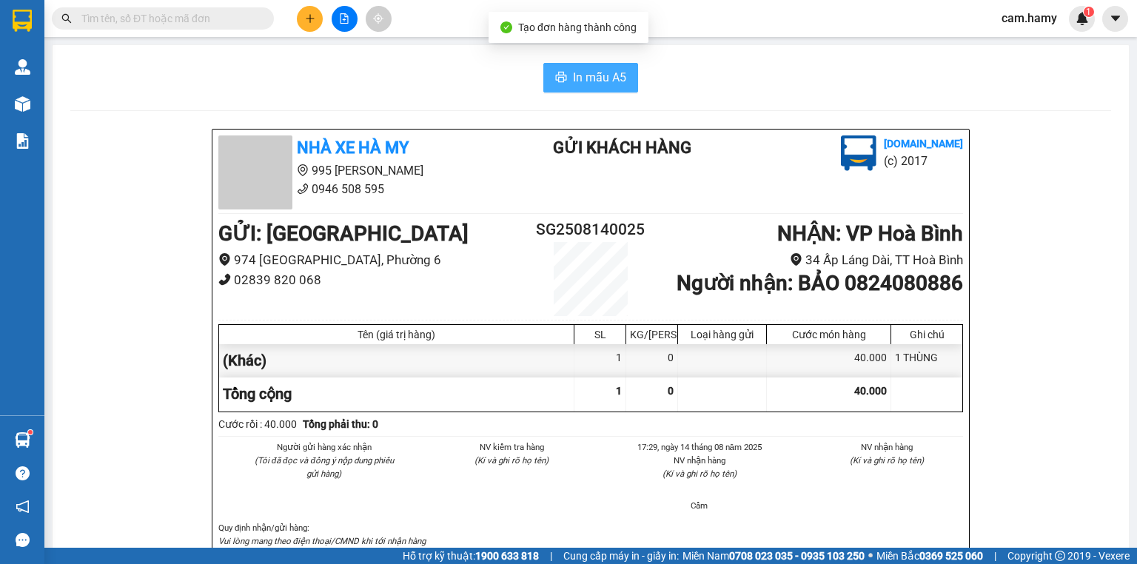
click at [598, 83] on span "In mẫu A5" at bounding box center [599, 77] width 53 height 19
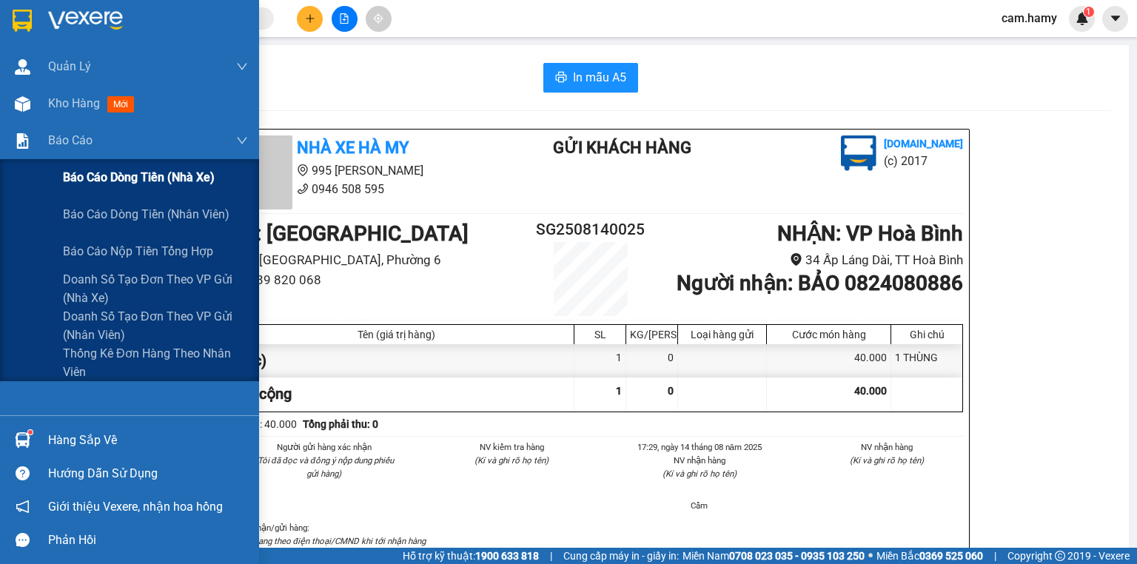
click at [115, 181] on span "Báo cáo dòng tiền (nhà xe)" at bounding box center [139, 177] width 152 height 19
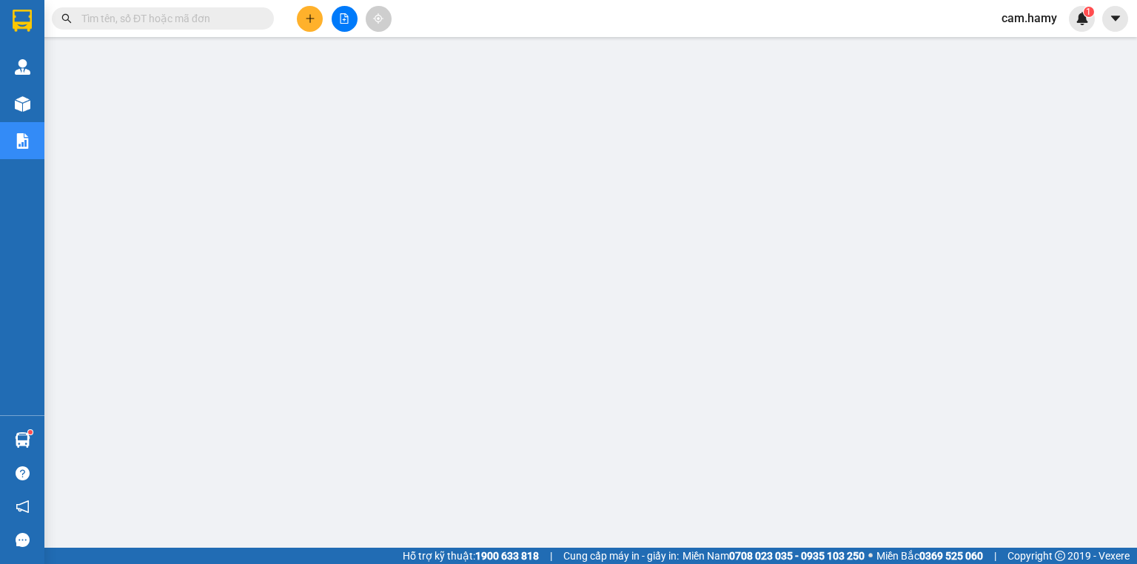
click at [190, 21] on input "text" at bounding box center [168, 18] width 175 height 16
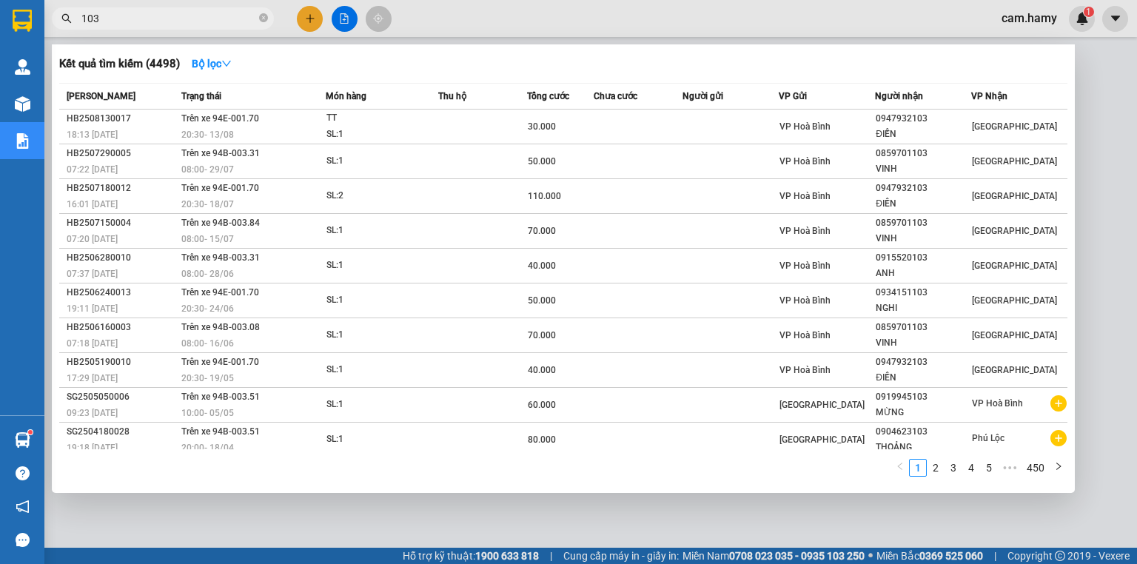
drag, startPoint x: 388, startPoint y: 515, endPoint x: 417, endPoint y: 555, distance: 49.7
click at [386, 518] on div at bounding box center [568, 282] width 1137 height 564
click at [417, 555] on span "Hỗ trợ kỹ thuật: 1900 633 818" at bounding box center [471, 556] width 136 height 16
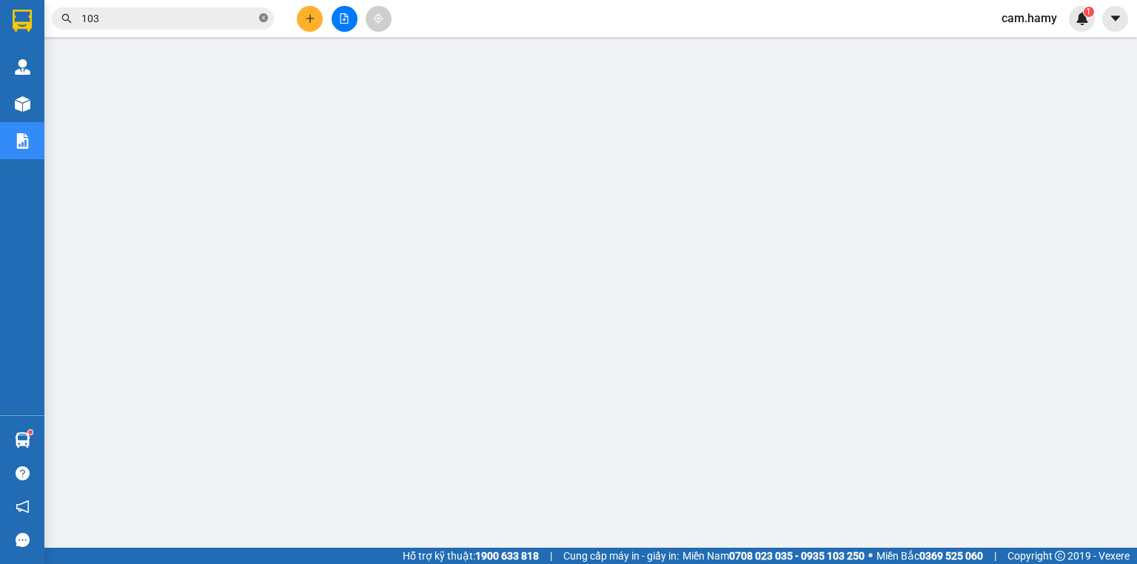
type input "103"
click at [263, 19] on icon "close-circle" at bounding box center [263, 17] width 9 height 9
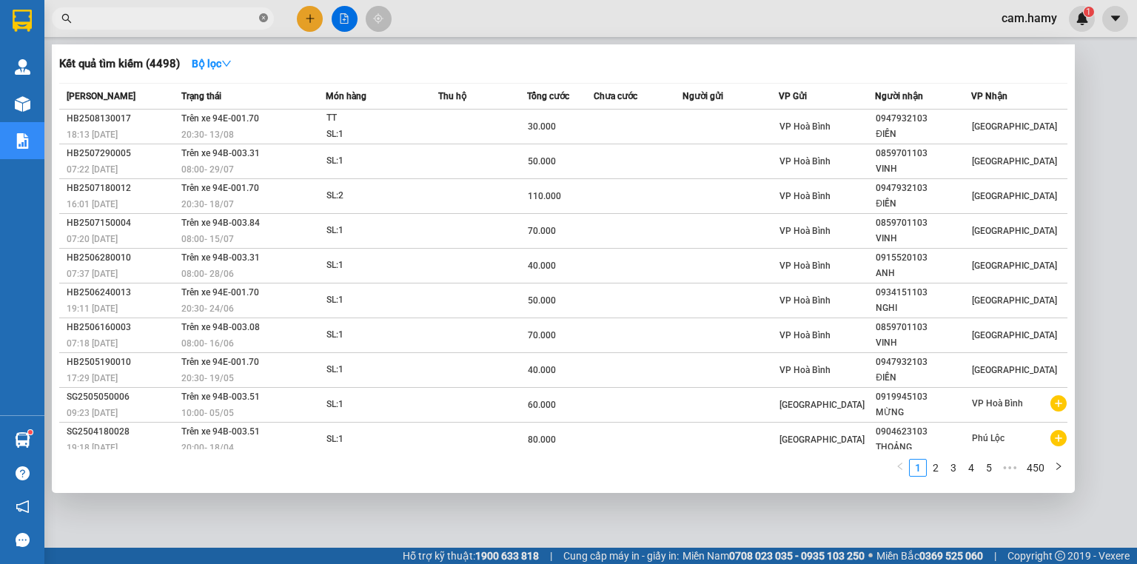
click at [266, 19] on icon "close-circle" at bounding box center [263, 17] width 9 height 9
click at [264, 18] on span at bounding box center [263, 18] width 9 height 16
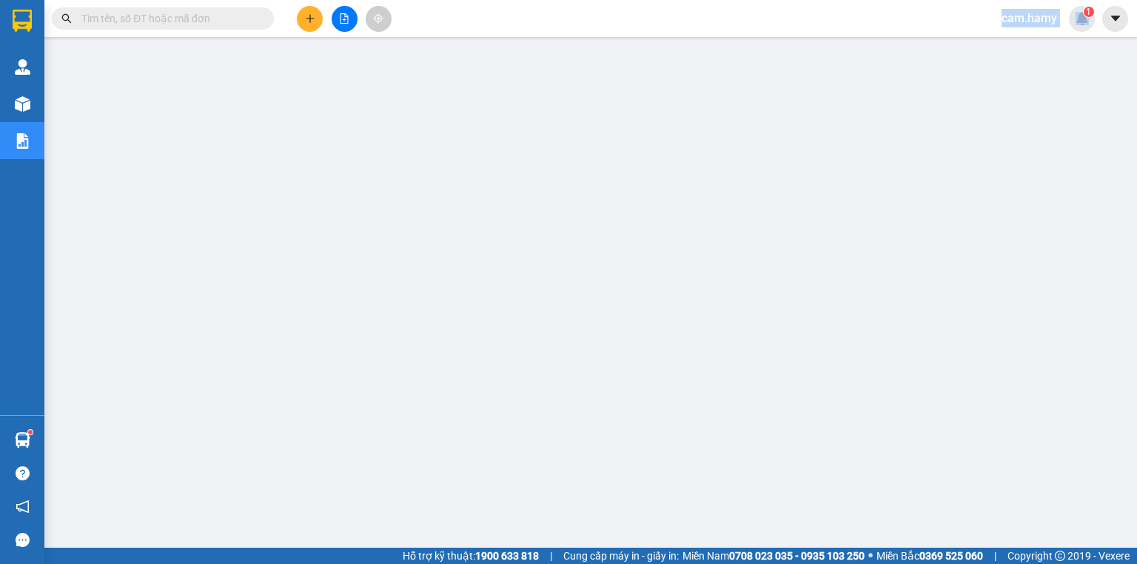
click at [264, 18] on span at bounding box center [263, 18] width 9 height 16
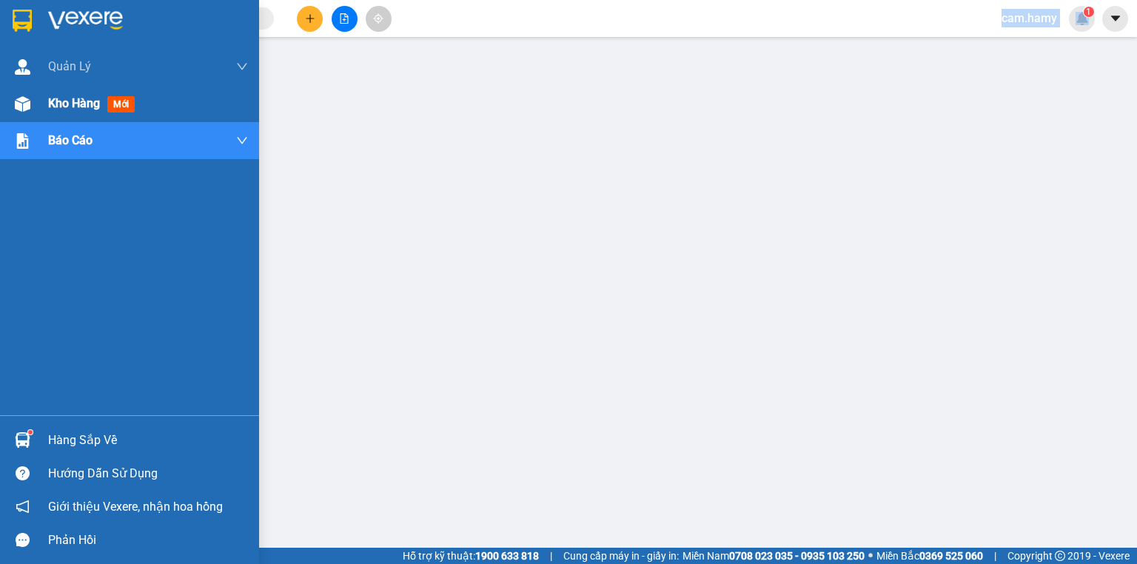
click at [56, 113] on div "Kho hàng mới" at bounding box center [148, 103] width 200 height 37
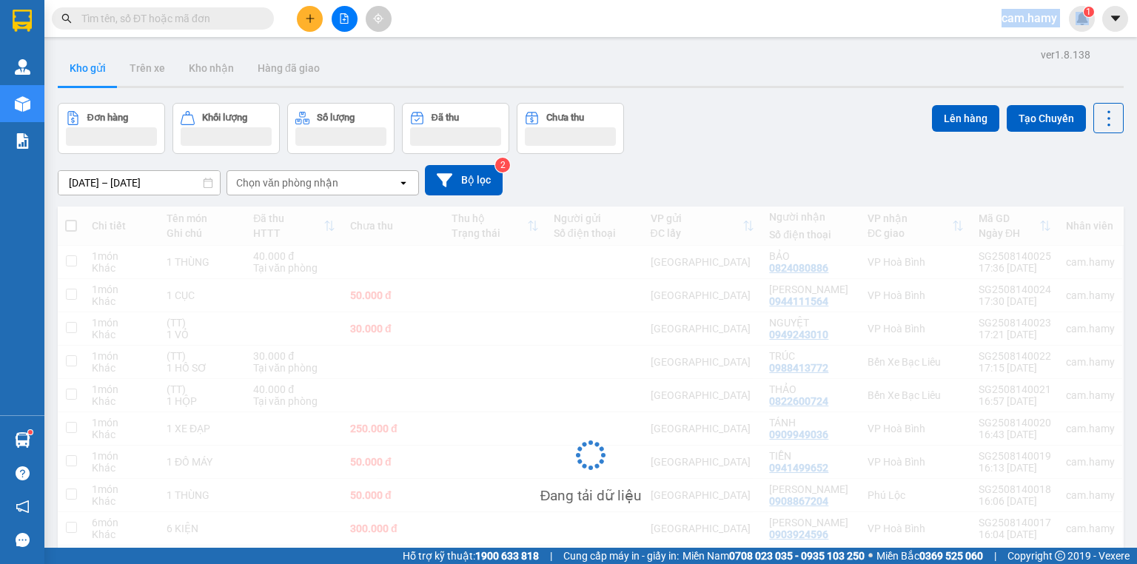
click at [314, 19] on icon "plus" at bounding box center [310, 18] width 10 height 10
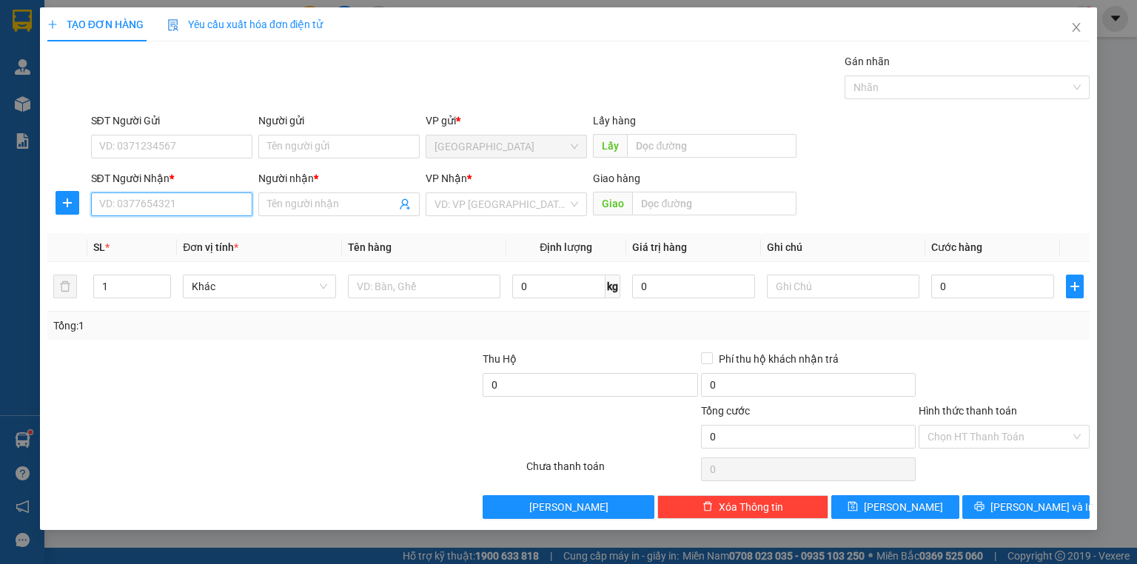
click at [198, 210] on input "SĐT Người Nhận *" at bounding box center [171, 204] width 161 height 24
click at [192, 198] on input "SĐT Người Nhận *" at bounding box center [171, 204] width 161 height 24
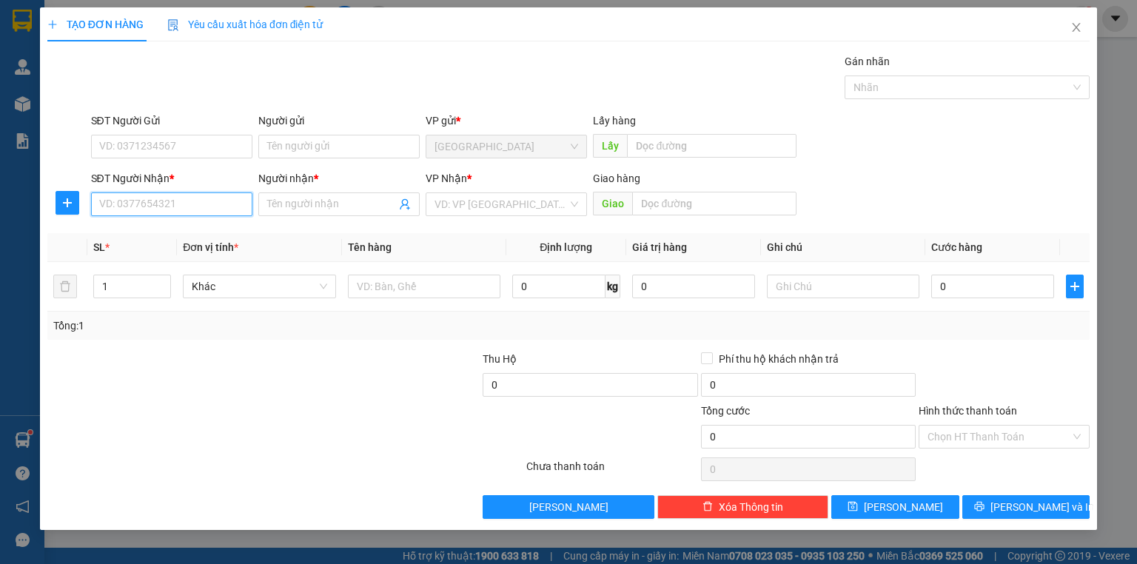
click at [192, 198] on input "SĐT Người Nhận *" at bounding box center [171, 204] width 161 height 24
click at [191, 201] on input "SĐT Người Nhận *" at bounding box center [171, 204] width 161 height 24
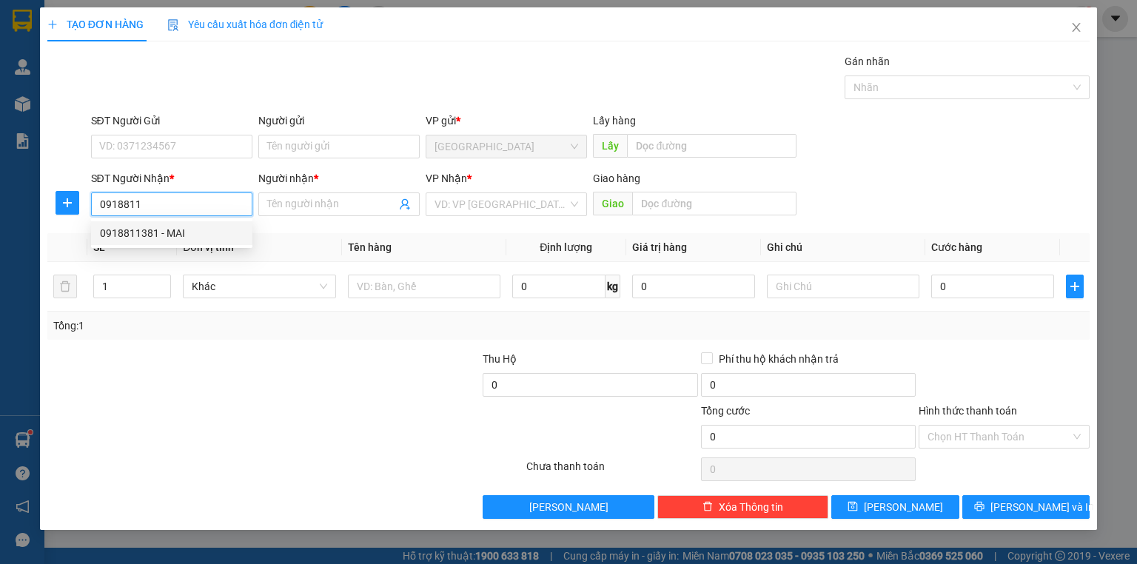
click at [182, 234] on div "0918811381 - MAI" at bounding box center [172, 233] width 144 height 16
type input "0918811381"
type input "MAI"
type input "250.000"
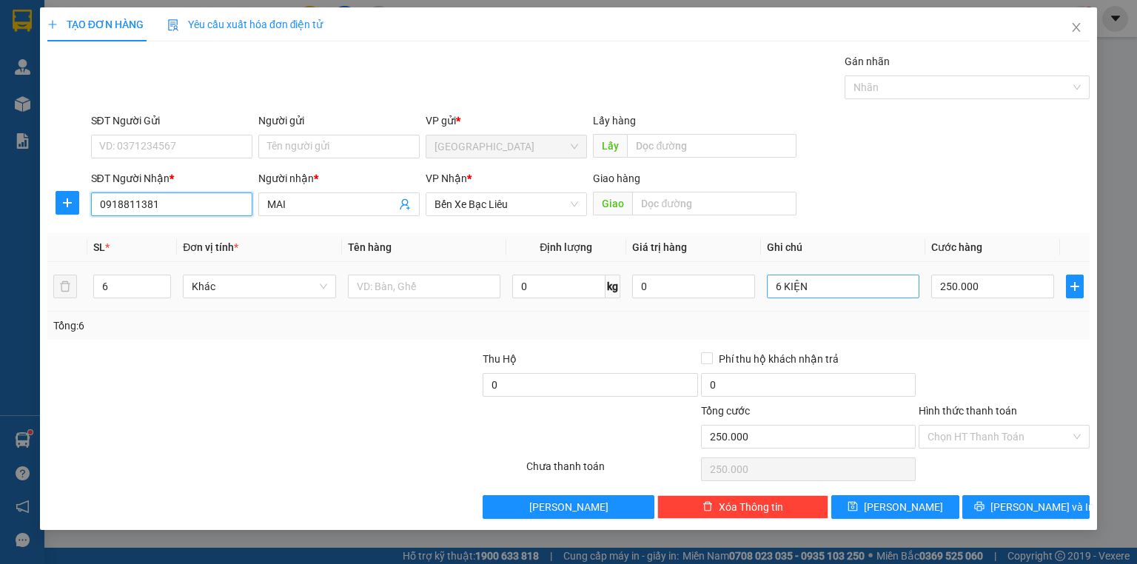
type input "0918811381"
click at [847, 276] on input "6 KIỆN" at bounding box center [843, 287] width 152 height 24
click at [847, 278] on input "6 KIỆN" at bounding box center [843, 287] width 152 height 24
click at [848, 278] on input "6 KIỆN" at bounding box center [843, 287] width 152 height 24
type input "1 TỦ GAME"
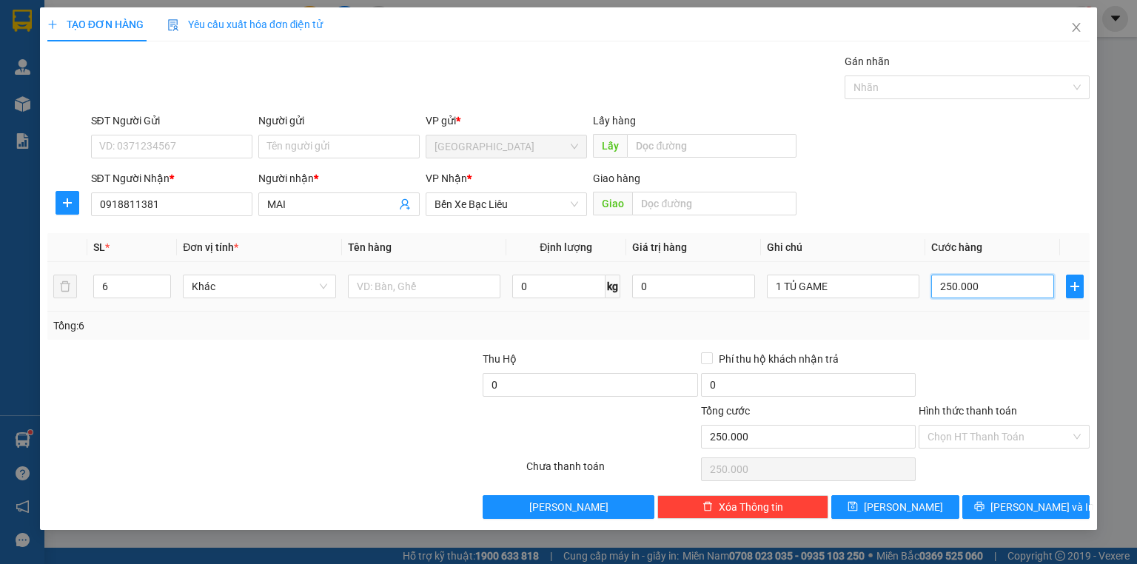
click at [953, 287] on input "250.000" at bounding box center [992, 287] width 123 height 24
type input "5"
type input "50"
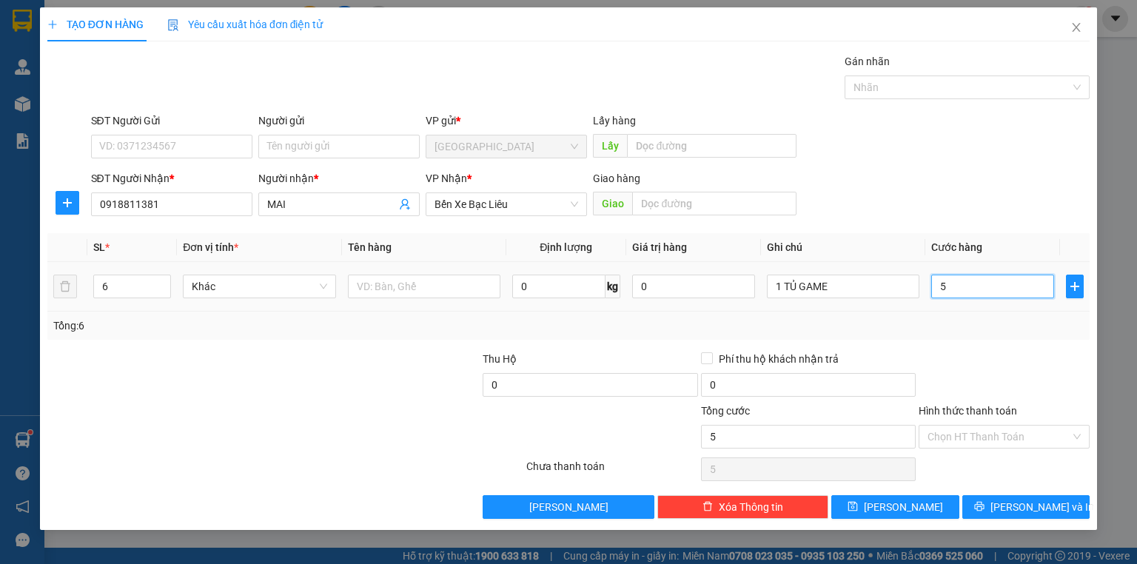
type input "50"
type input "500"
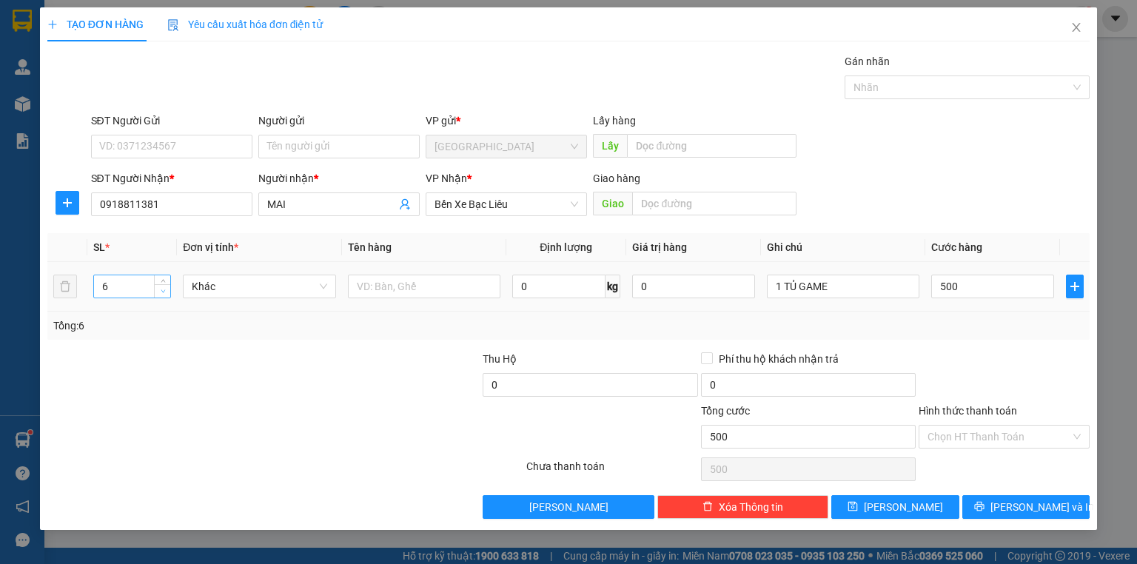
type input "500.000"
click at [160, 293] on span "down" at bounding box center [162, 291] width 9 height 9
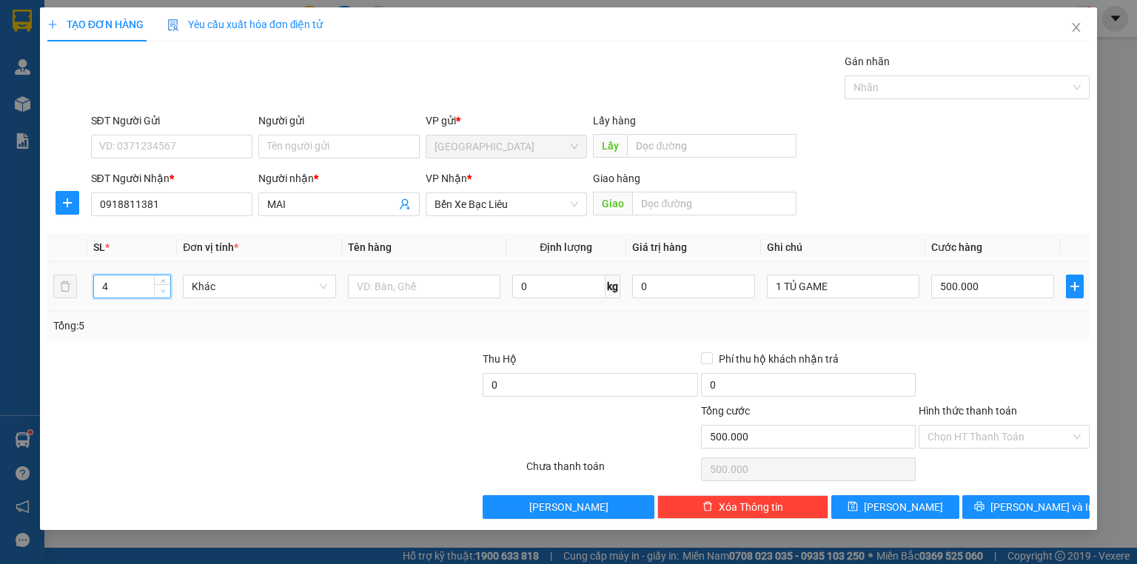
click at [160, 293] on span "down" at bounding box center [162, 291] width 9 height 9
type input "1"
click at [160, 293] on span "down" at bounding box center [162, 291] width 9 height 9
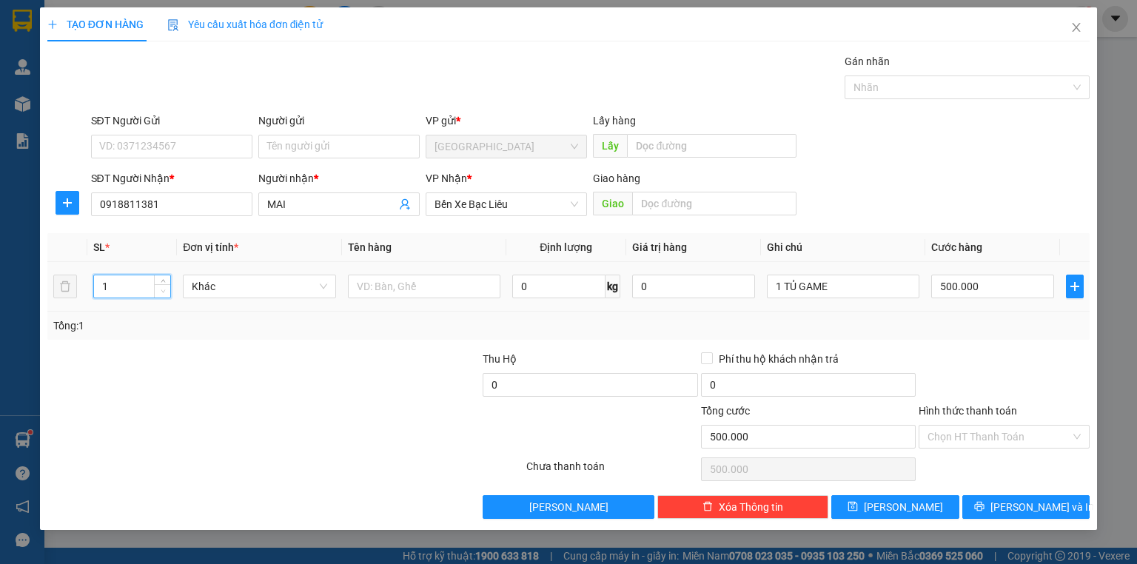
click at [160, 293] on span "down" at bounding box center [162, 291] width 9 height 9
click at [970, 346] on div "Transit Pickup Surcharge Ids Transit Deliver Surcharge Ids Transit Deliver Surc…" at bounding box center [568, 286] width 1042 height 466
type input "0"
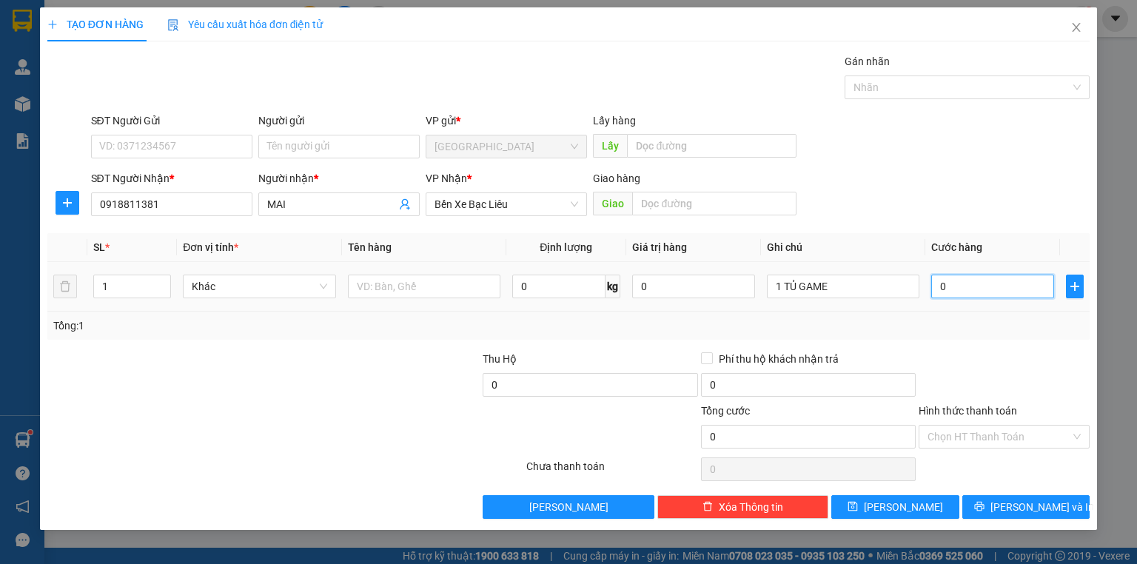
click at [986, 286] on input "0" at bounding box center [992, 287] width 123 height 24
type input "5"
type input "50"
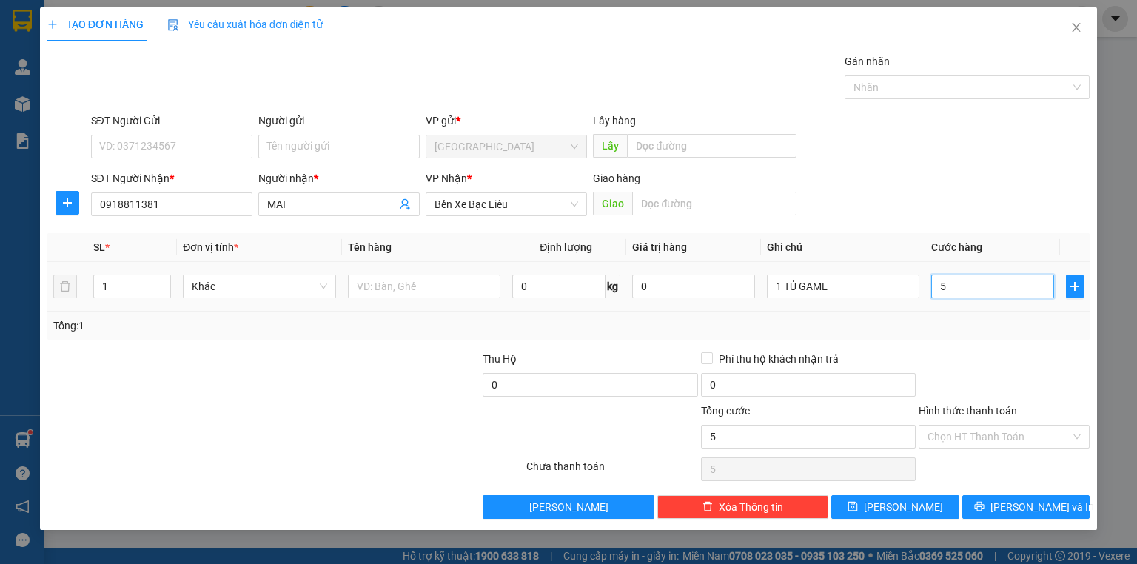
type input "50"
type input "500"
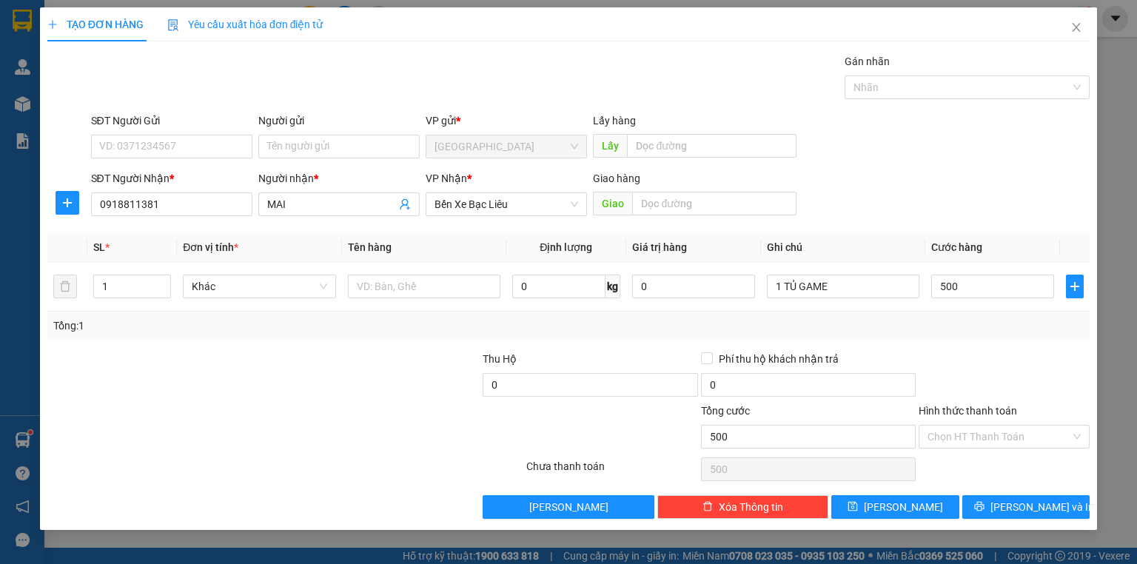
type input "500.000"
click at [1007, 352] on div at bounding box center [1004, 377] width 174 height 52
click at [950, 335] on div "Tổng: 1" at bounding box center [568, 326] width 1042 height 28
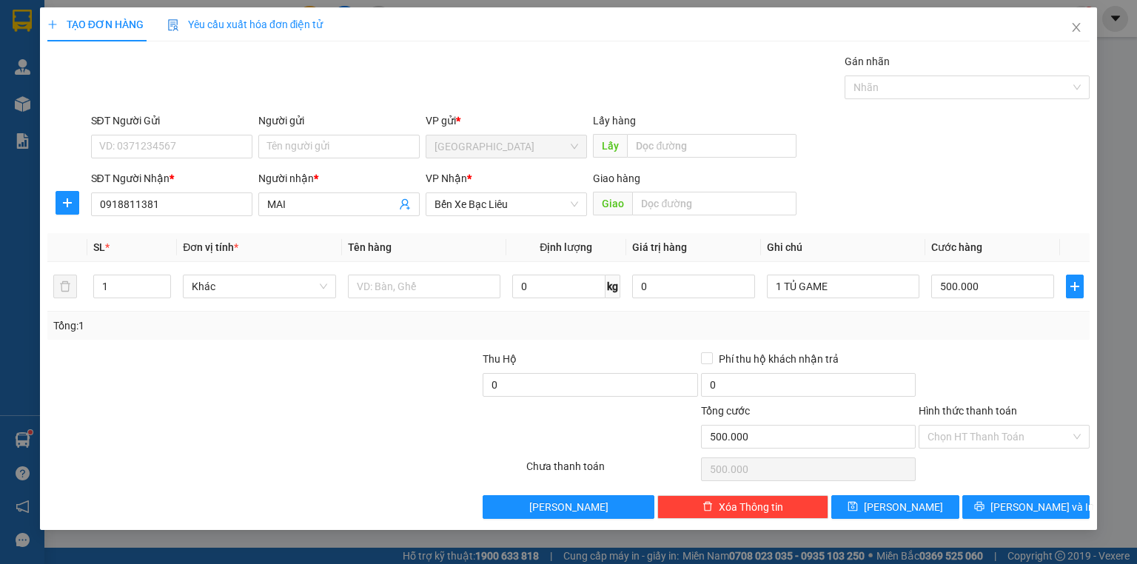
click at [998, 523] on div "TẠO ĐƠN HÀNG Yêu cầu xuất hóa đơn điện tử Transit Pickup Surcharge Ids Transit …" at bounding box center [568, 268] width 1057 height 523
click at [1004, 512] on button "[PERSON_NAME] và In" at bounding box center [1026, 507] width 128 height 24
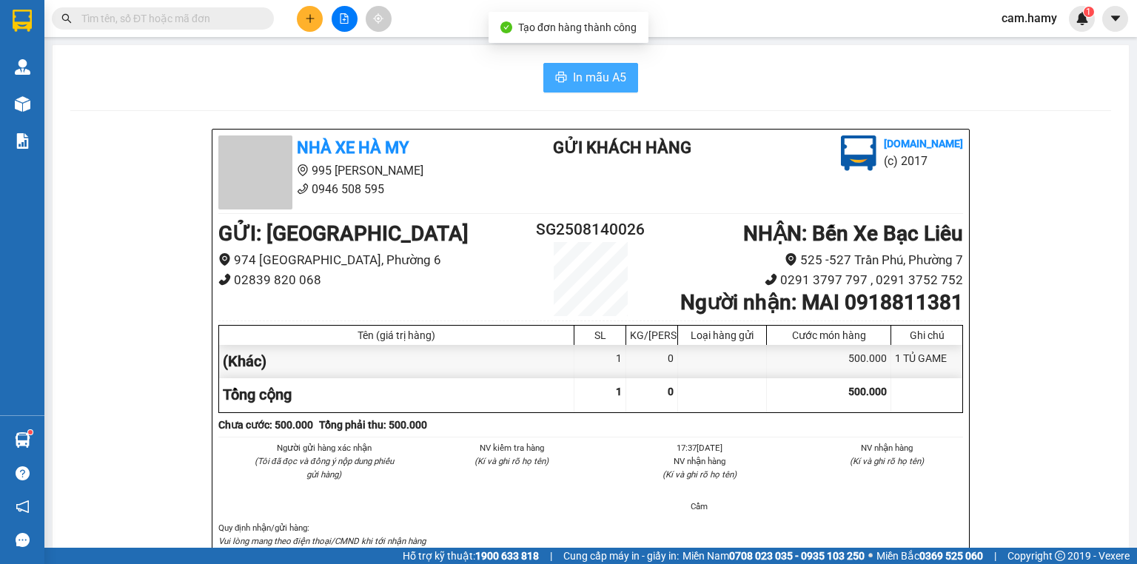
click at [598, 72] on span "In mẫu A5" at bounding box center [599, 77] width 53 height 19
click at [308, 12] on button at bounding box center [310, 19] width 26 height 26
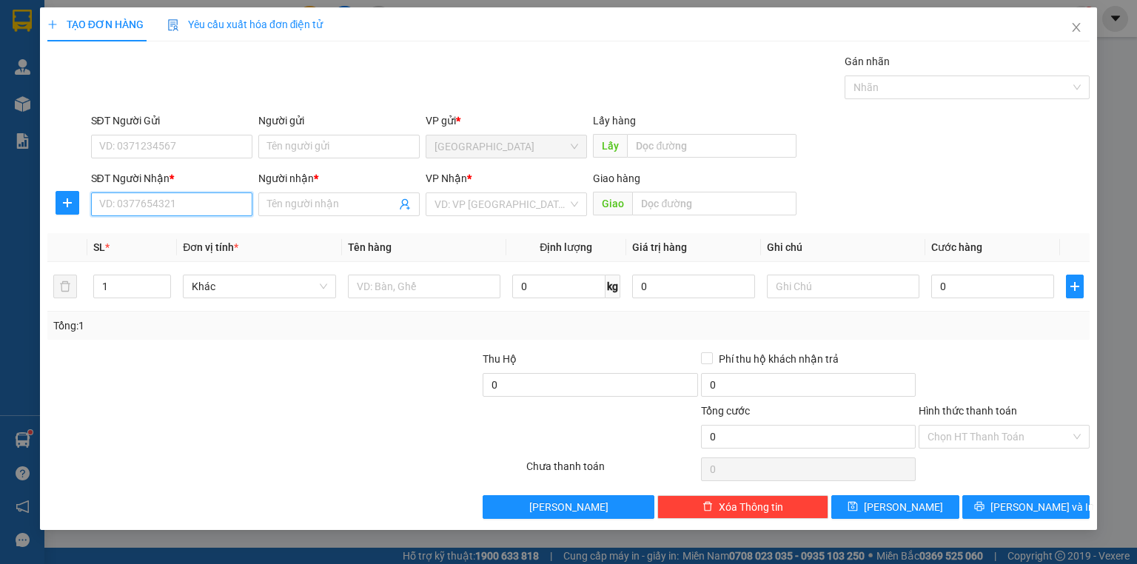
click at [189, 204] on input "SĐT Người Nhận *" at bounding box center [171, 204] width 161 height 24
click at [187, 204] on input "724" at bounding box center [171, 204] width 161 height 24
click at [146, 234] on div "0822600724 - THẢO" at bounding box center [172, 233] width 144 height 16
type input "0822600724"
type input "THẢO"
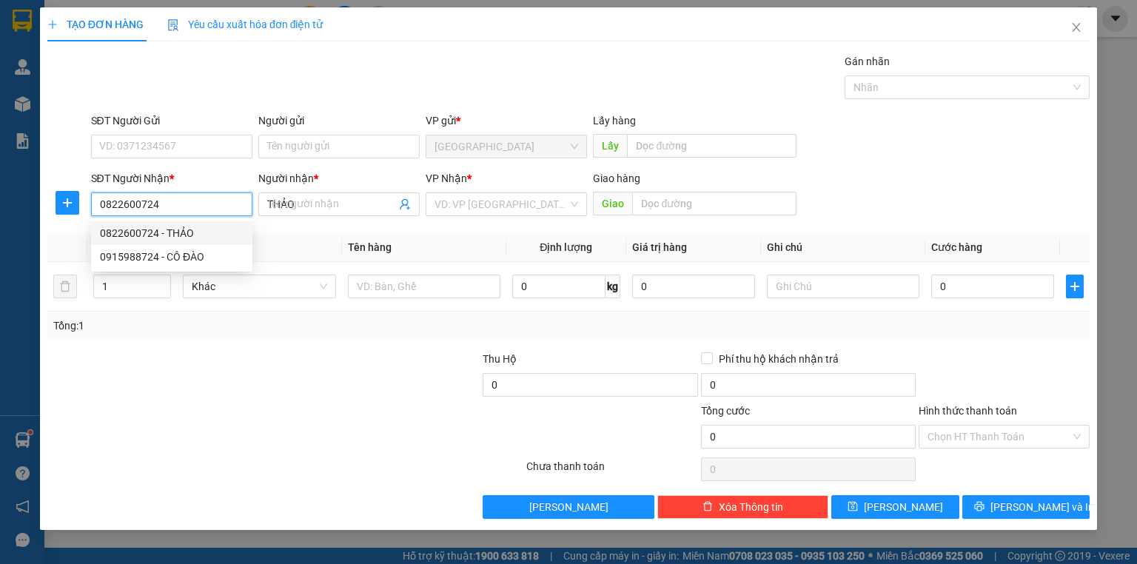
type input "40.000"
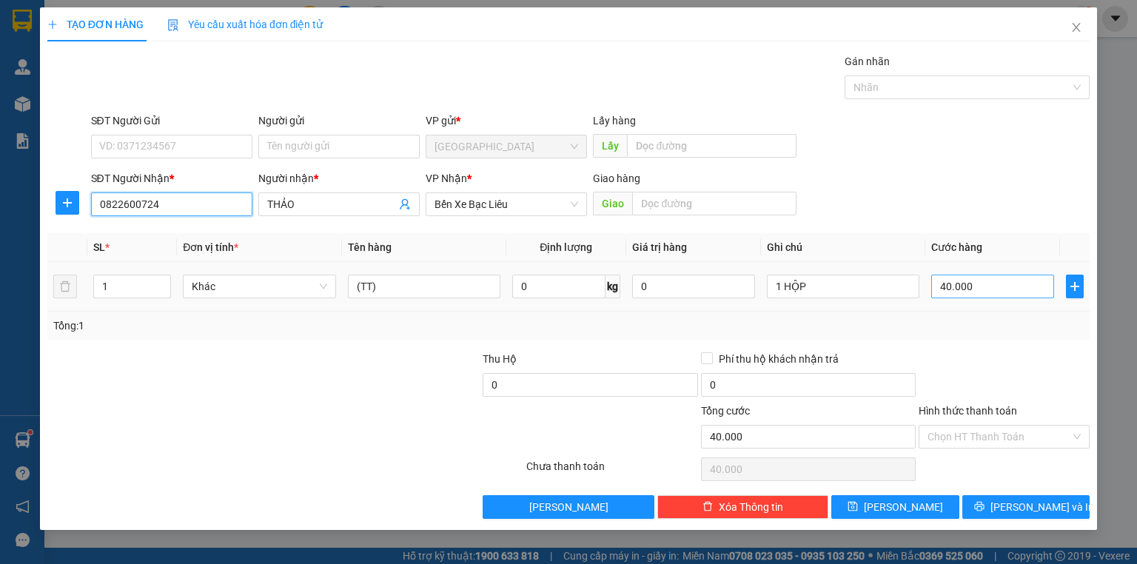
type input "0822600724"
click at [998, 275] on input "40.000" at bounding box center [992, 287] width 123 height 24
type input "5"
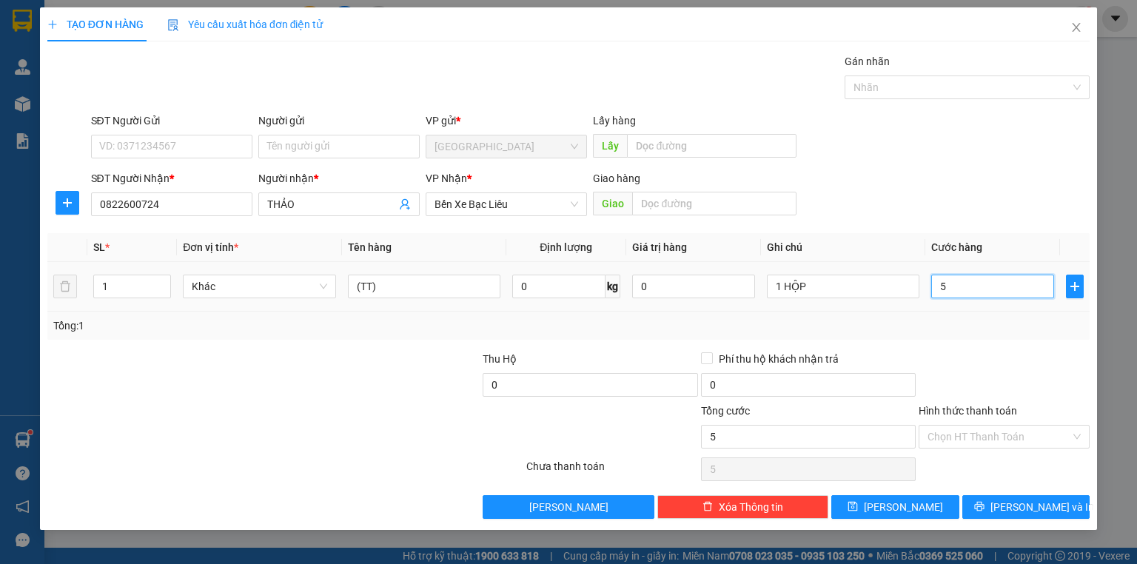
type input "50"
type input "50.000"
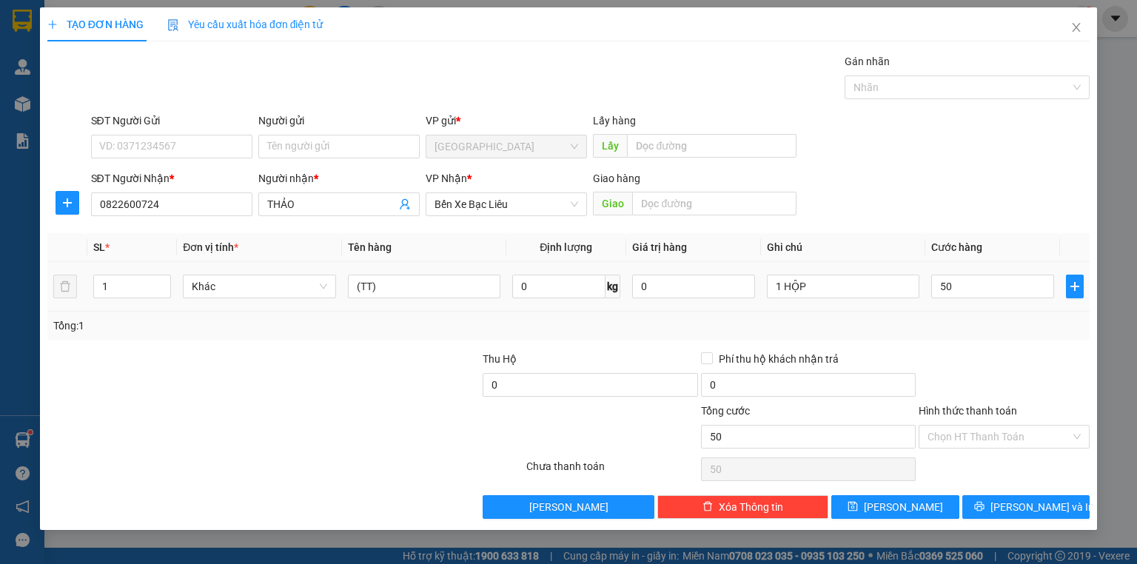
type input "50.000"
click at [996, 315] on div "Tổng: 1" at bounding box center [568, 326] width 1042 height 28
click at [984, 343] on div "Transit Pickup Surcharge Ids Transit Deliver Surcharge Ids Transit Deliver Surc…" at bounding box center [568, 286] width 1042 height 466
click at [975, 431] on input "Hình thức thanh toán" at bounding box center [998, 437] width 143 height 22
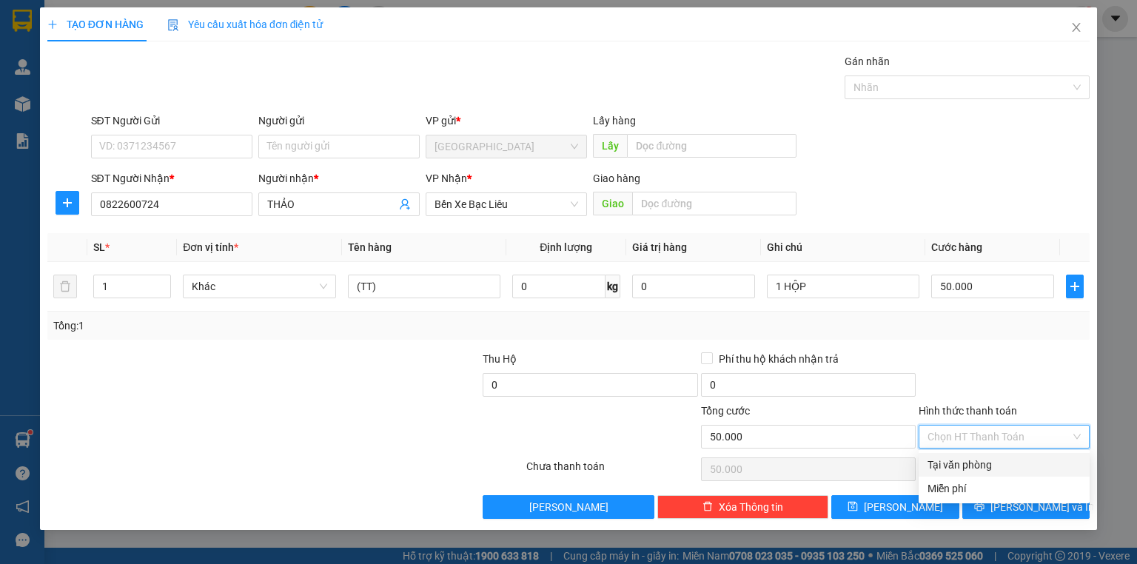
click at [971, 459] on div "Tại văn phòng" at bounding box center [1003, 465] width 153 height 16
type input "0"
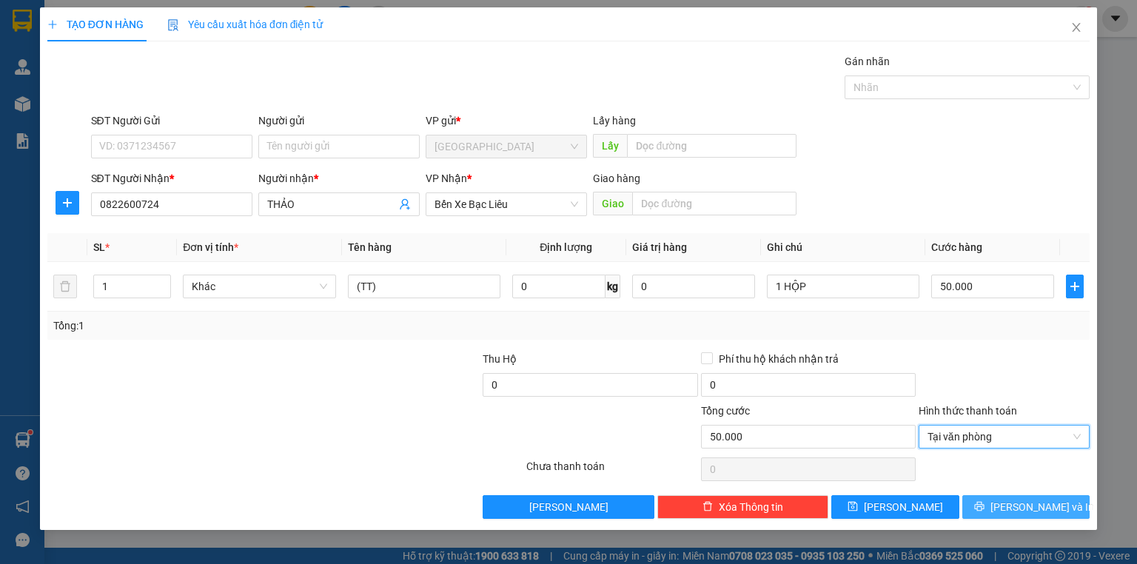
click at [1008, 515] on button "[PERSON_NAME] và In" at bounding box center [1026, 507] width 128 height 24
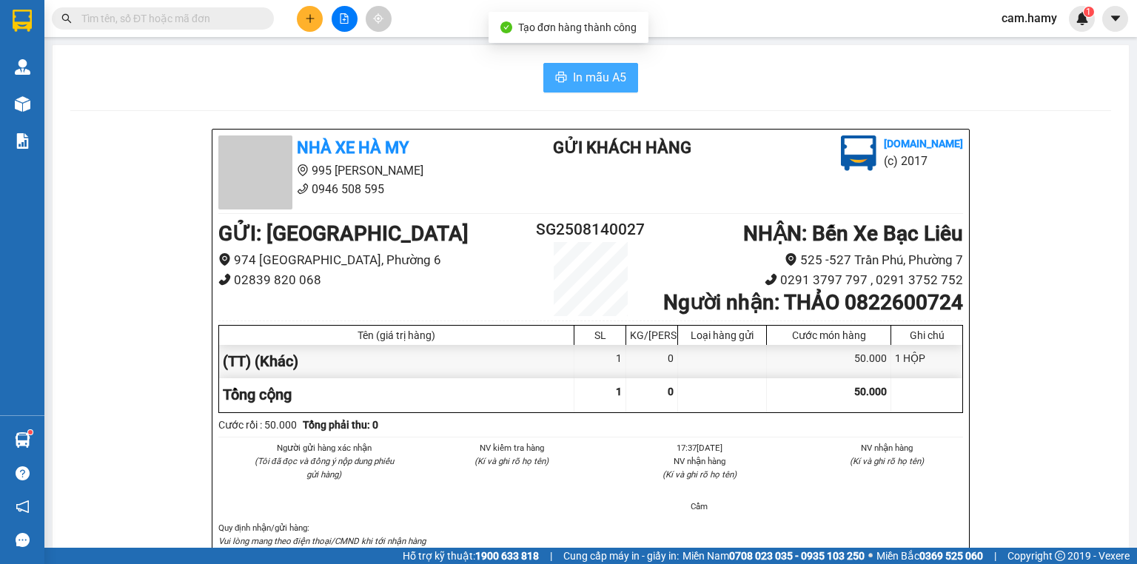
click at [598, 84] on span "In mẫu A5" at bounding box center [599, 77] width 53 height 19
click at [352, 21] on button at bounding box center [345, 19] width 26 height 26
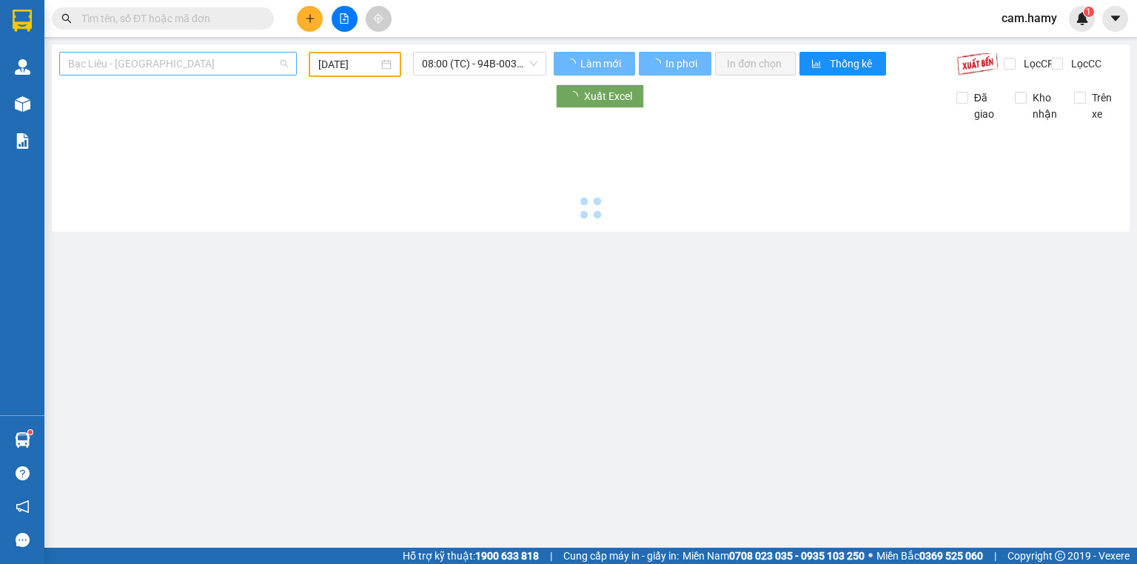
click at [175, 69] on span "Bạc Liêu - [GEOGRAPHIC_DATA]" at bounding box center [178, 64] width 220 height 22
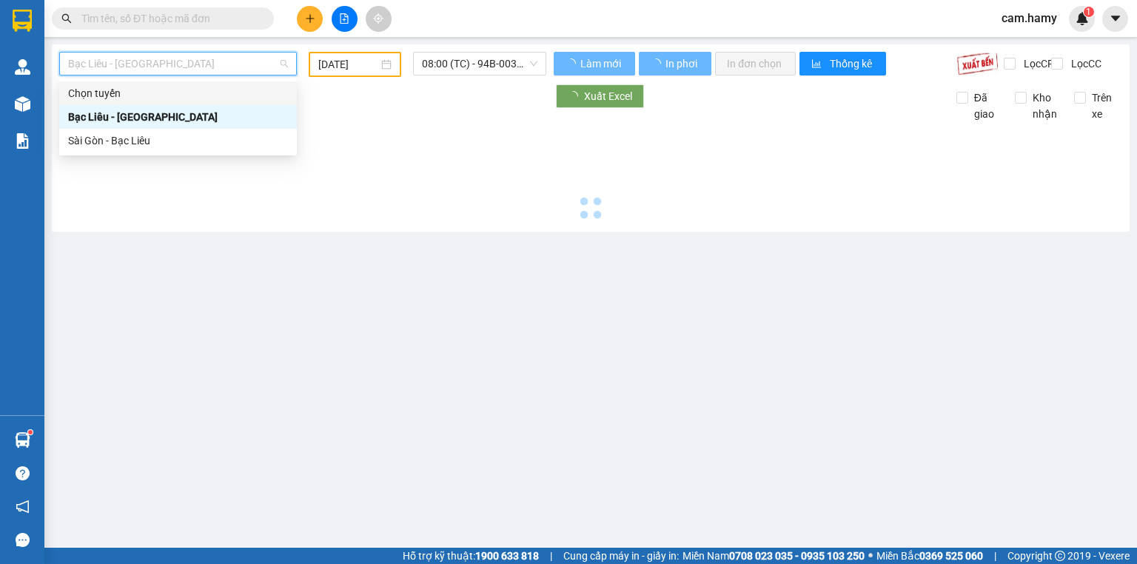
type input "[DATE]"
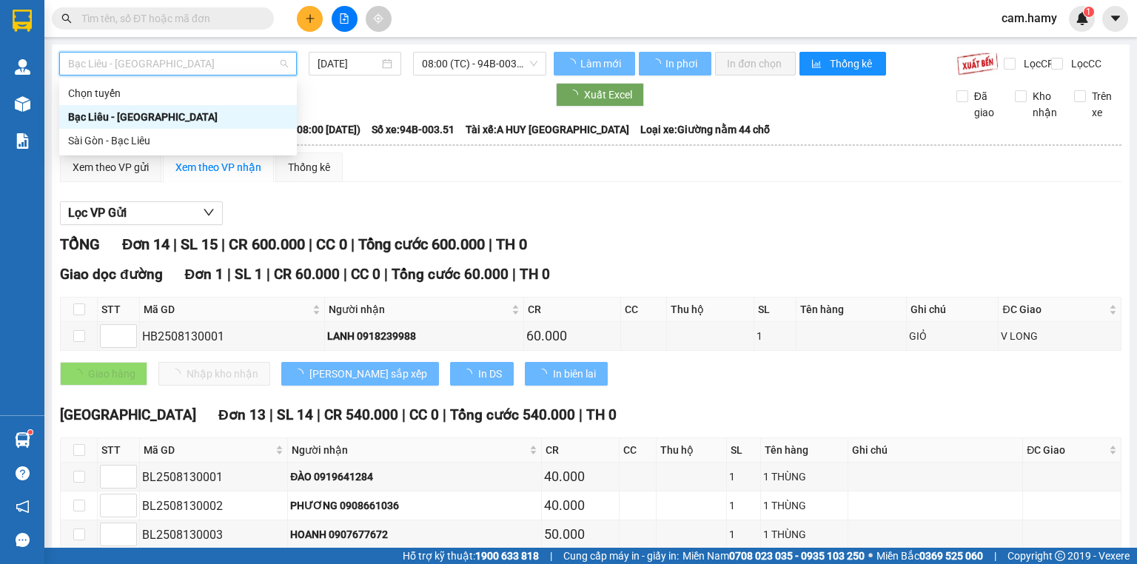
click at [164, 144] on div "Sài Gòn - Bạc Liêu" at bounding box center [178, 140] width 220 height 16
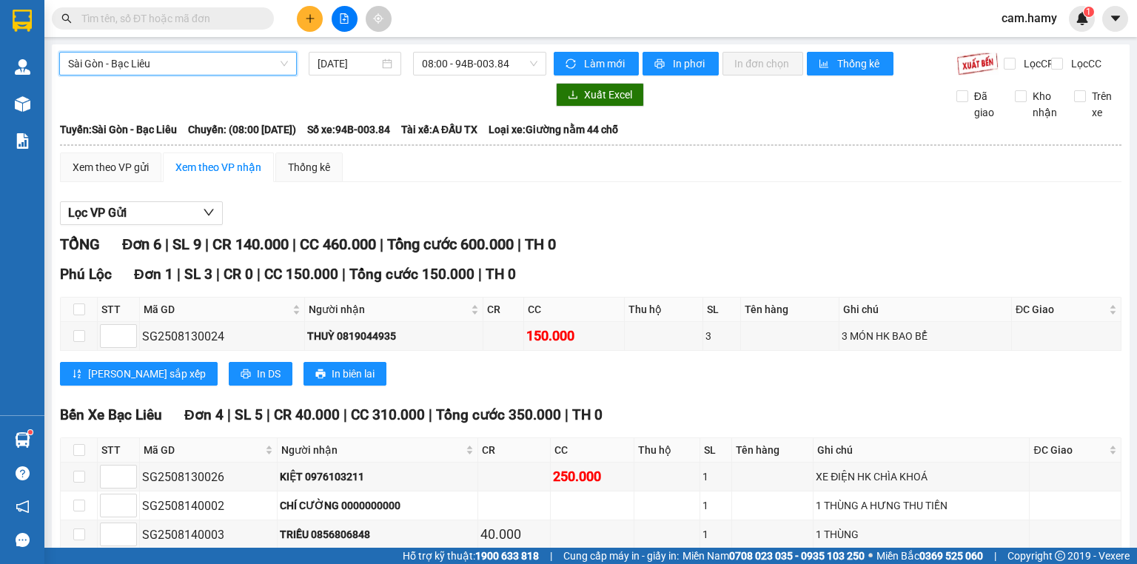
click at [349, 48] on div "Sài Gòn - Bạc Liêu [GEOGRAPHIC_DATA] - Bạc Liêu [DATE] 08:00 - 94B-003.84 Làm m…" at bounding box center [591, 415] width 1078 height 743
click at [349, 65] on input "[DATE]" at bounding box center [348, 64] width 61 height 16
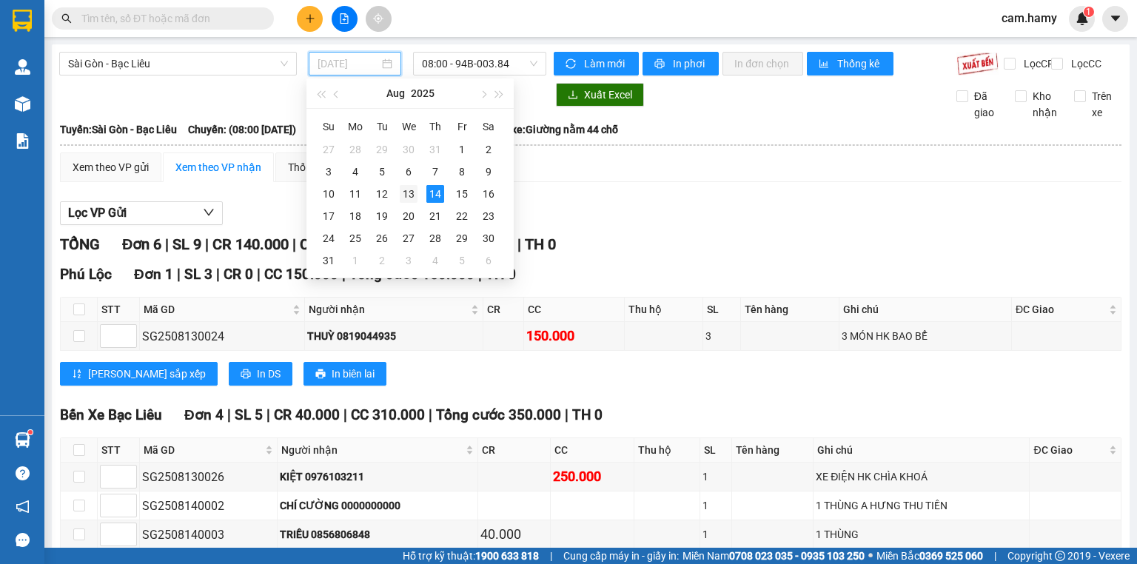
click at [411, 194] on div "13" at bounding box center [409, 194] width 18 height 18
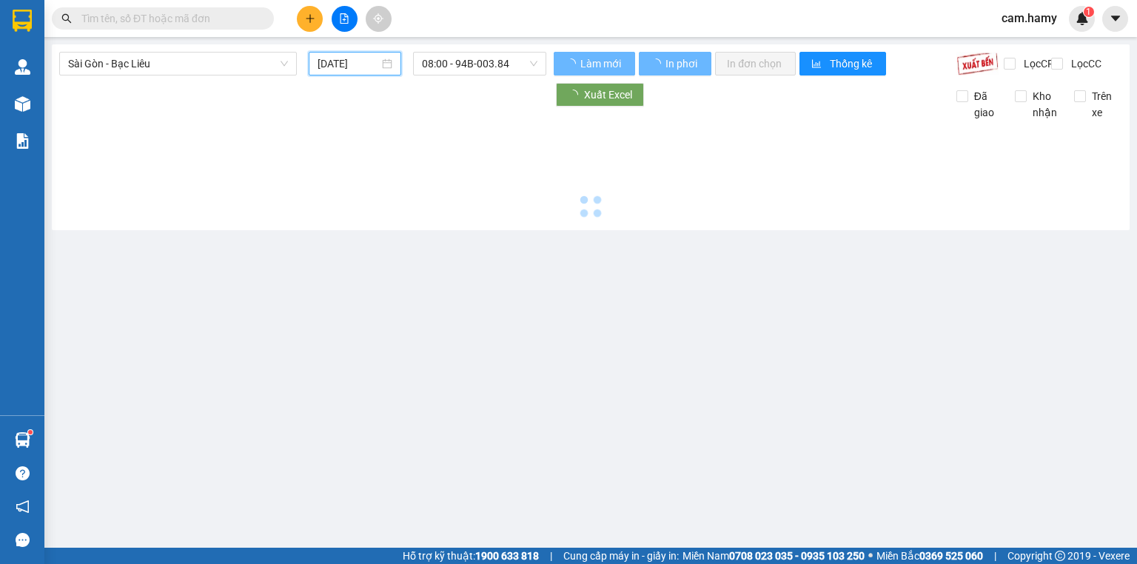
type input "[DATE]"
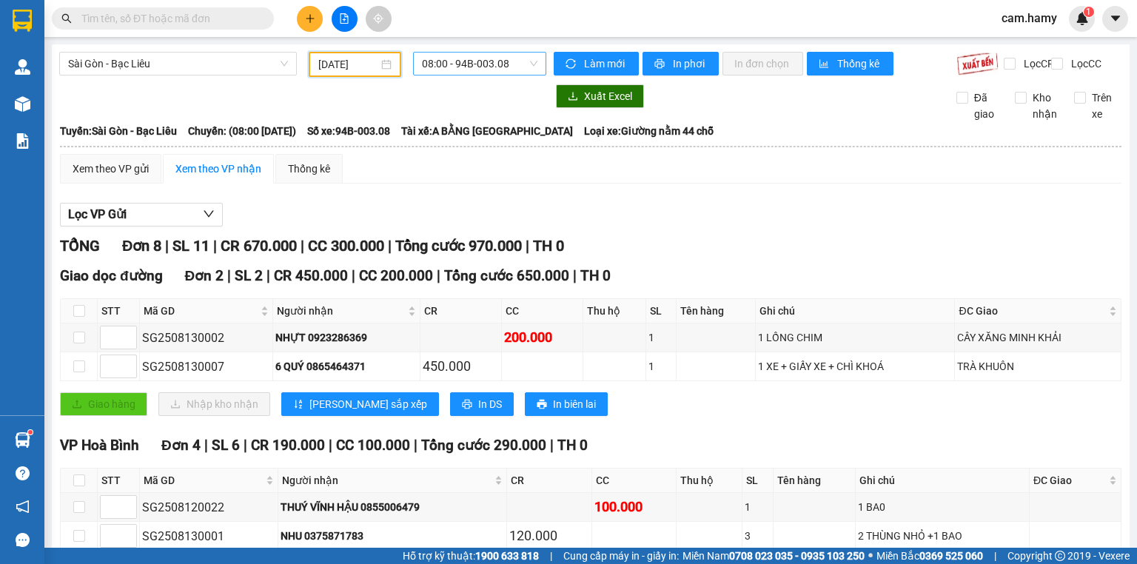
click at [454, 73] on span "08:00 - 94B-003.08" at bounding box center [480, 64] width 116 height 22
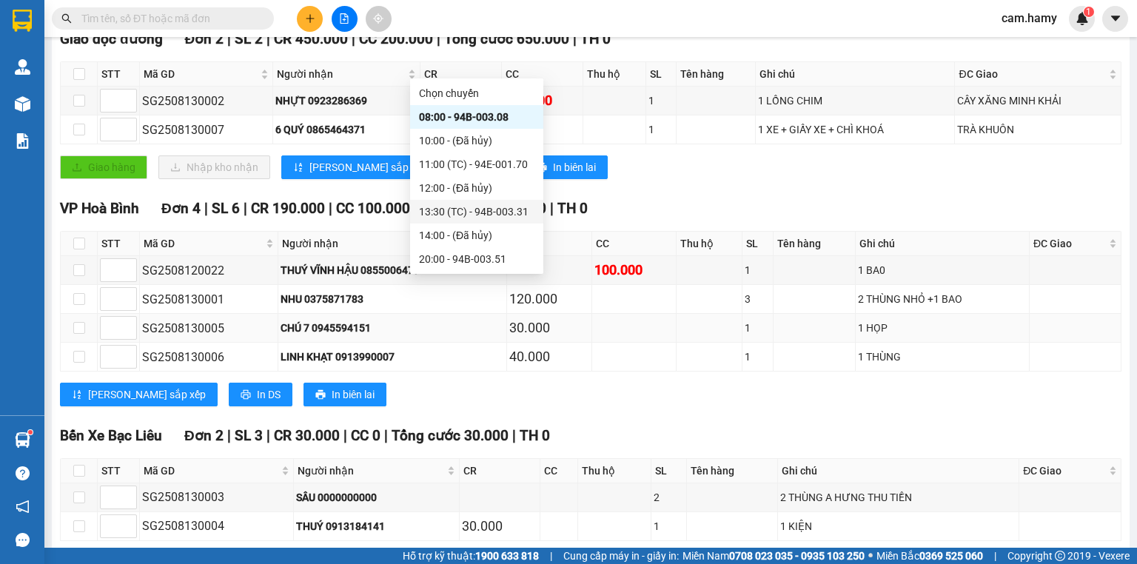
scroll to position [312, 0]
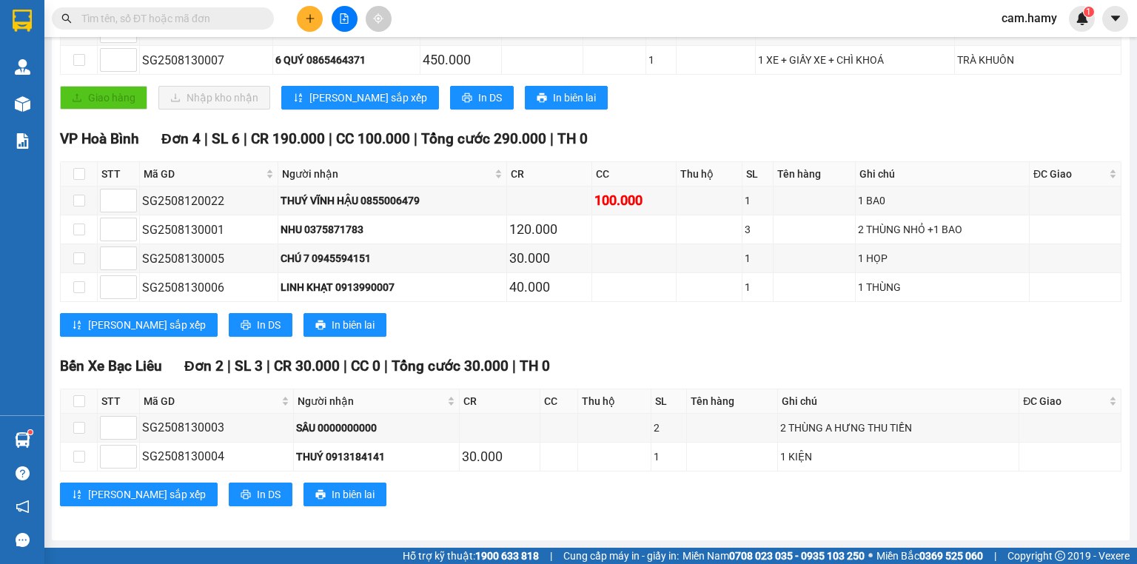
click at [743, 368] on div "Bến Xe Bạc Liêu Đơn 2 | SL 3 | CR 30.000 | CC 0 | Tổng cước 30.000 | TH 0" at bounding box center [590, 366] width 1061 height 22
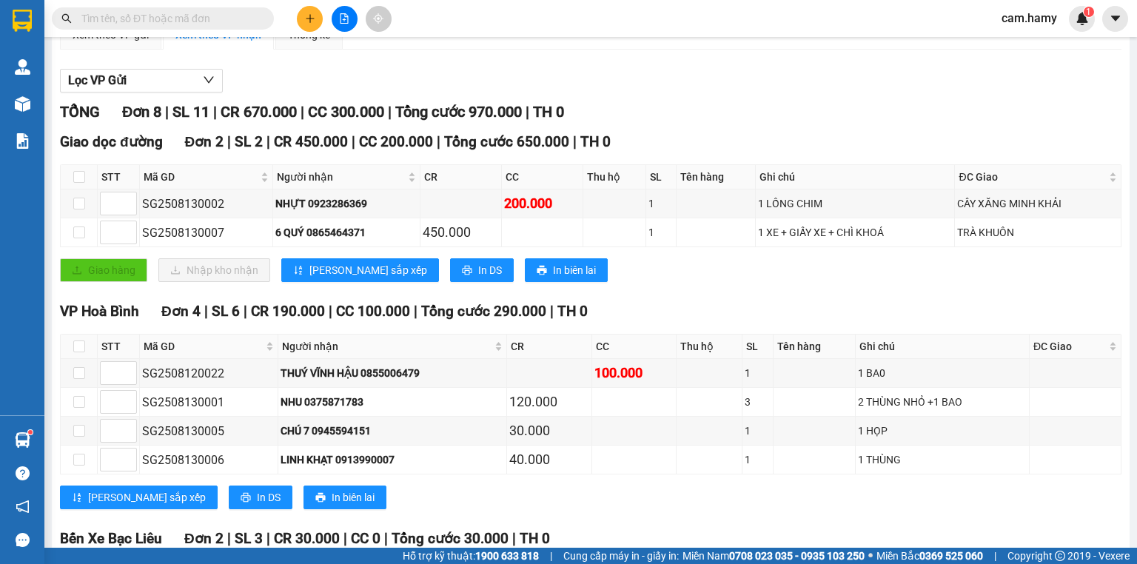
scroll to position [0, 0]
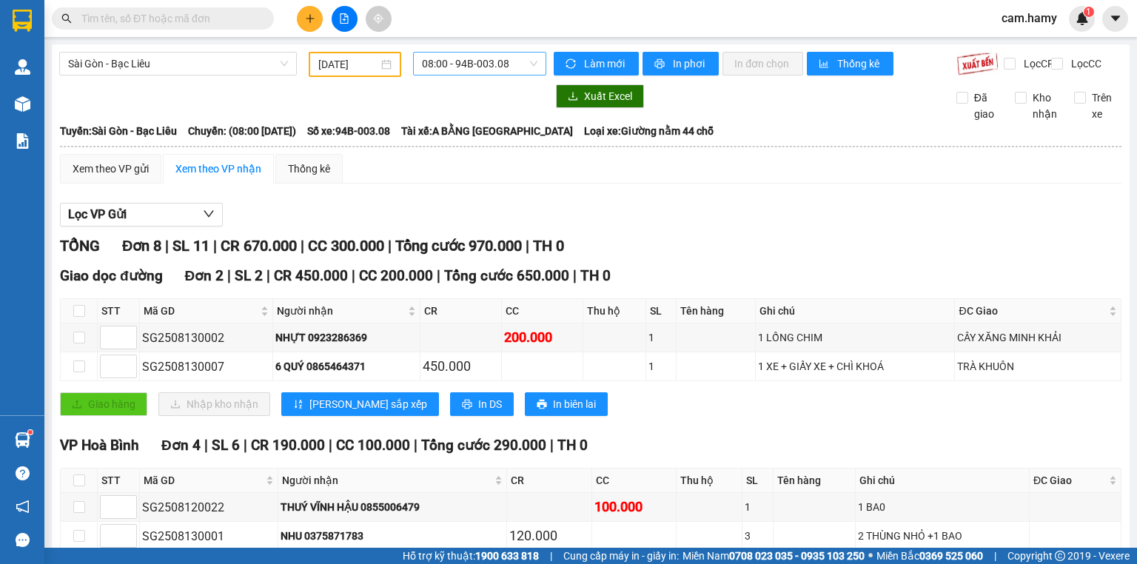
click at [471, 67] on span "08:00 - 94B-003.08" at bounding box center [480, 64] width 116 height 22
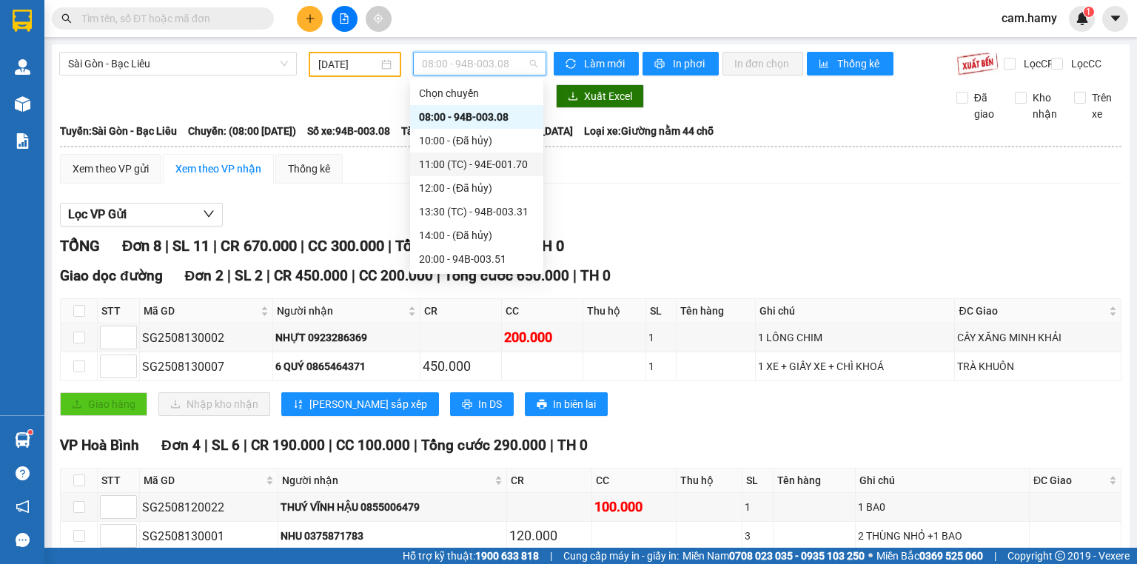
click at [464, 166] on div "11:00 (TC) - 94E-001.70" at bounding box center [476, 164] width 115 height 16
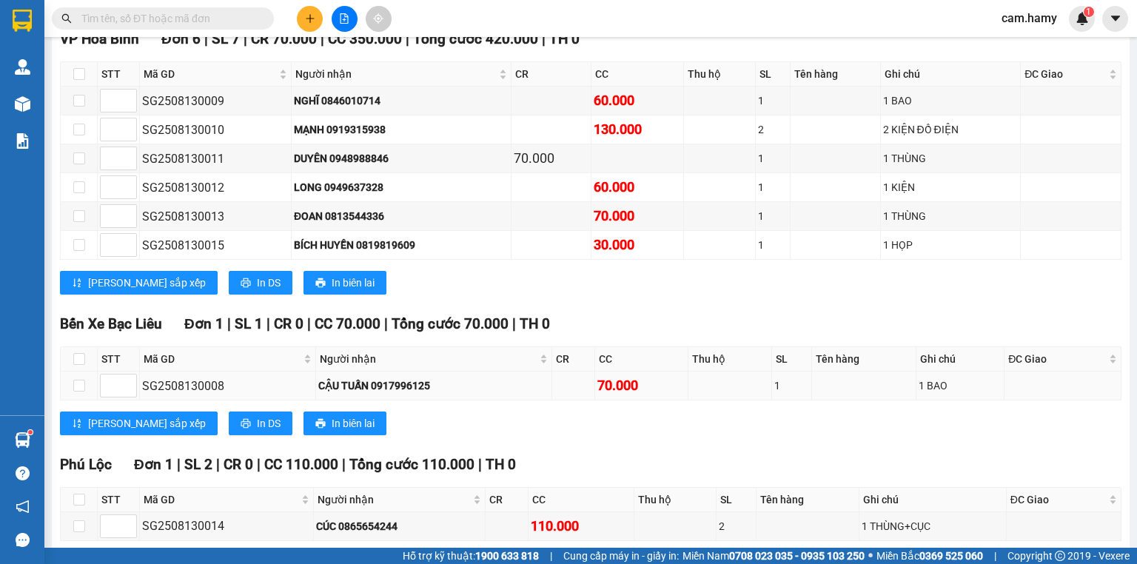
scroll to position [312, 0]
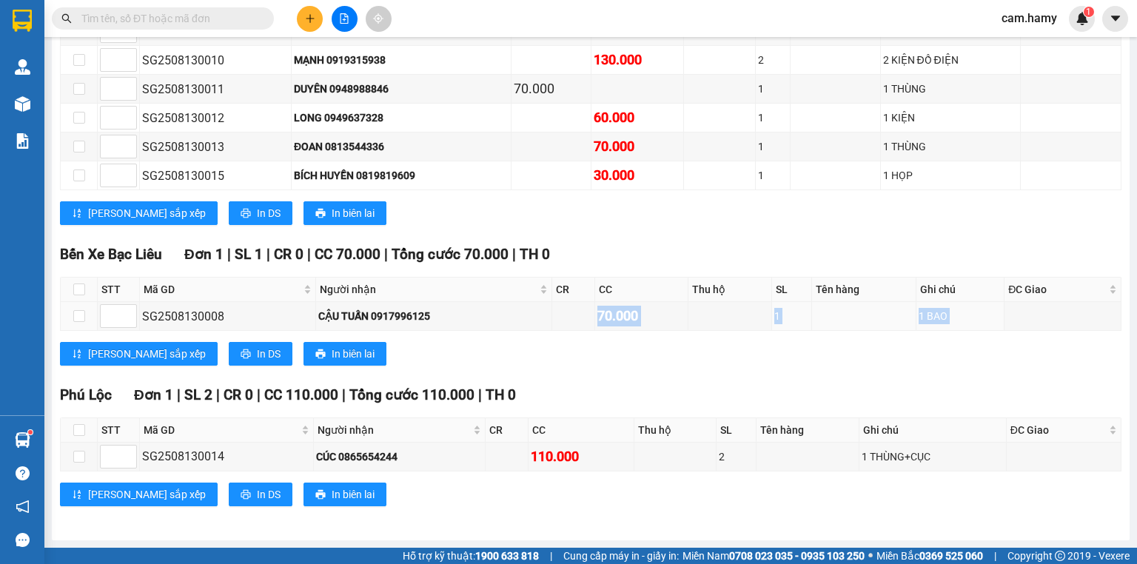
drag, startPoint x: 588, startPoint y: 322, endPoint x: 729, endPoint y: 338, distance: 142.3
click at [725, 334] on div "Bến Xe Bạc Liêu Đơn 1 | SL 1 | CR 0 | CC 70.000 | Tổng cước 70.000 | TH 0 STT M…" at bounding box center [590, 310] width 1061 height 133
click at [704, 370] on div "Bến Xe Bạc Liêu Đơn 1 | SL 1 | CR 0 | CC 70.000 | Tổng cước 70.000 | TH 0 STT M…" at bounding box center [590, 310] width 1061 height 133
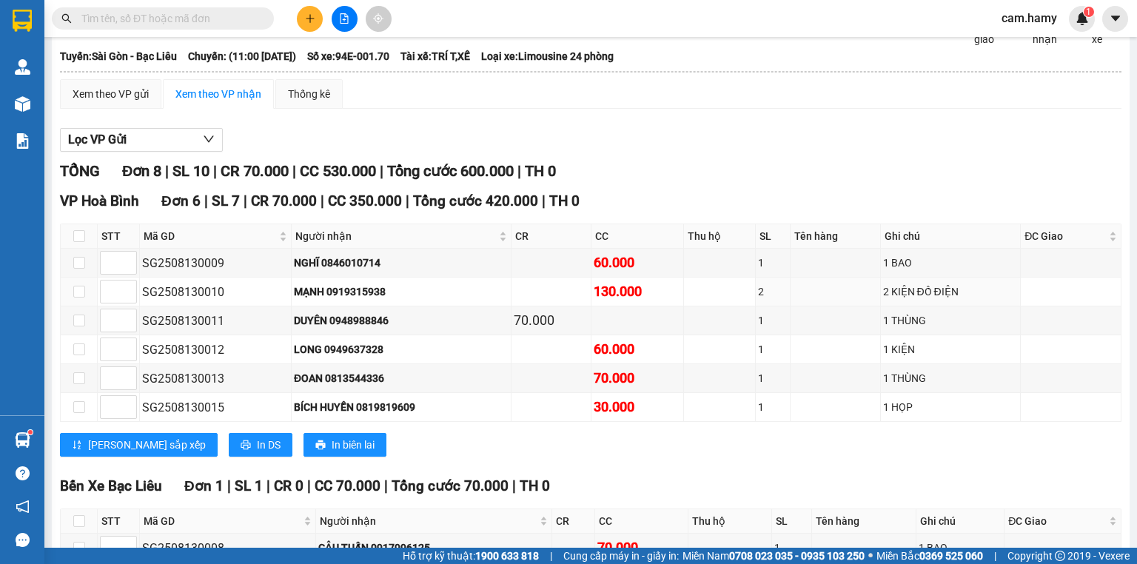
scroll to position [0, 0]
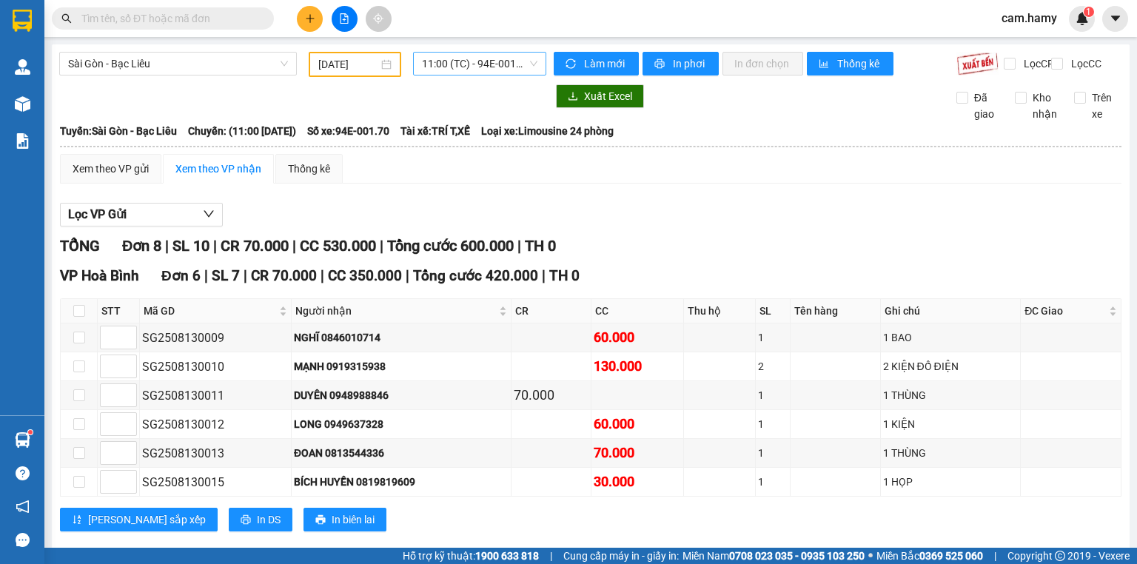
click at [502, 55] on span "11:00 (TC) - 94E-001.70" at bounding box center [480, 64] width 116 height 22
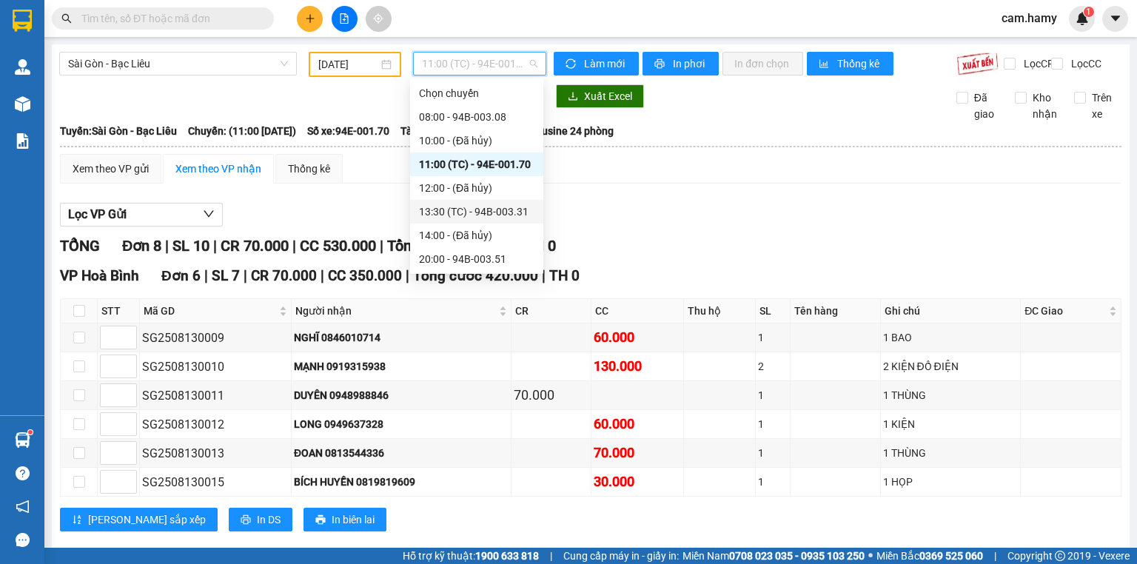
click at [509, 207] on div "13:30 (TC) - 94B-003.31" at bounding box center [476, 212] width 115 height 16
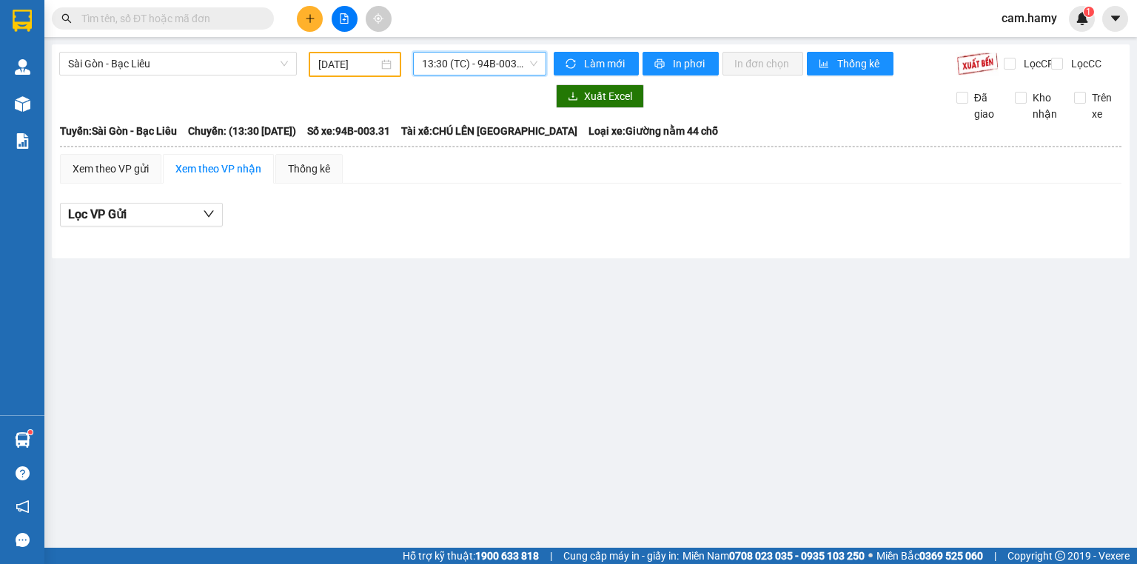
click at [501, 67] on span "13:30 (TC) - 94B-003.31" at bounding box center [480, 64] width 116 height 22
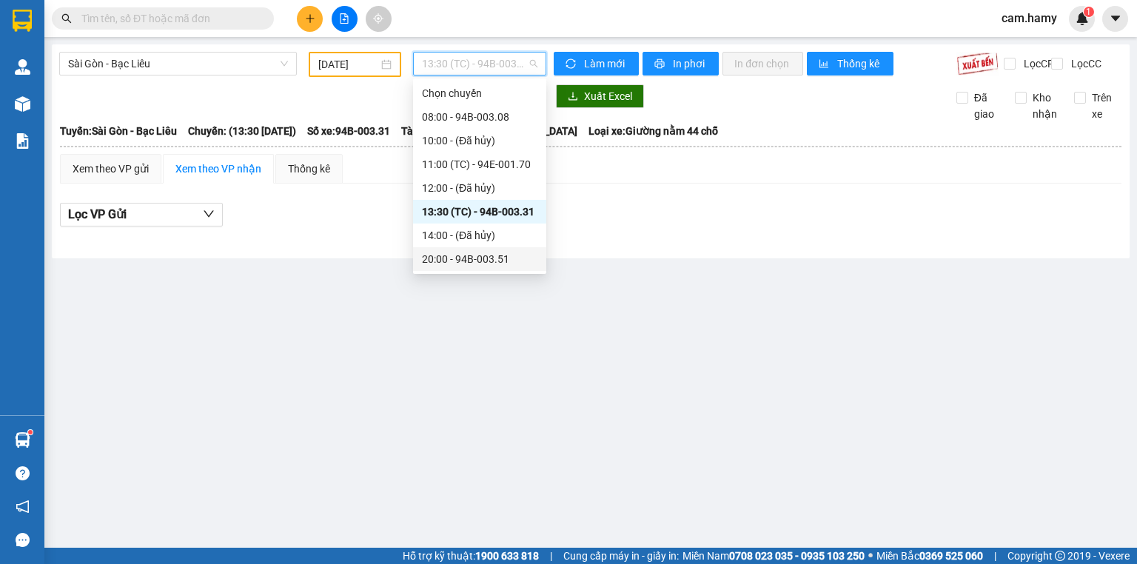
click at [485, 257] on div "20:00 - 94B-003.51" at bounding box center [479, 259] width 115 height 16
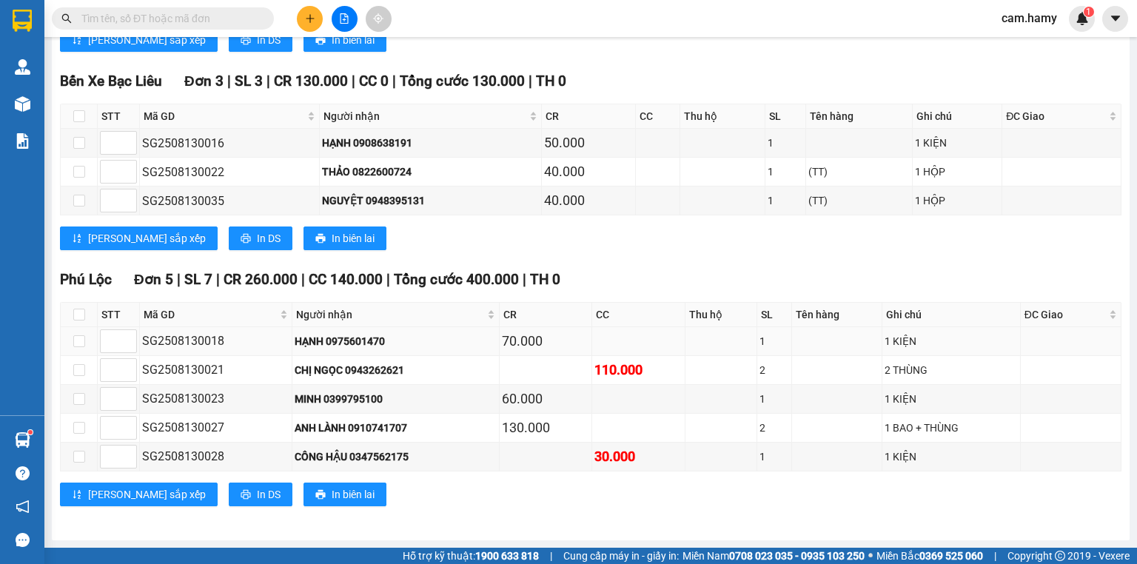
scroll to position [300, 0]
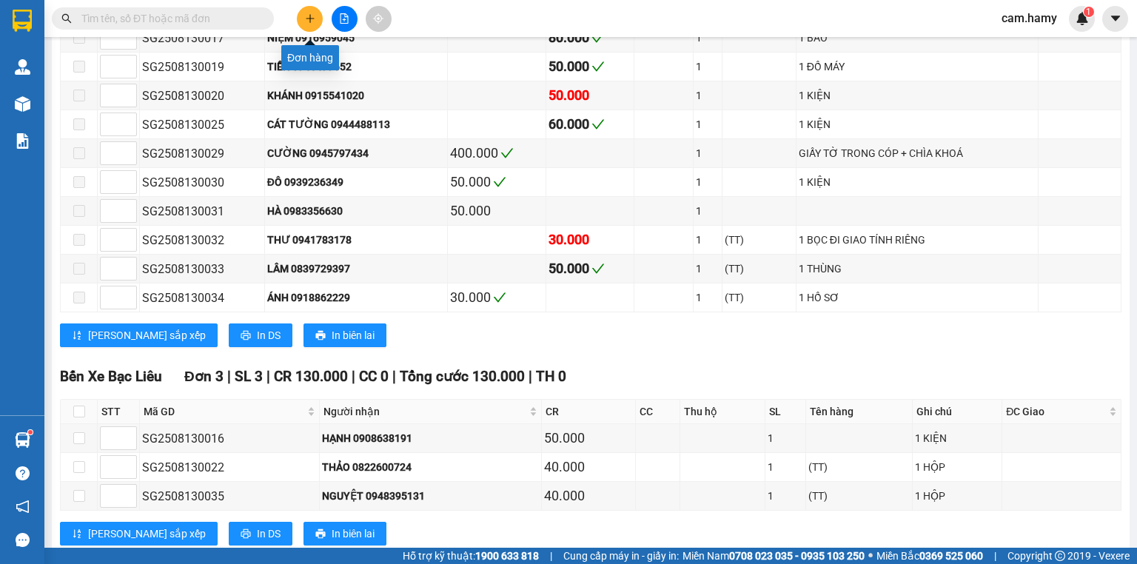
click at [320, 10] on button at bounding box center [310, 19] width 26 height 26
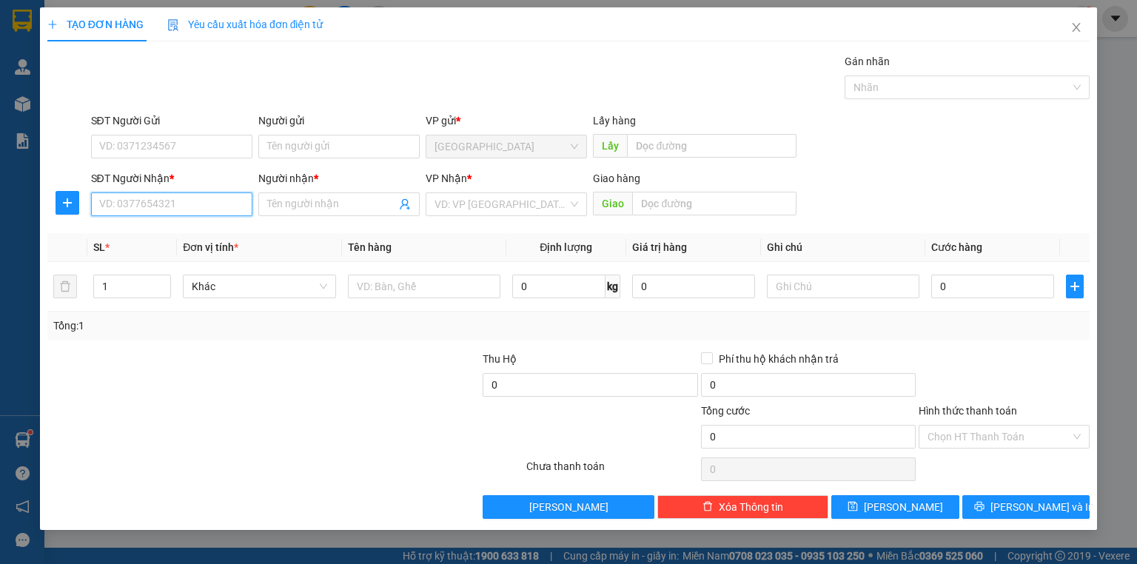
click at [189, 210] on input "SĐT Người Nhận *" at bounding box center [171, 204] width 161 height 24
click at [189, 210] on input "113" at bounding box center [171, 204] width 161 height 24
click at [193, 238] on div "0944488113 - [PERSON_NAME]" at bounding box center [173, 233] width 146 height 16
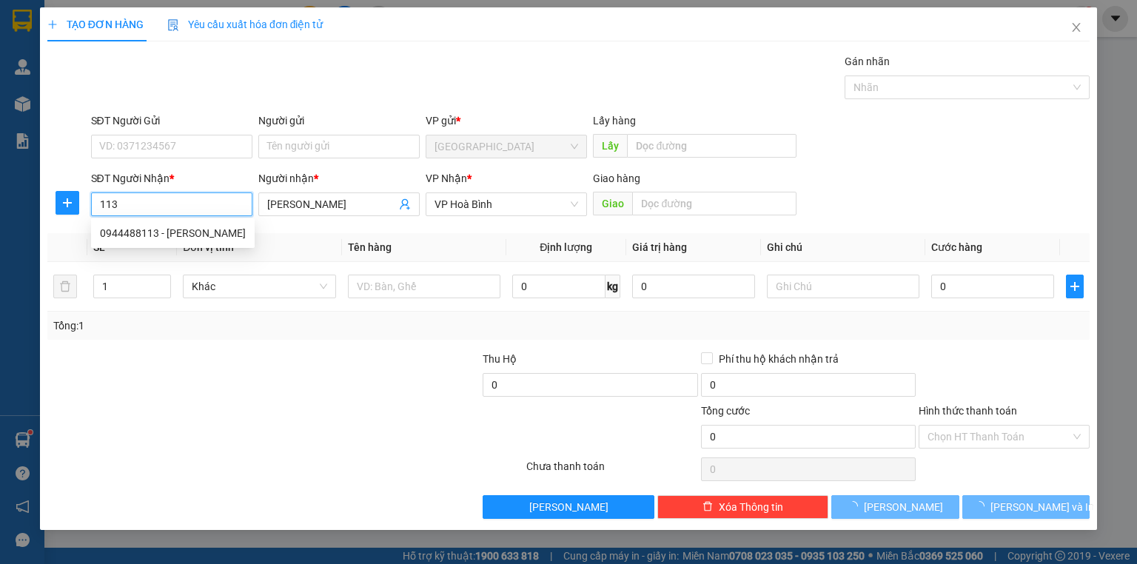
type input "0944488113"
type input "[PERSON_NAME]"
type input "60.000"
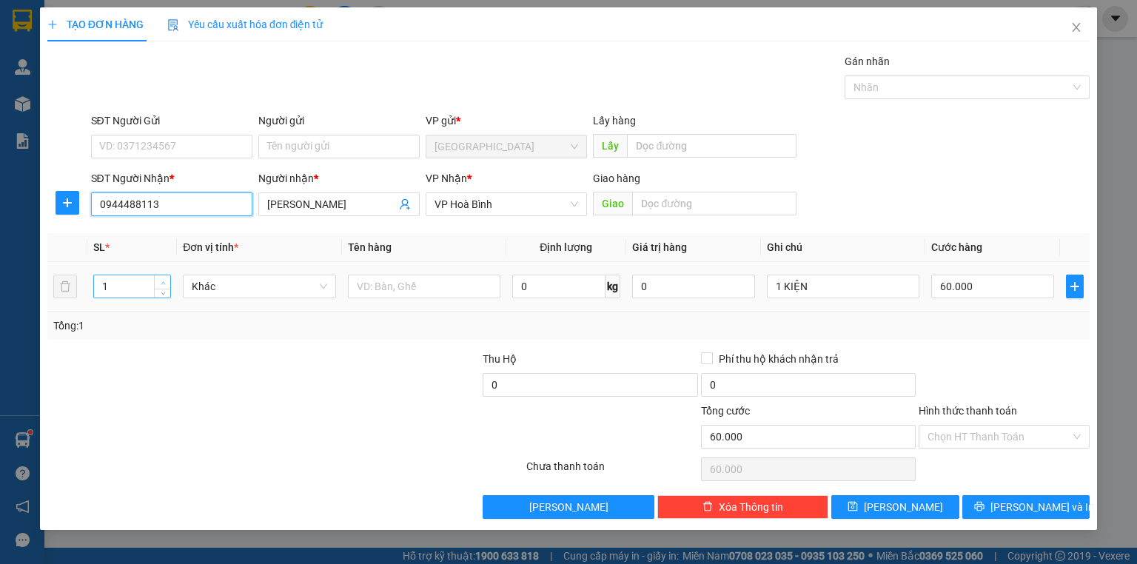
type input "0944488113"
type input "2"
click at [161, 281] on icon "up" at bounding box center [163, 283] width 5 height 5
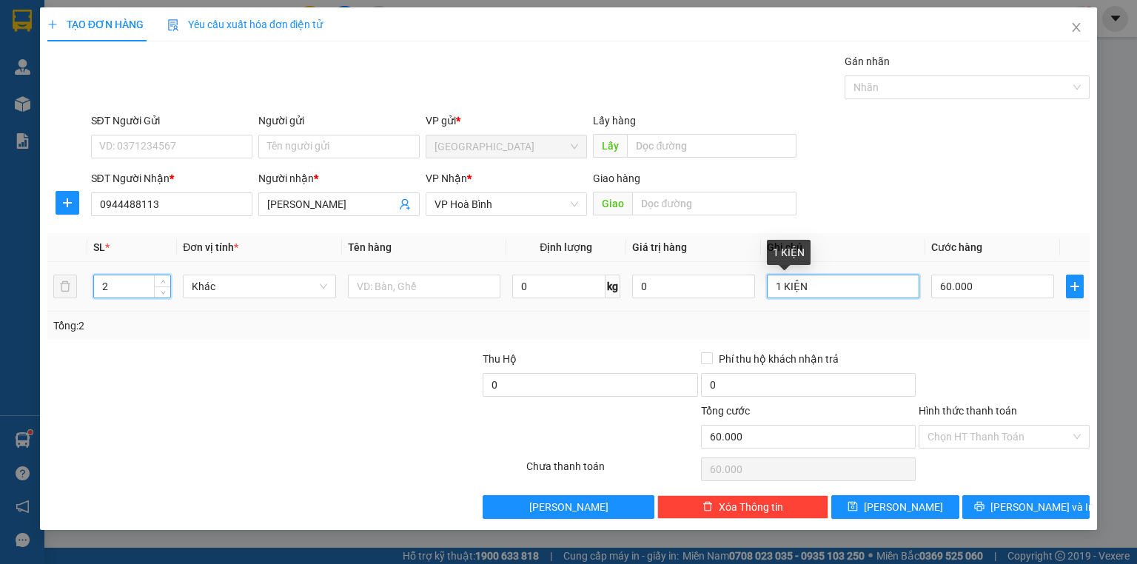
click at [788, 281] on input "1 KIỆN" at bounding box center [843, 287] width 152 height 24
type input "0"
click at [779, 281] on input "1 KIỆN" at bounding box center [843, 287] width 152 height 24
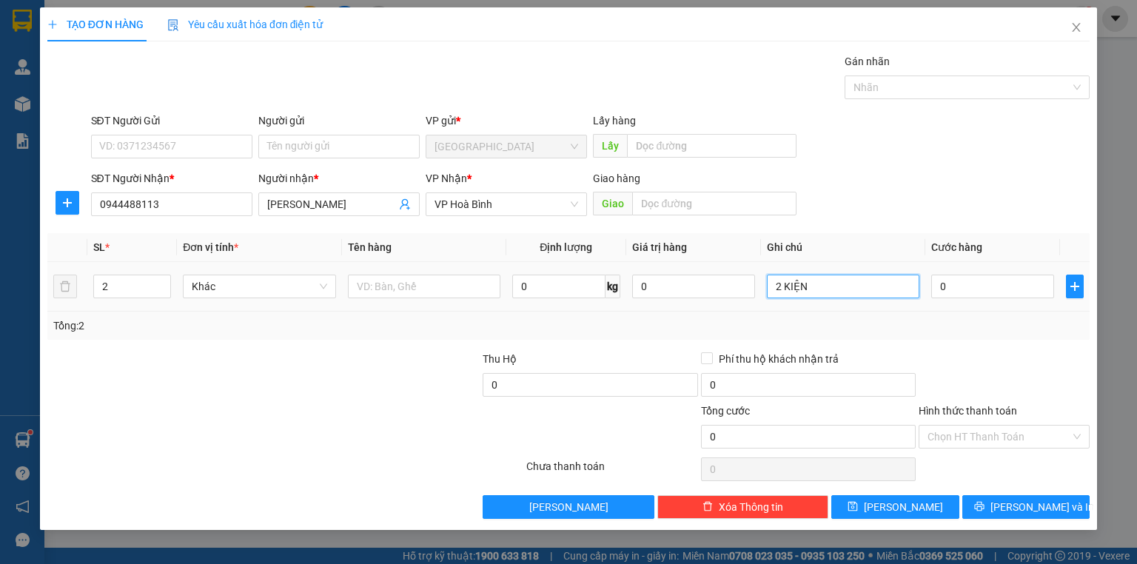
type input "2 KIỆN"
click at [996, 298] on div "0" at bounding box center [992, 287] width 123 height 30
click at [1004, 284] on input "0" at bounding box center [992, 287] width 123 height 24
type input "1"
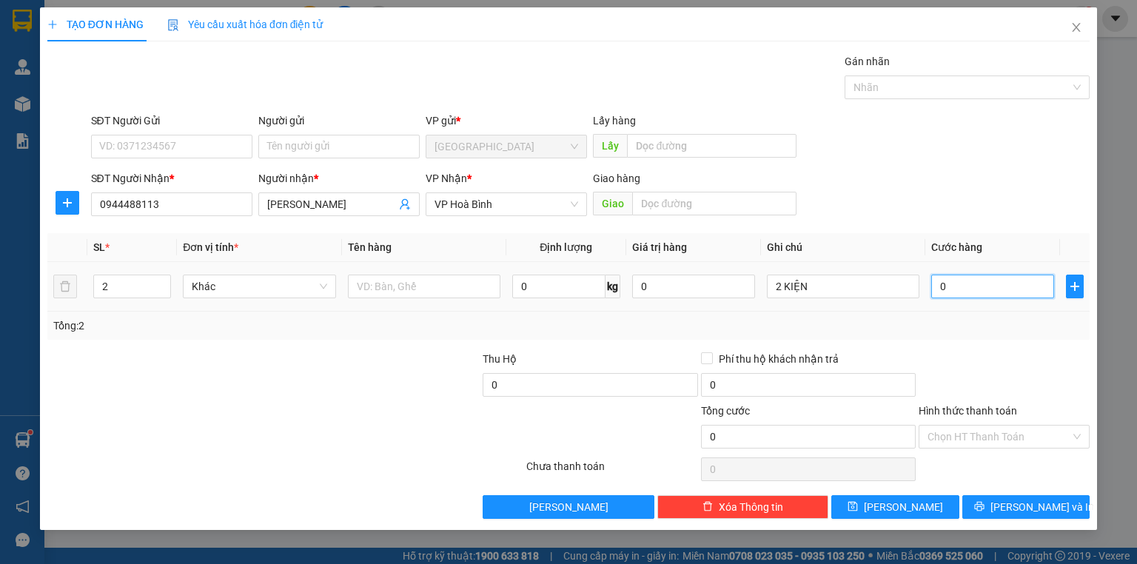
type input "1"
type input "10"
type input "100"
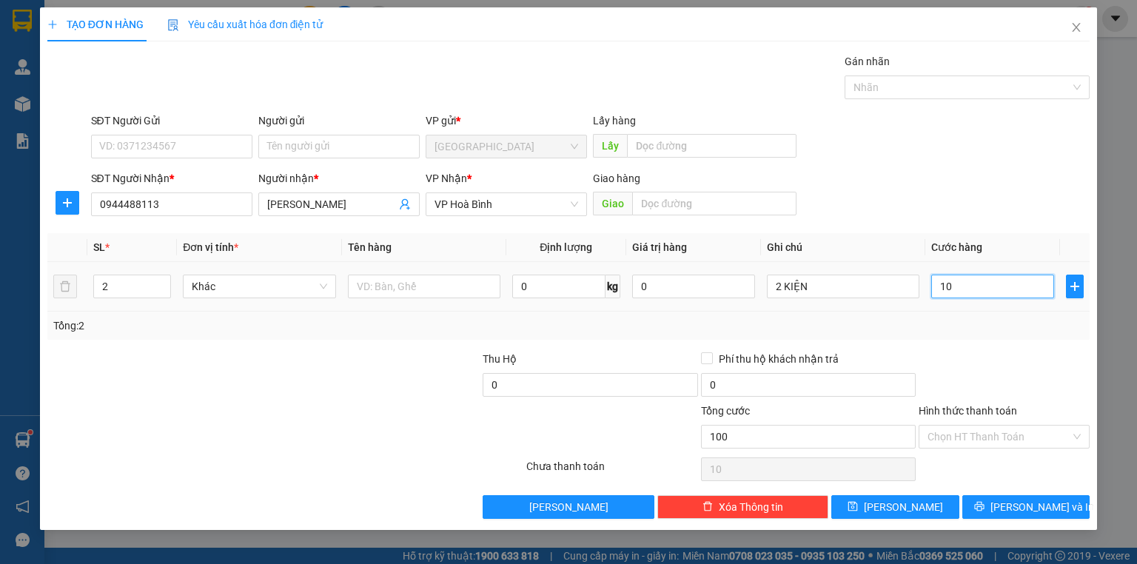
type input "100"
type input "100.000"
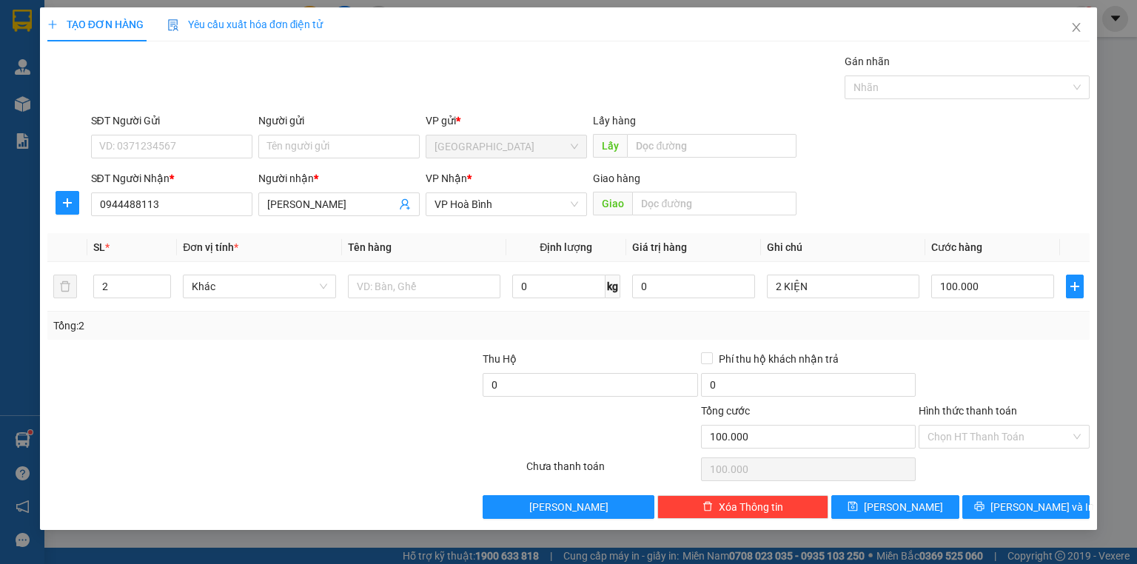
click at [922, 370] on div at bounding box center [1004, 377] width 174 height 52
click at [1026, 500] on span "[PERSON_NAME] và In" at bounding box center [1042, 507] width 104 height 16
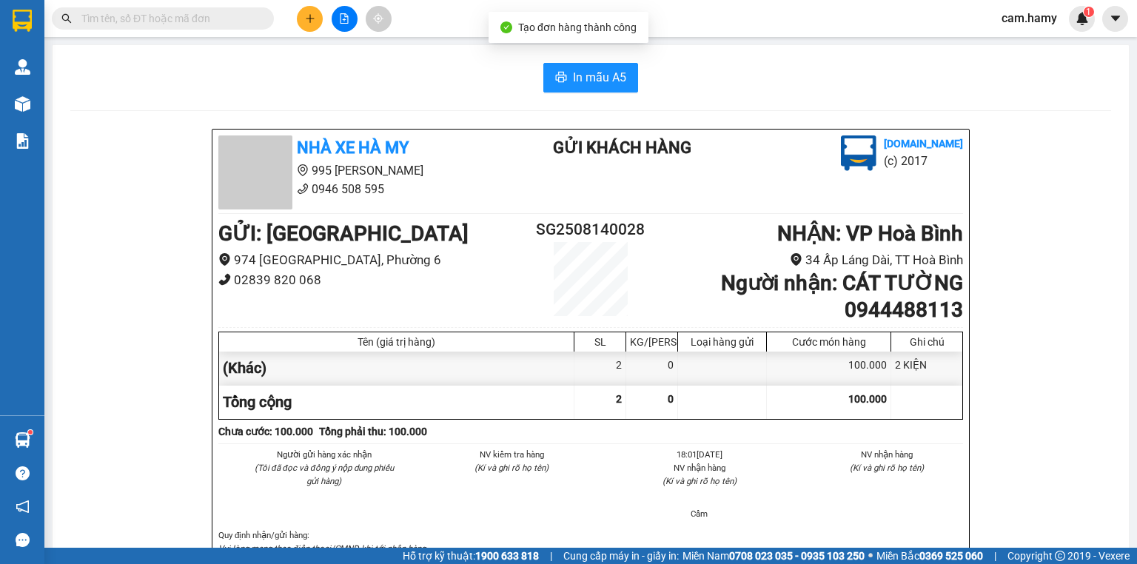
click at [573, 74] on span "In mẫu A5" at bounding box center [599, 77] width 53 height 19
